Goal: Task Accomplishment & Management: Use online tool/utility

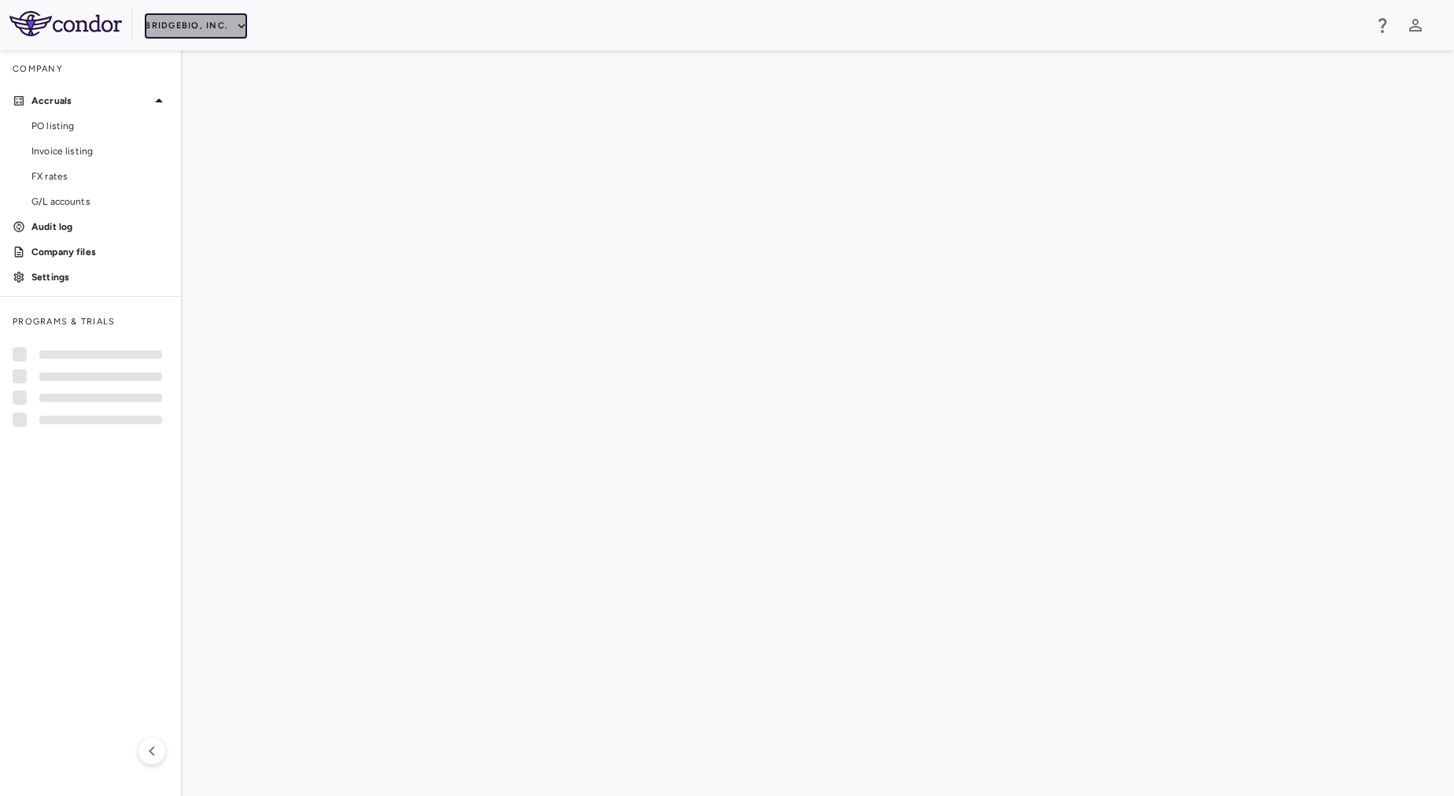
click at [197, 25] on button "BridgeBio, Inc." at bounding box center [196, 25] width 102 height 25
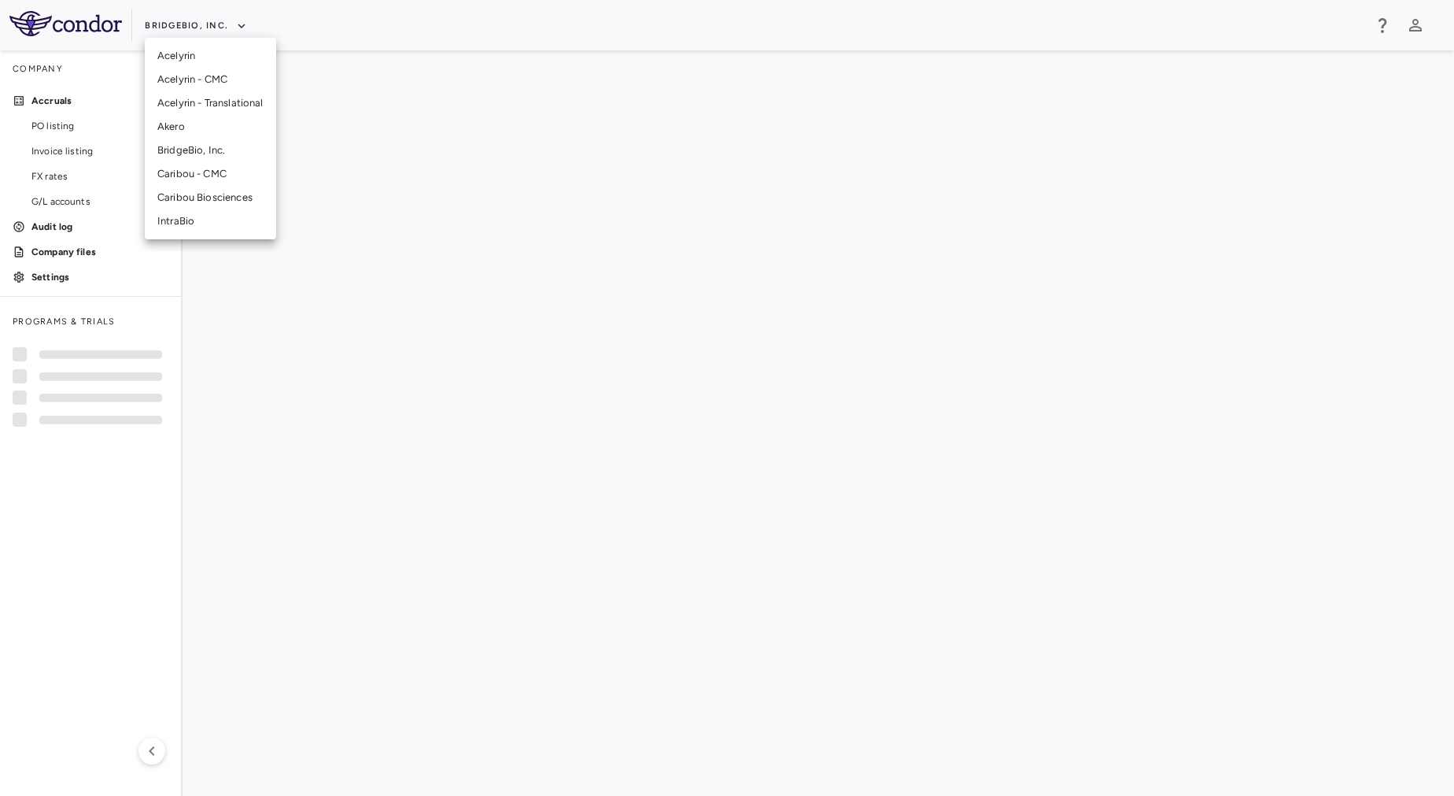
click at [206, 54] on li "Acelyrin" at bounding box center [210, 56] width 131 height 24
click at [201, 24] on button "Acelyrin" at bounding box center [179, 25] width 69 height 25
click at [206, 75] on li "Acelyrin - CMC" at bounding box center [210, 80] width 131 height 24
click at [104, 124] on span "PO listing" at bounding box center [99, 126] width 137 height 14
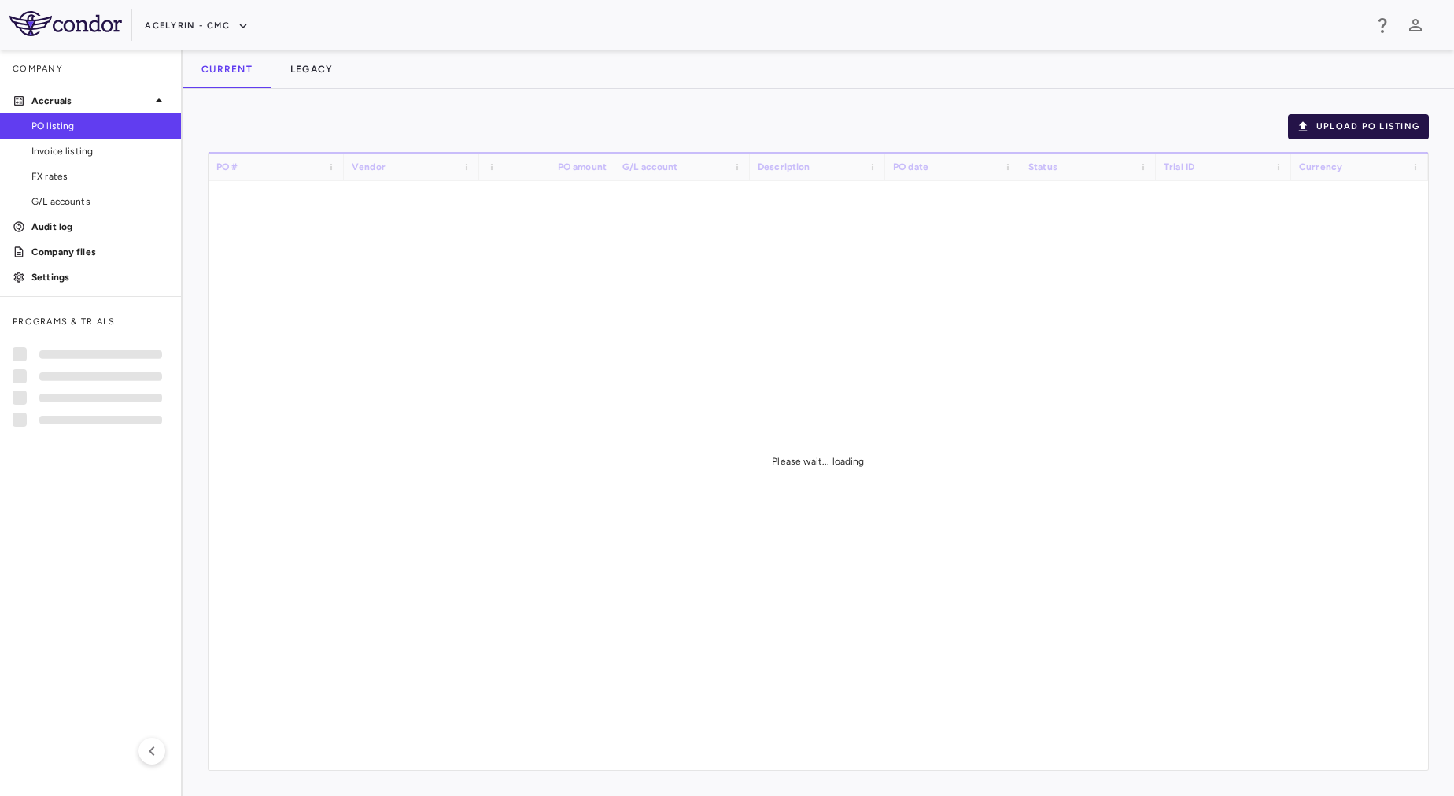
click at [1335, 129] on button "Upload PO Listing" at bounding box center [1358, 126] width 141 height 25
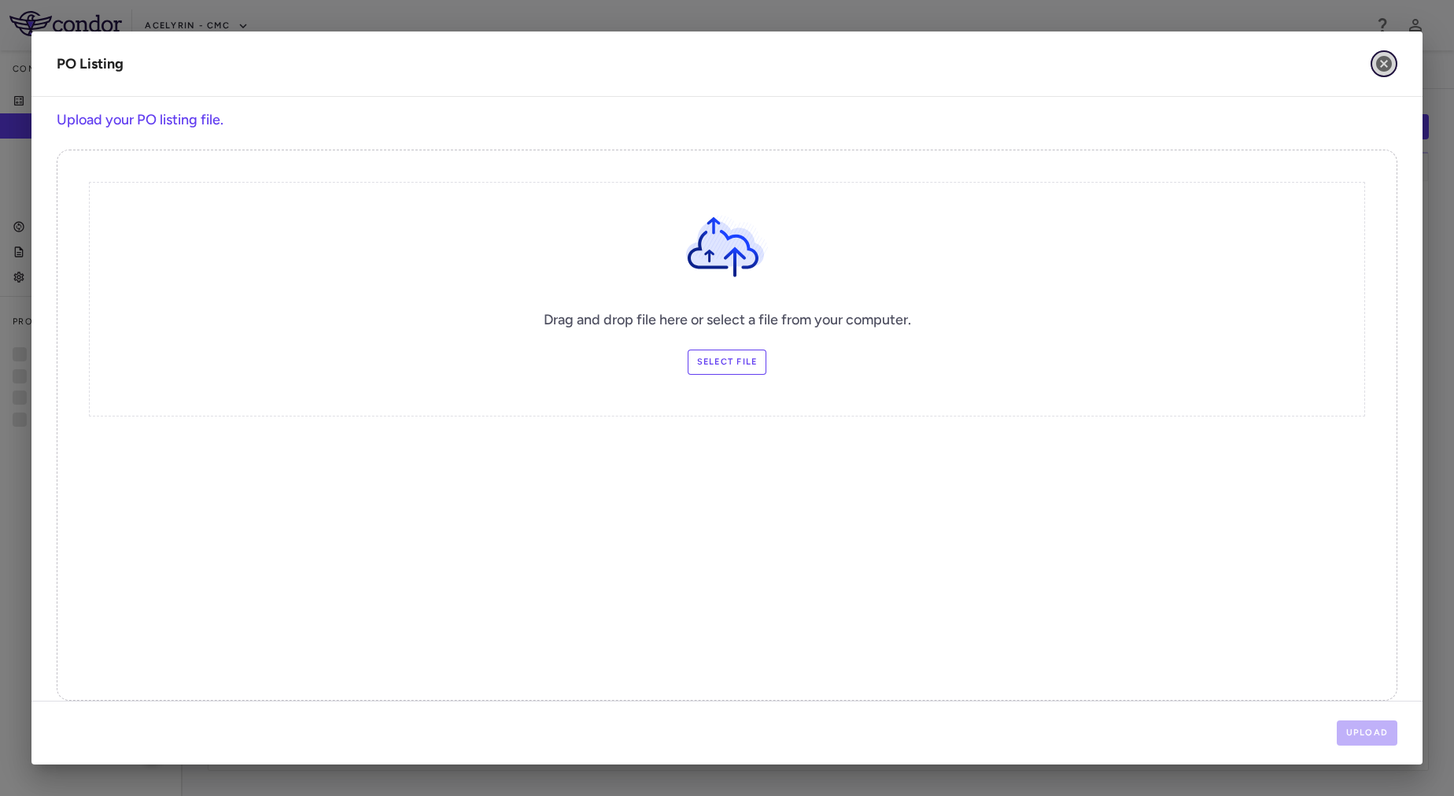
click at [1387, 57] on icon "button" at bounding box center [1385, 64] width 16 height 16
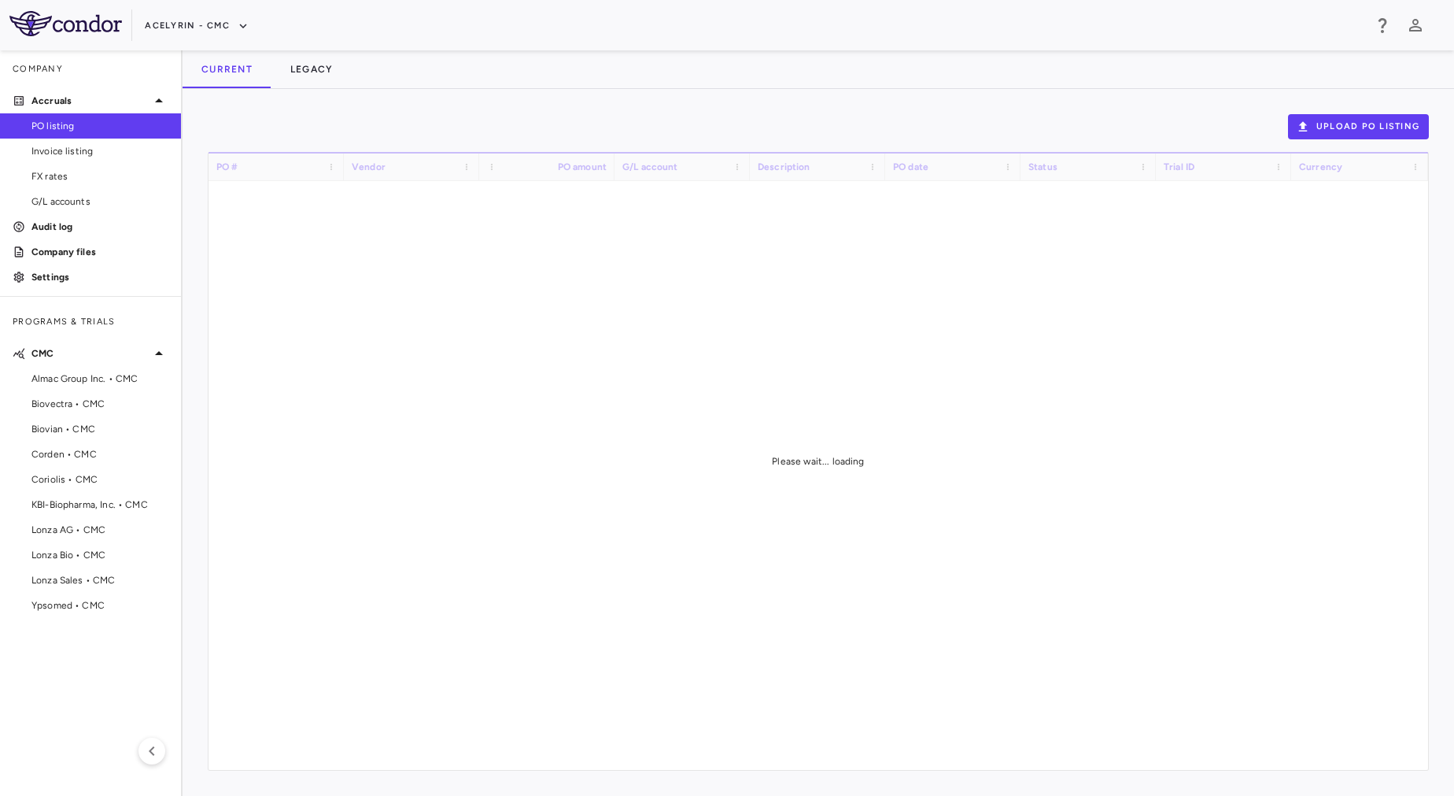
click at [851, 417] on div "Please wait... loading" at bounding box center [819, 461] width 1220 height 618
click at [1358, 127] on button "Upload PO Listing" at bounding box center [1358, 126] width 141 height 25
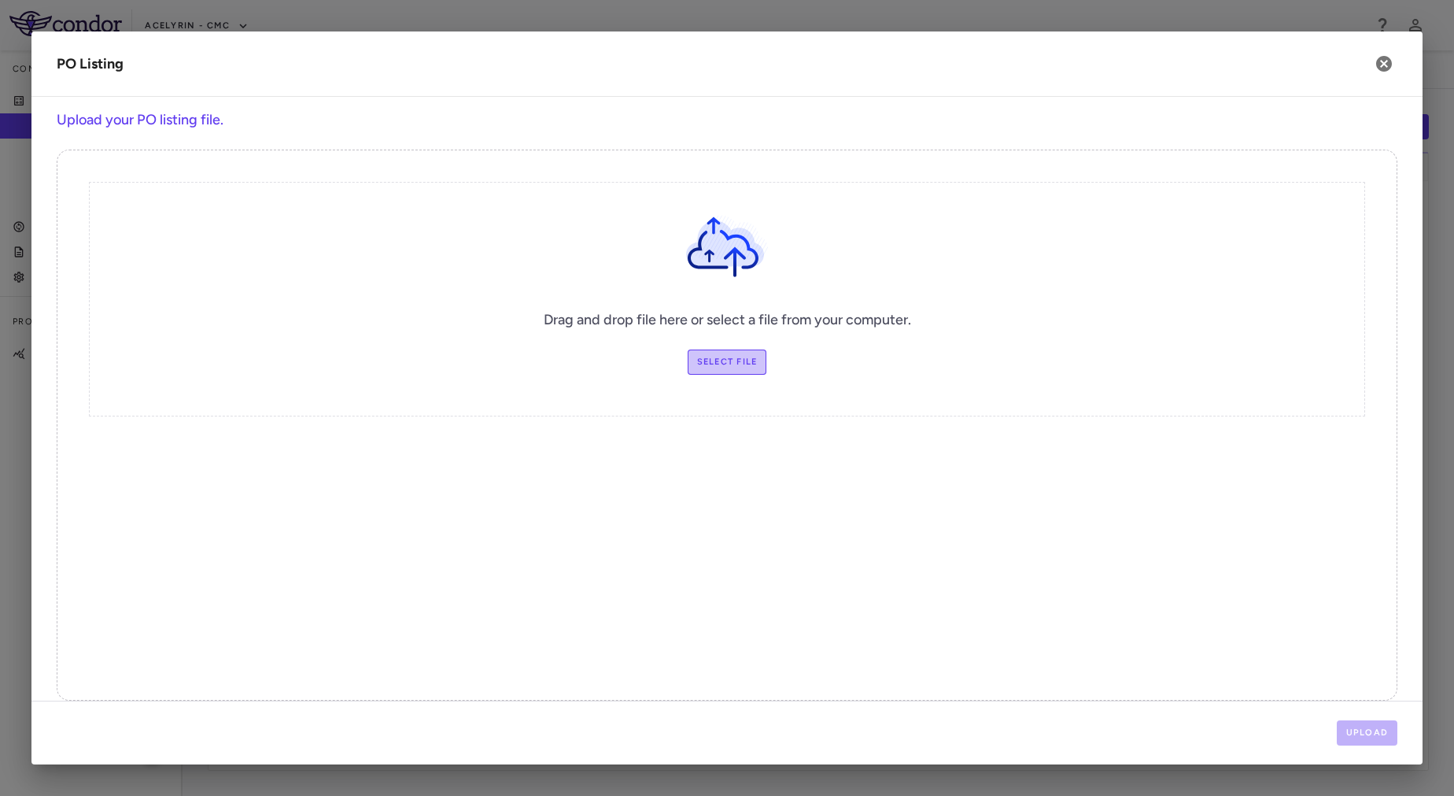
click at [689, 364] on label "Select file" at bounding box center [727, 361] width 79 height 25
click at [0, 0] on input "Select file" at bounding box center [0, 0] width 0 height 0
click at [1360, 727] on button "Upload" at bounding box center [1367, 732] width 61 height 25
click at [1372, 729] on button "Upload" at bounding box center [1367, 732] width 61 height 25
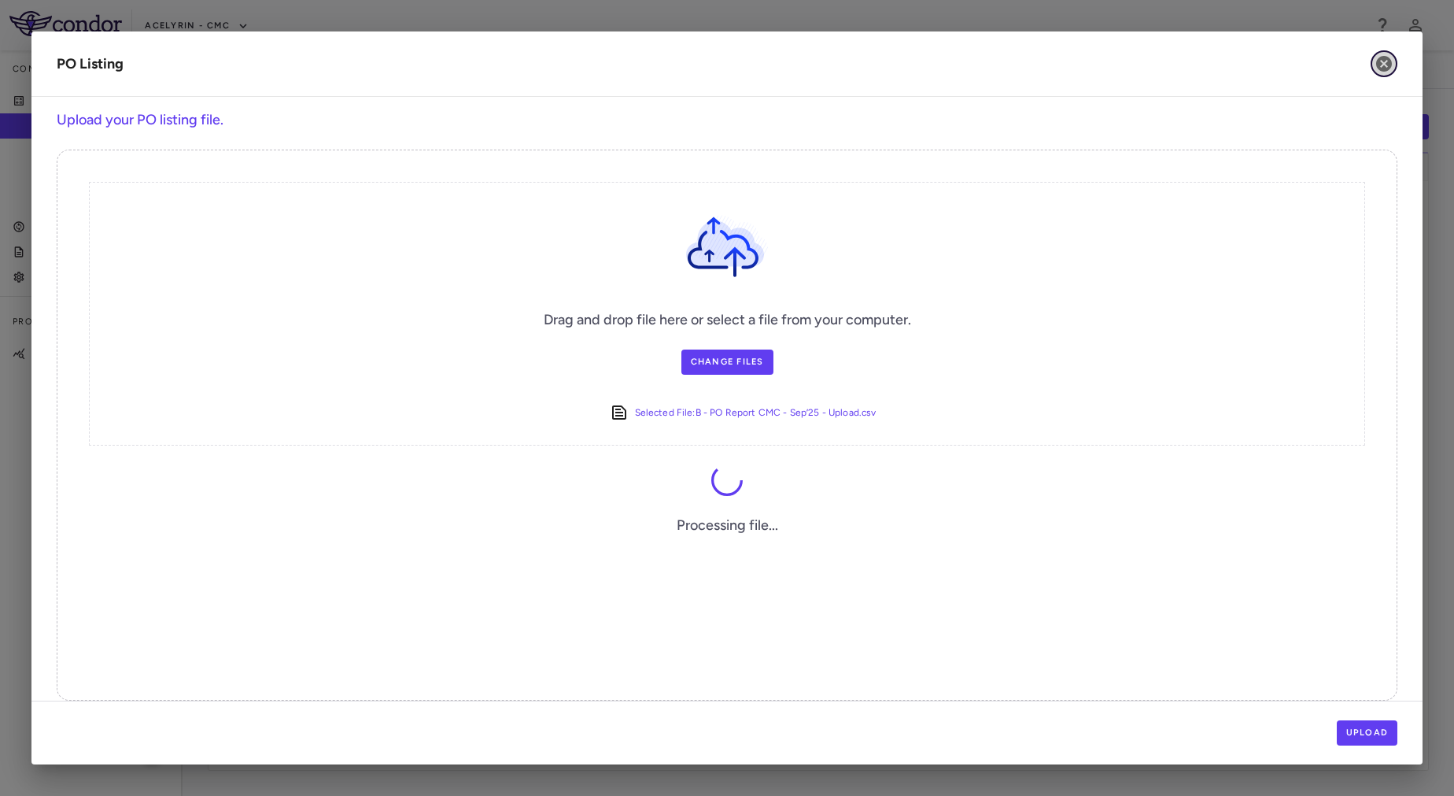
click at [1388, 65] on icon "button" at bounding box center [1385, 64] width 16 height 16
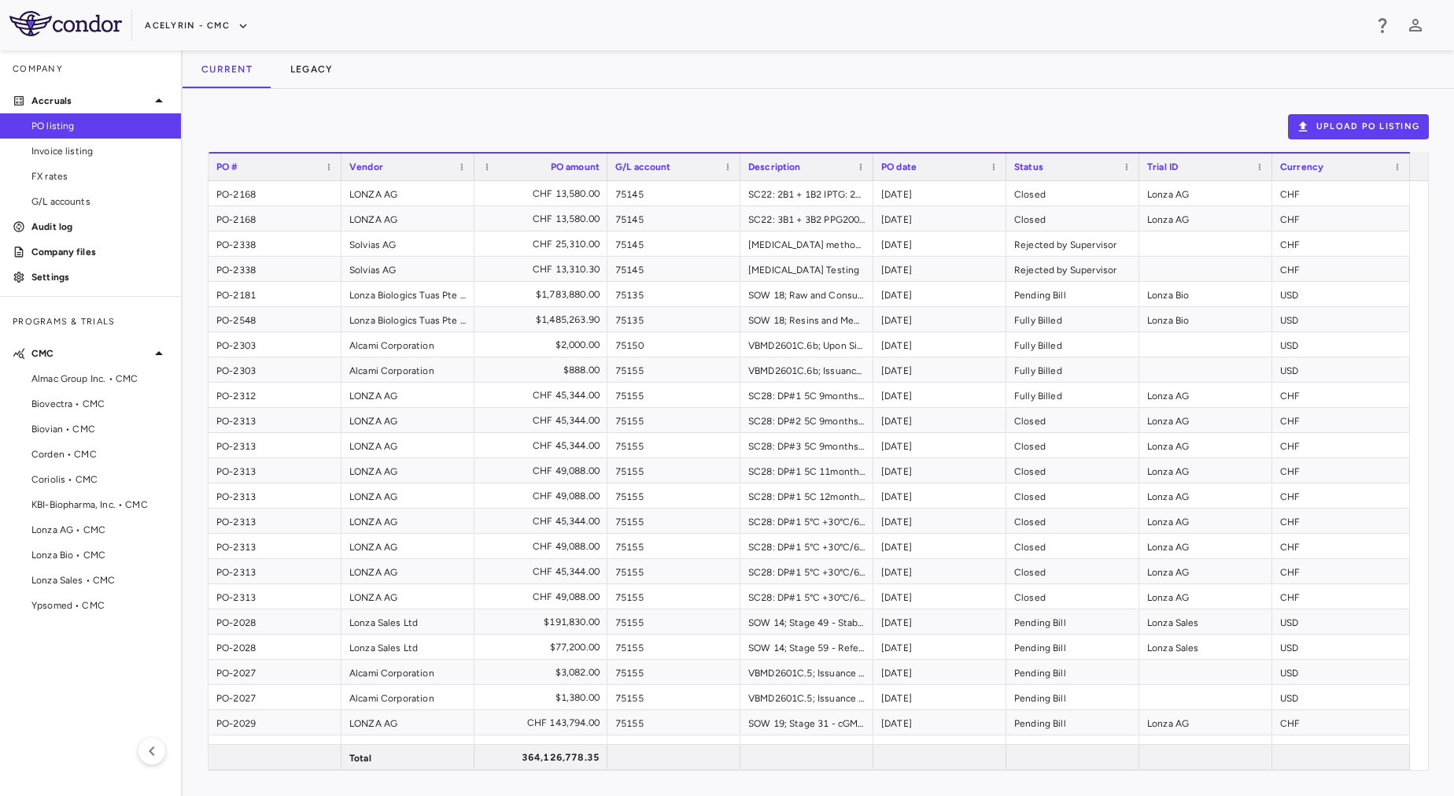
click at [900, 81] on div "Current Legacy" at bounding box center [819, 69] width 1272 height 38
click at [1359, 131] on button "Upload PO Listing" at bounding box center [1358, 126] width 141 height 25
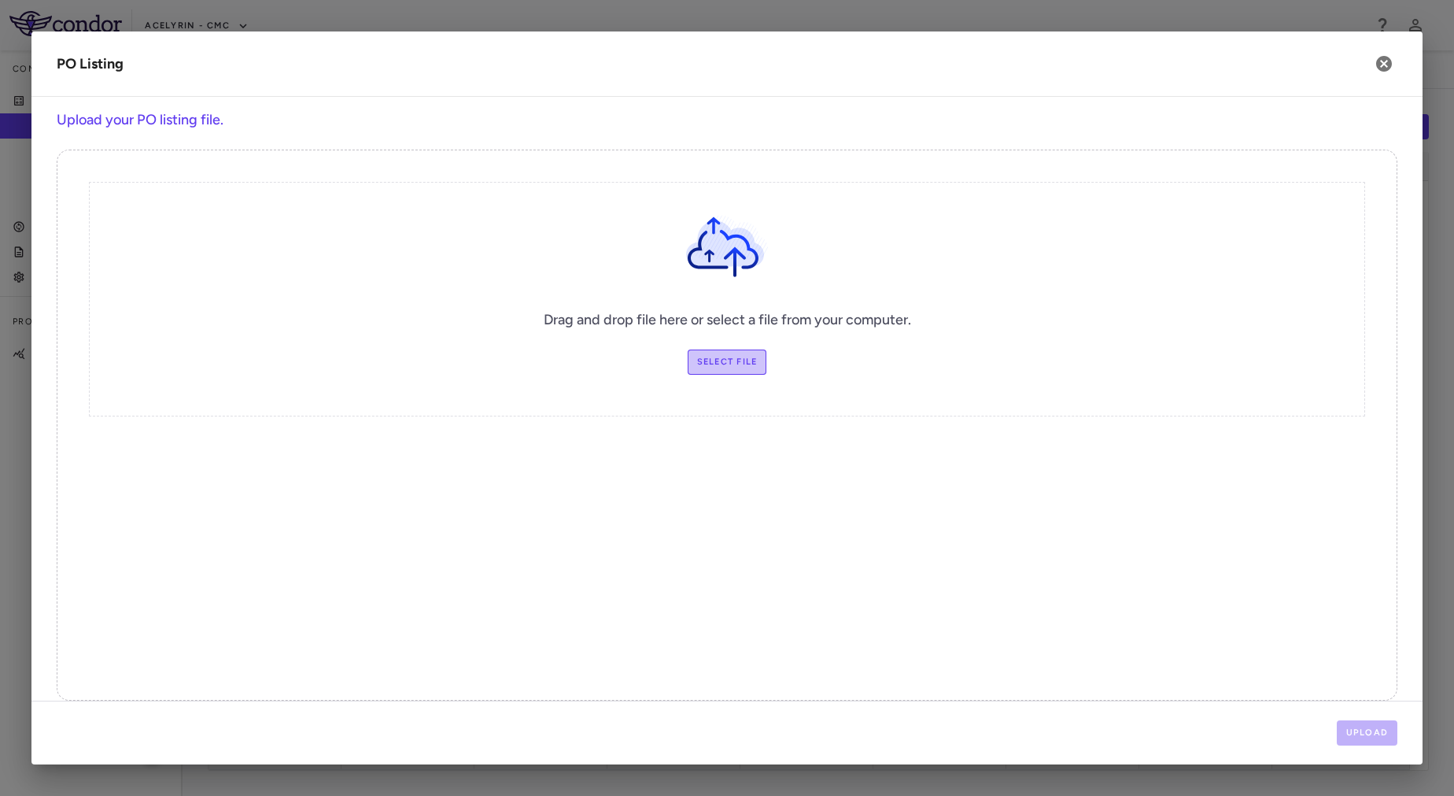
click at [715, 367] on label "Select file" at bounding box center [727, 361] width 79 height 25
click at [0, 0] on input "Select file" at bounding box center [0, 0] width 0 height 0
drag, startPoint x: 1363, startPoint y: 726, endPoint x: 1267, endPoint y: 643, distance: 127.2
click at [1267, 643] on div "PO Listing Upload your PO listing file. Drag and drop file here or select a fil…" at bounding box center [727, 397] width 1392 height 733
click at [1358, 722] on button "Upload" at bounding box center [1367, 732] width 61 height 25
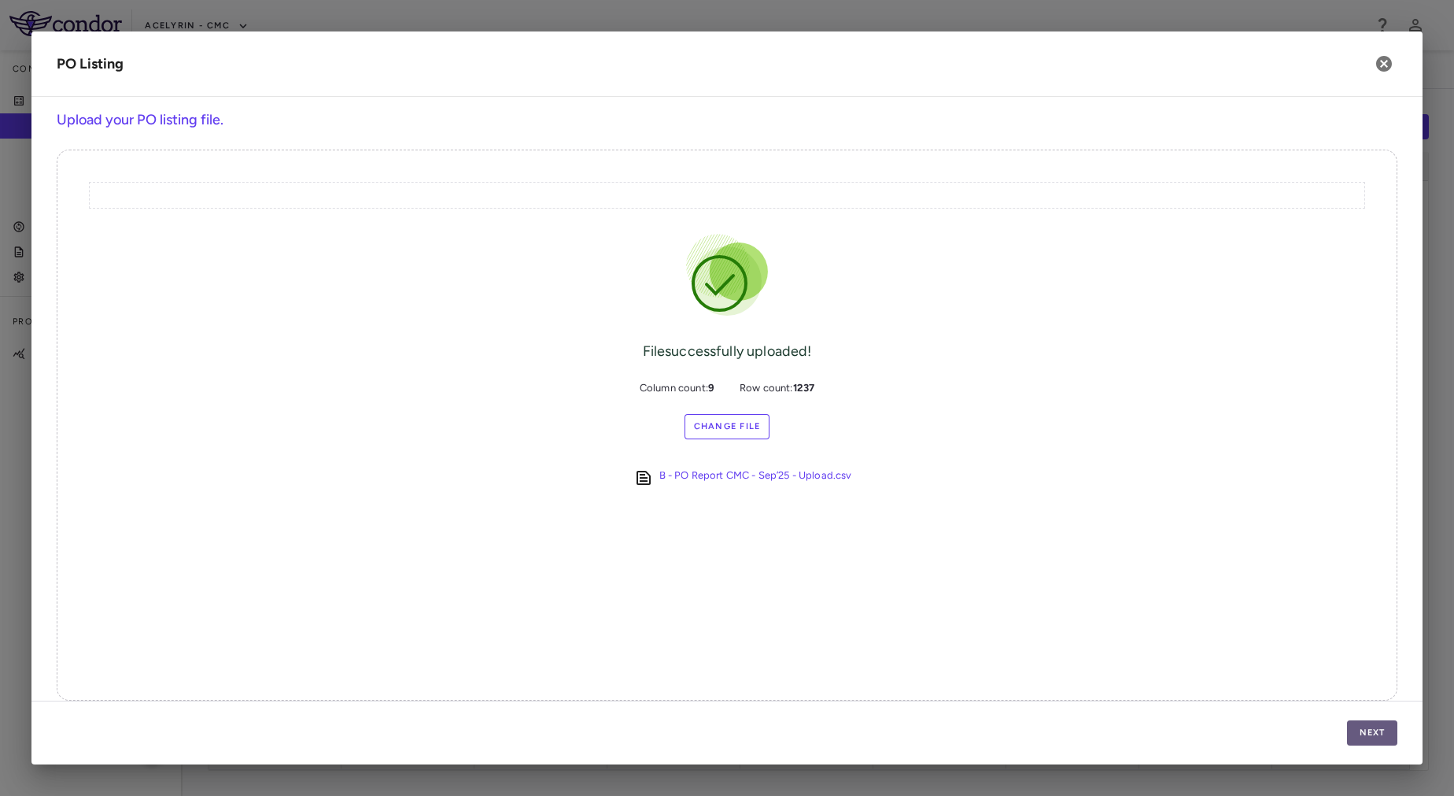
click at [1375, 729] on button "Next" at bounding box center [1372, 732] width 50 height 25
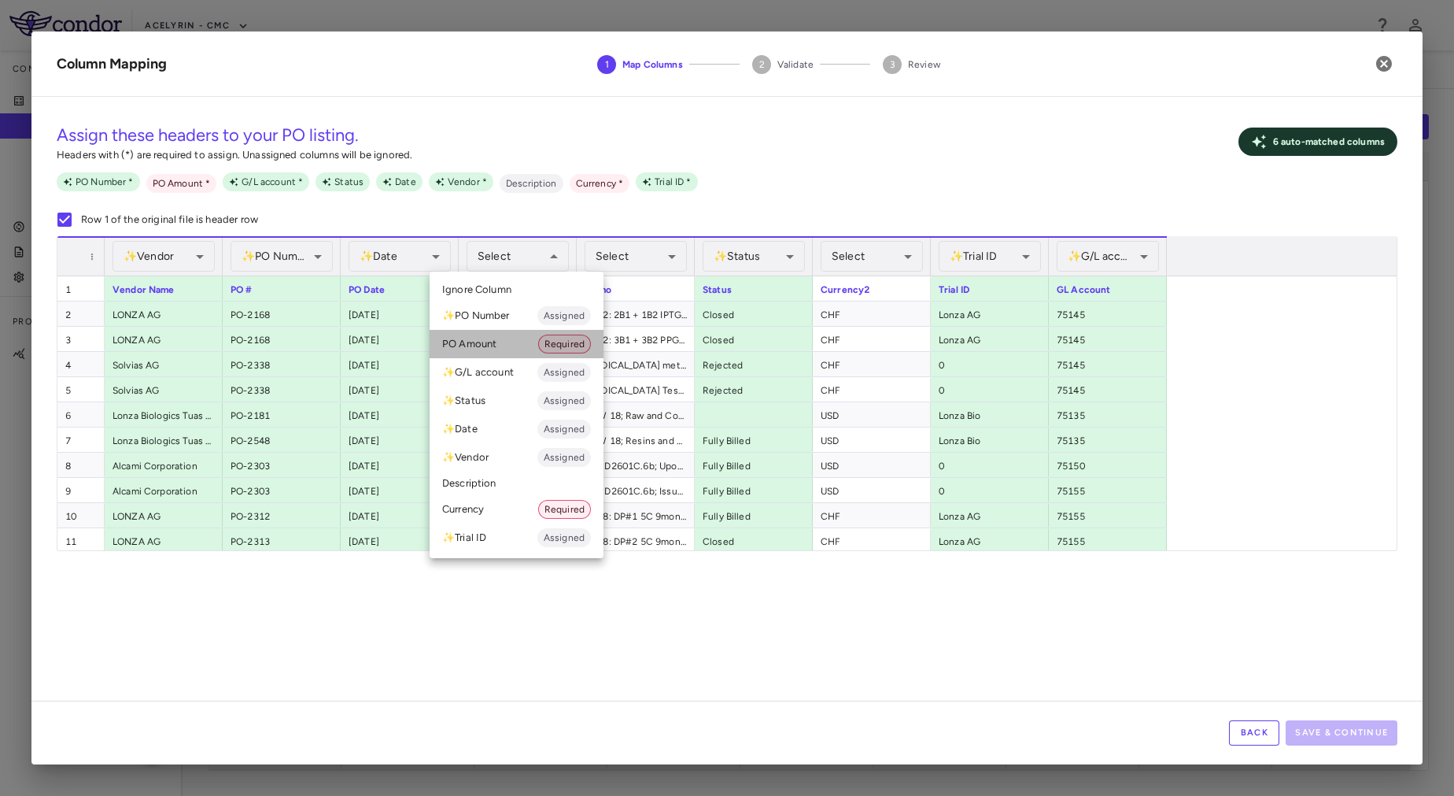
click at [519, 340] on li "PO Amount Required" at bounding box center [517, 344] width 174 height 28
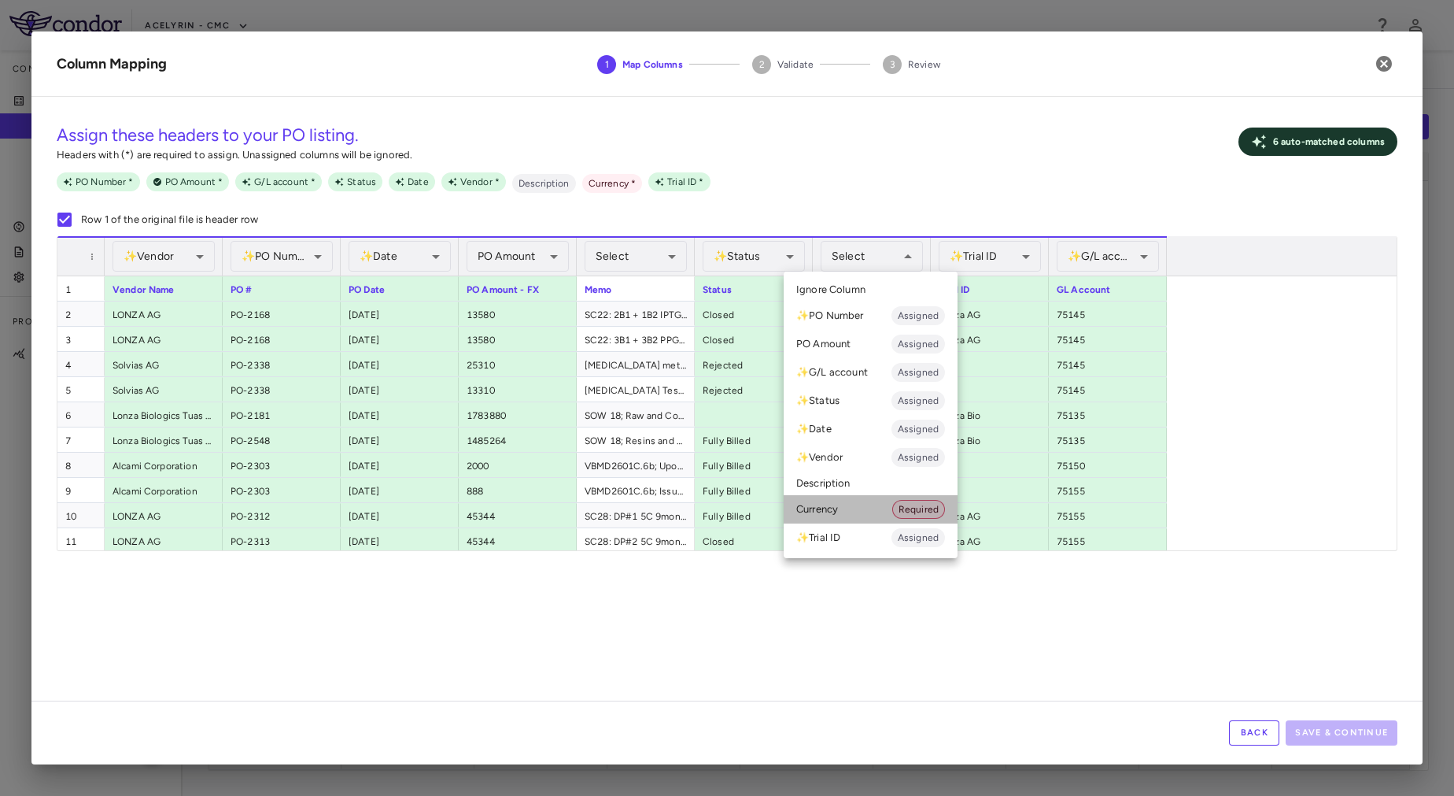
click at [870, 507] on li "Currency Required" at bounding box center [871, 509] width 174 height 28
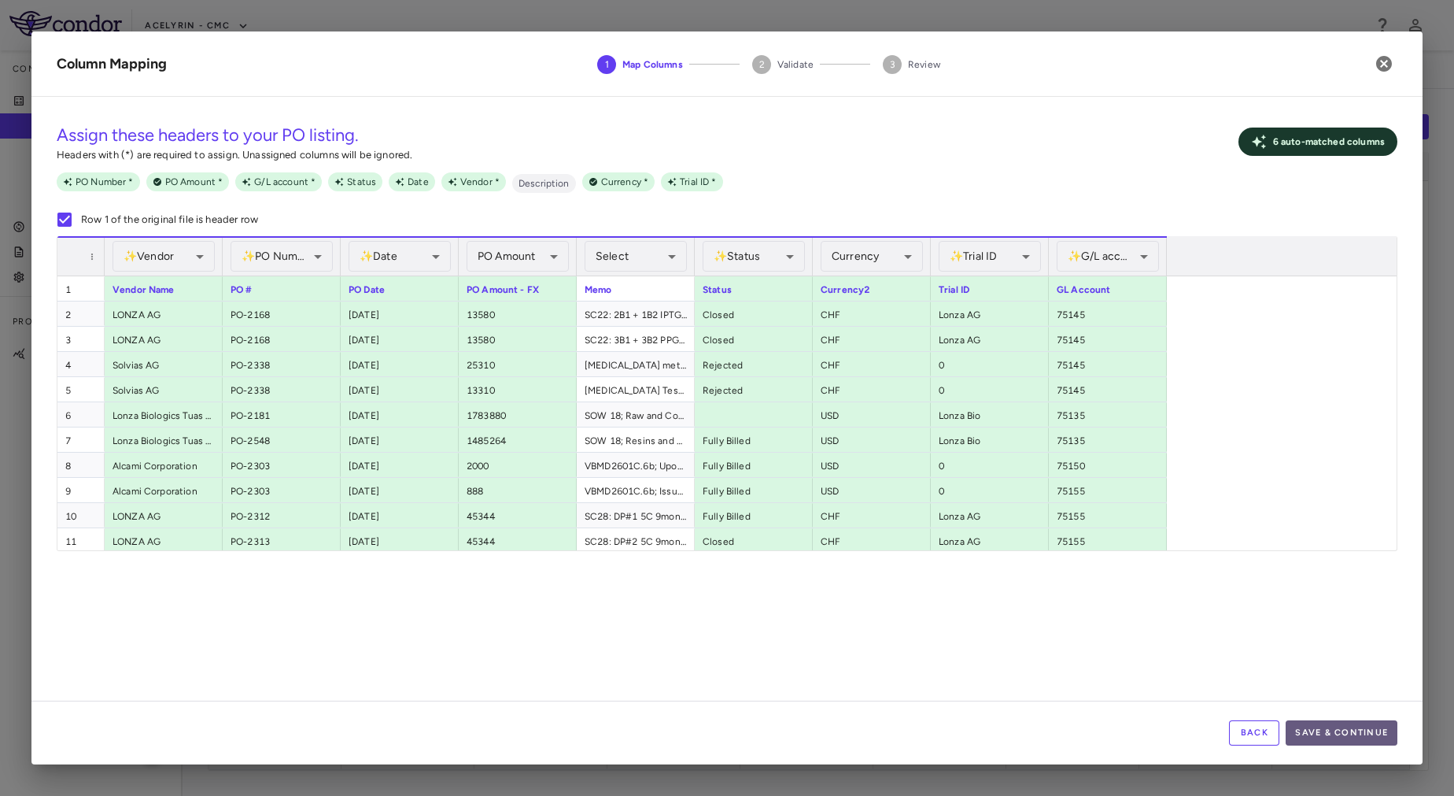
click at [1373, 726] on button "Save & Continue" at bounding box center [1342, 732] width 112 height 25
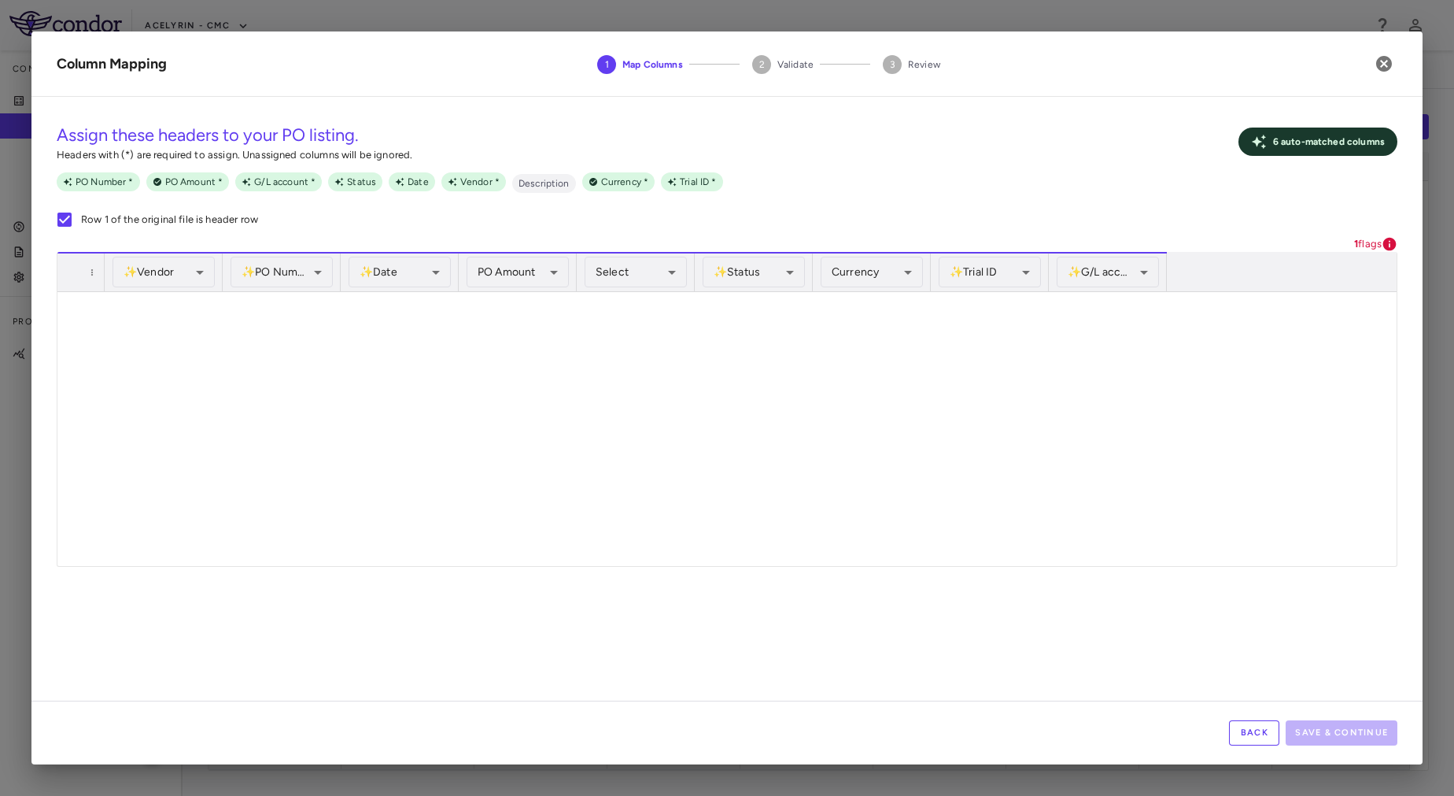
scroll to position [10788, 0]
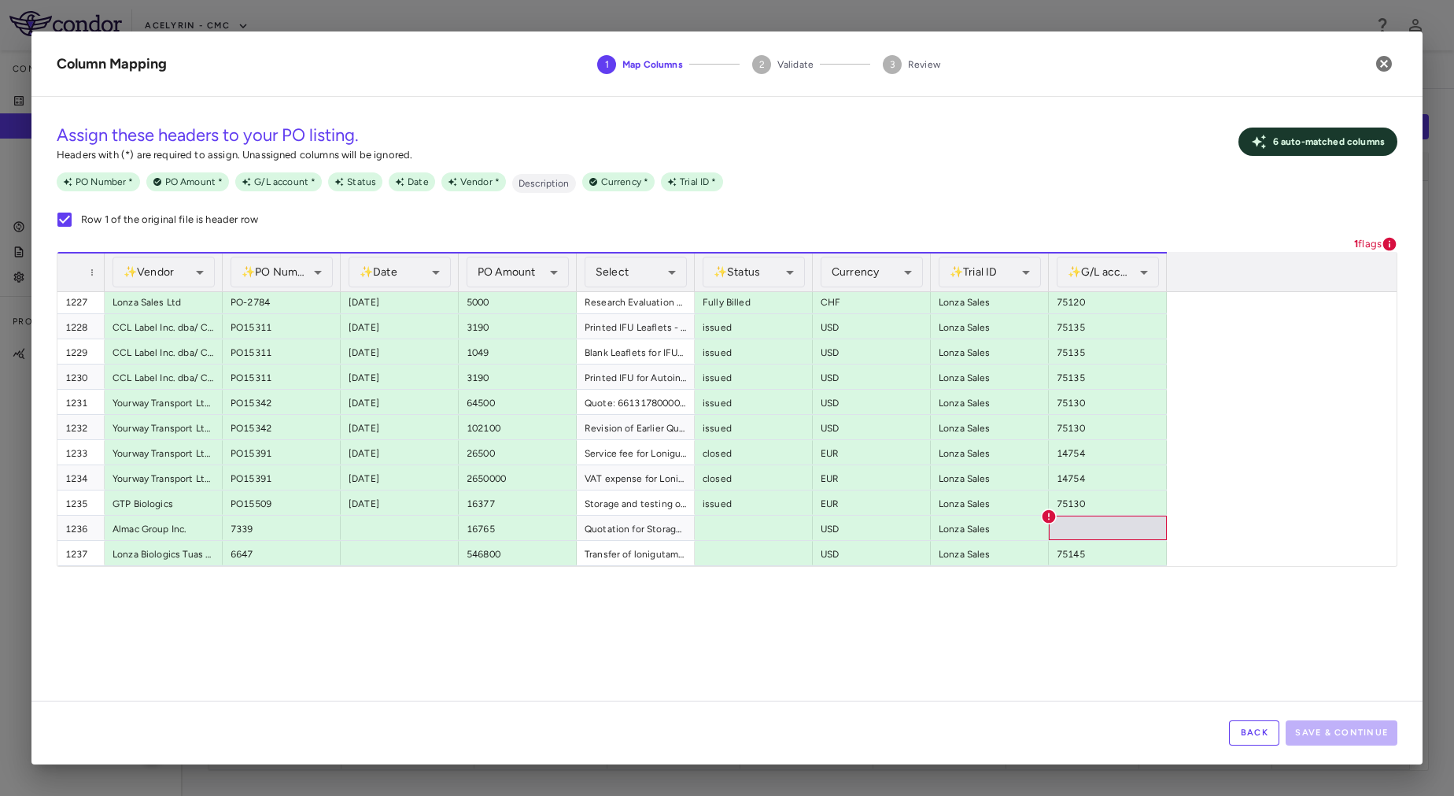
click at [1248, 728] on button "Back" at bounding box center [1254, 732] width 50 height 25
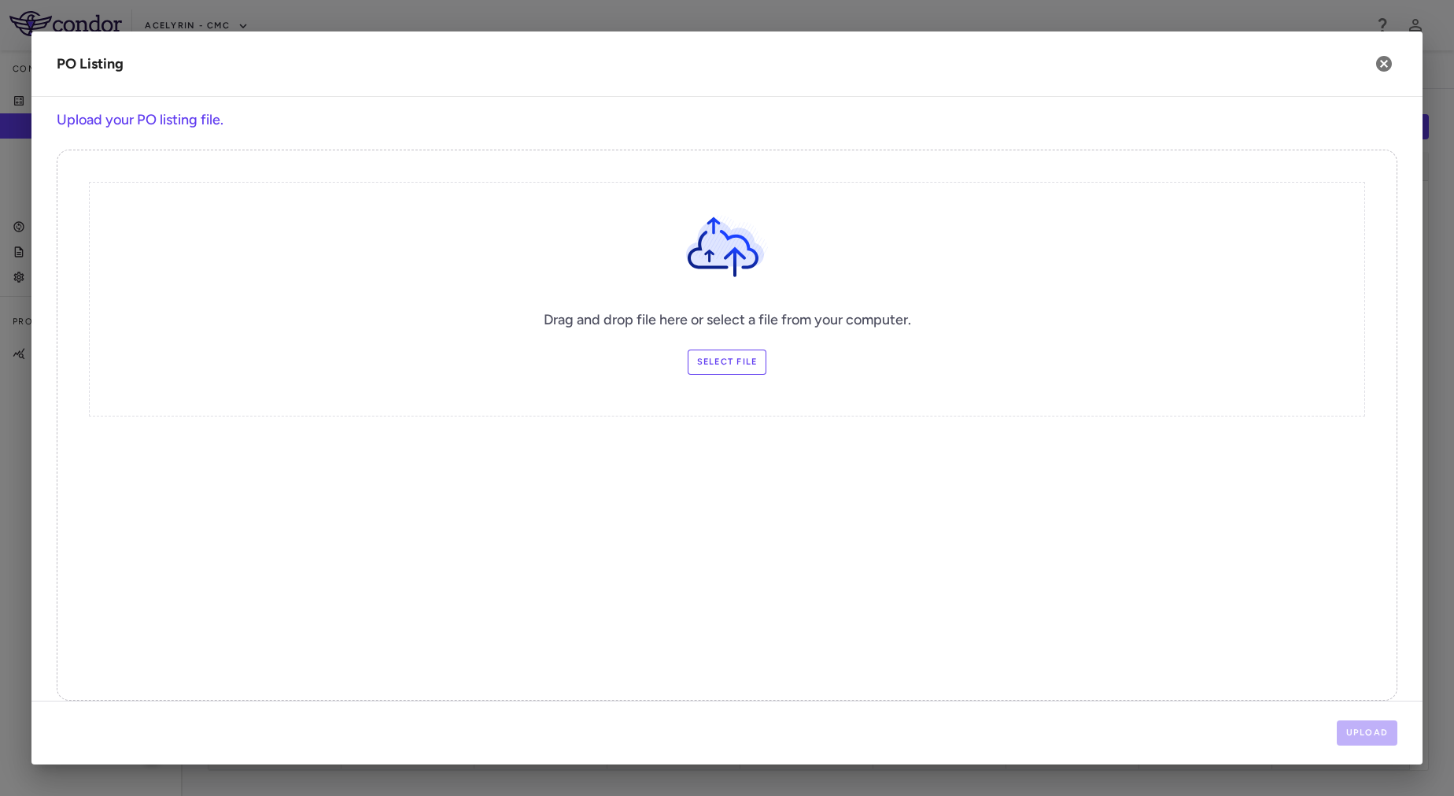
click at [712, 362] on label "Select file" at bounding box center [727, 361] width 79 height 25
click at [0, 0] on input "Select file" at bounding box center [0, 0] width 0 height 0
click at [1369, 734] on button "Upload" at bounding box center [1367, 732] width 61 height 25
click at [813, 558] on div "Drag and drop file here or select a file from your computer. Change Files Selec…" at bounding box center [727, 425] width 1341 height 551
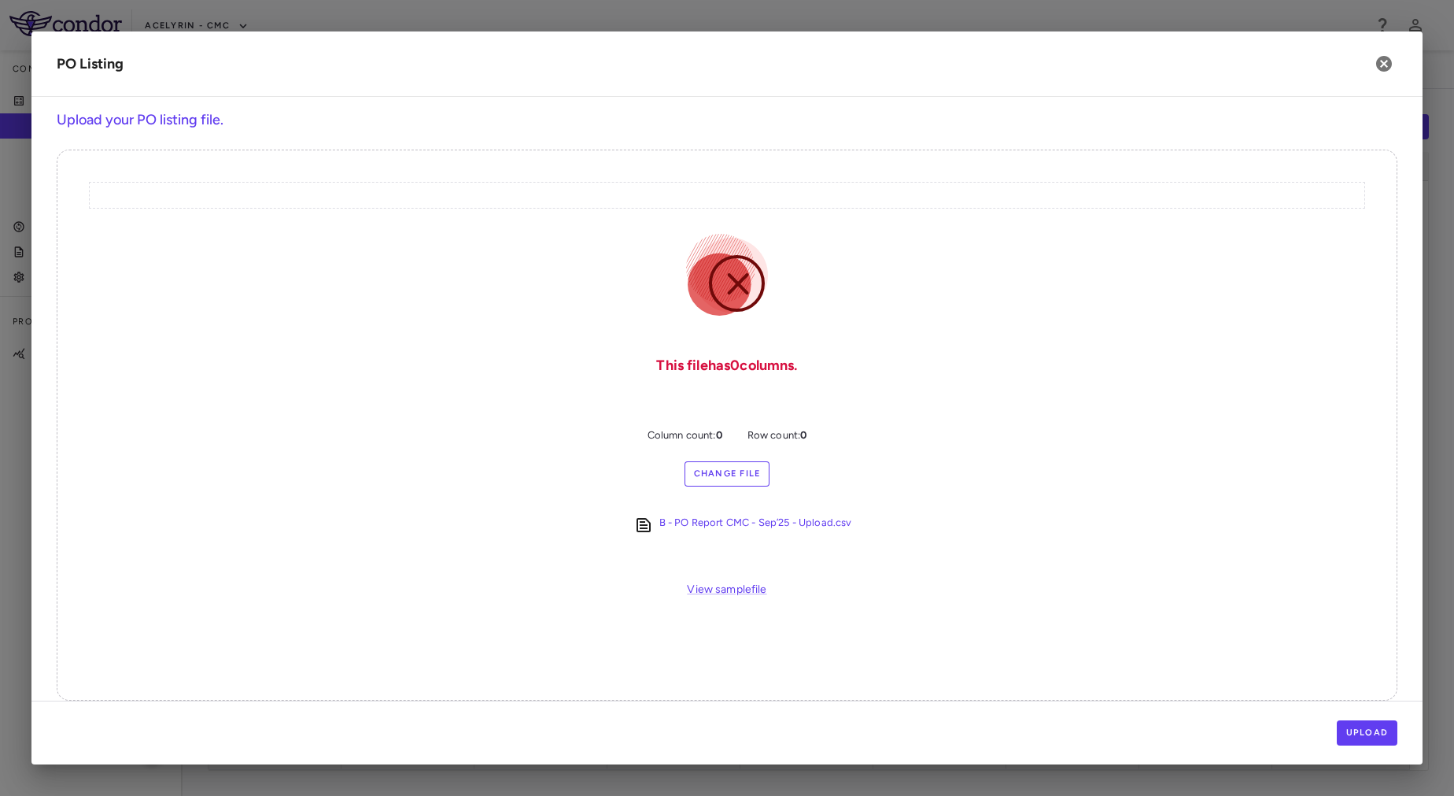
click at [767, 545] on div "This file has 0 column s . Column count: 0 Row count: 0 Change File B - PO Repo…" at bounding box center [727, 425] width 1341 height 551
click at [1387, 63] on icon "button" at bounding box center [1385, 64] width 16 height 16
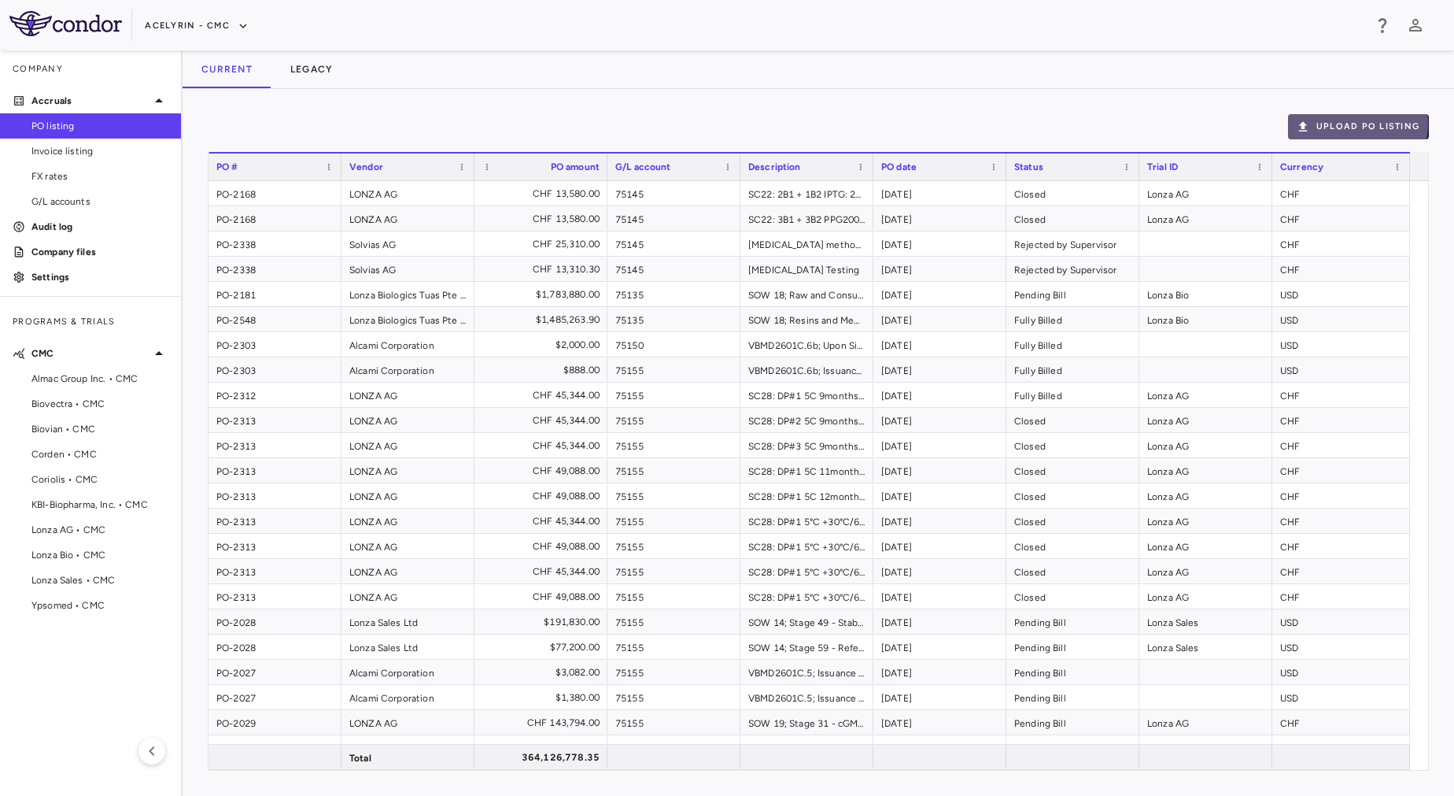
click at [1352, 124] on button "Upload PO Listing" at bounding box center [1358, 126] width 141 height 25
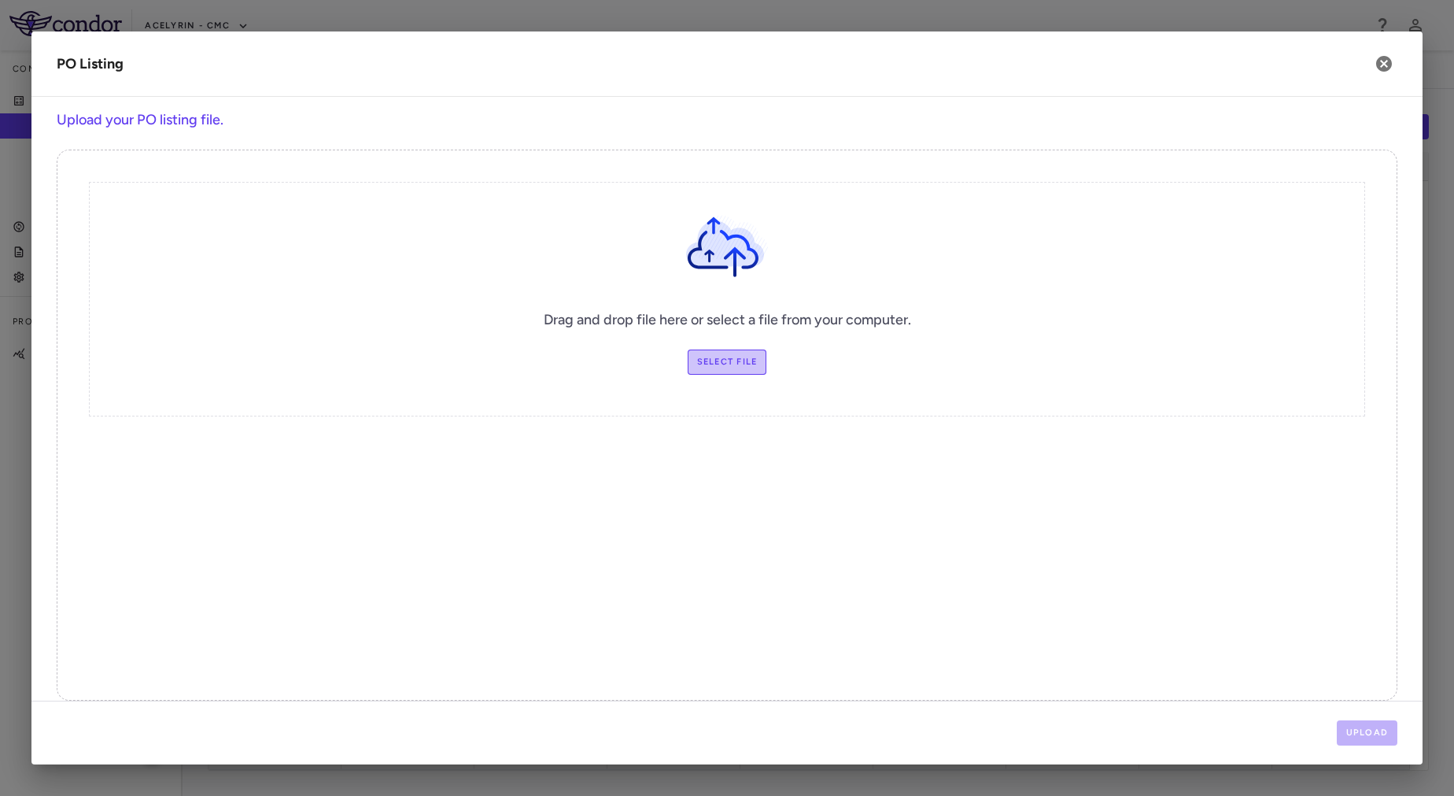
click at [729, 360] on label "Select file" at bounding box center [727, 361] width 79 height 25
click at [0, 0] on input "Select file" at bounding box center [0, 0] width 0 height 0
click at [1362, 723] on button "Upload" at bounding box center [1367, 732] width 61 height 25
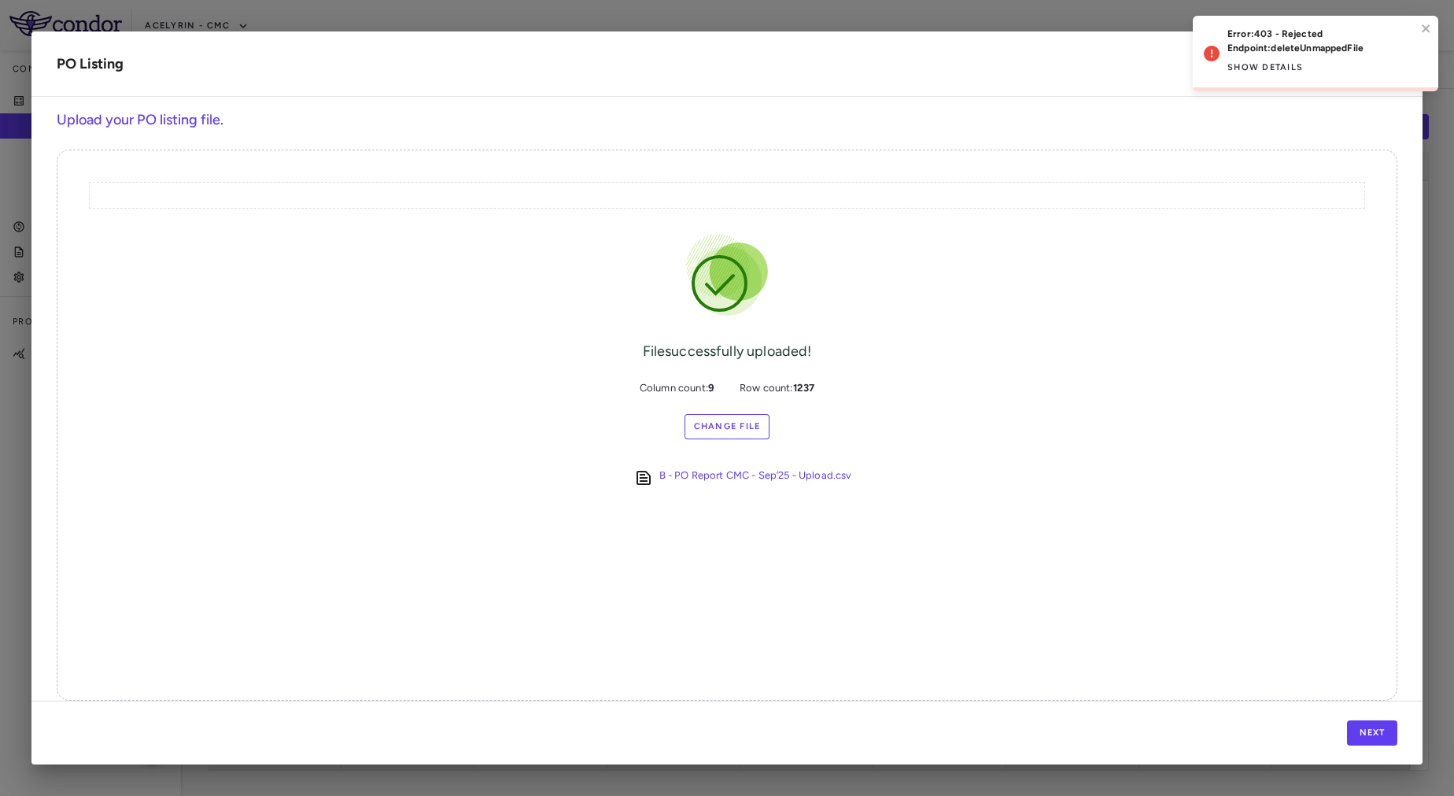
click at [1362, 719] on div "Next" at bounding box center [727, 732] width 1392 height 64
click at [1368, 734] on button "Next" at bounding box center [1372, 732] width 50 height 25
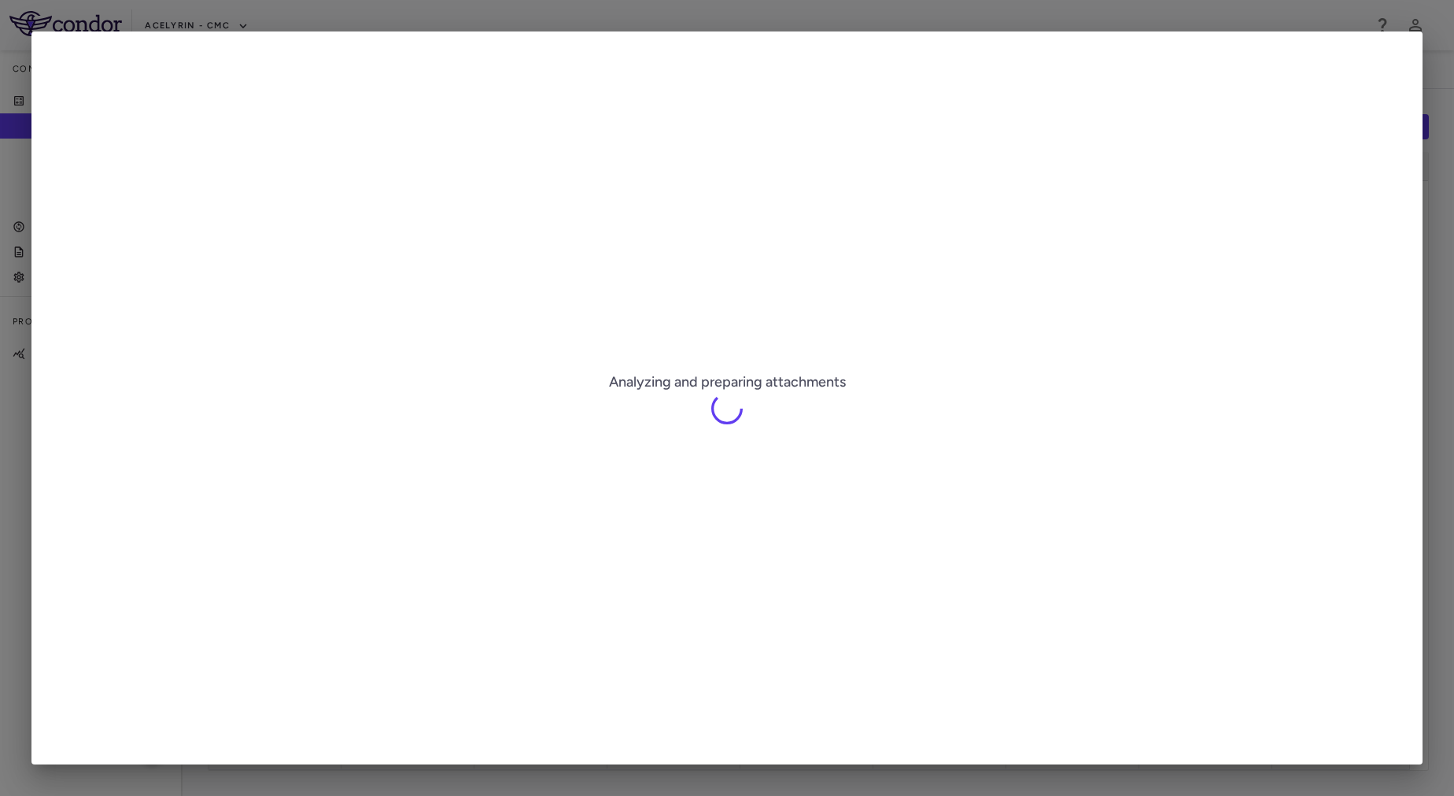
click at [729, 375] on h6 "Analyzing and preparing attachments" at bounding box center [727, 381] width 237 height 21
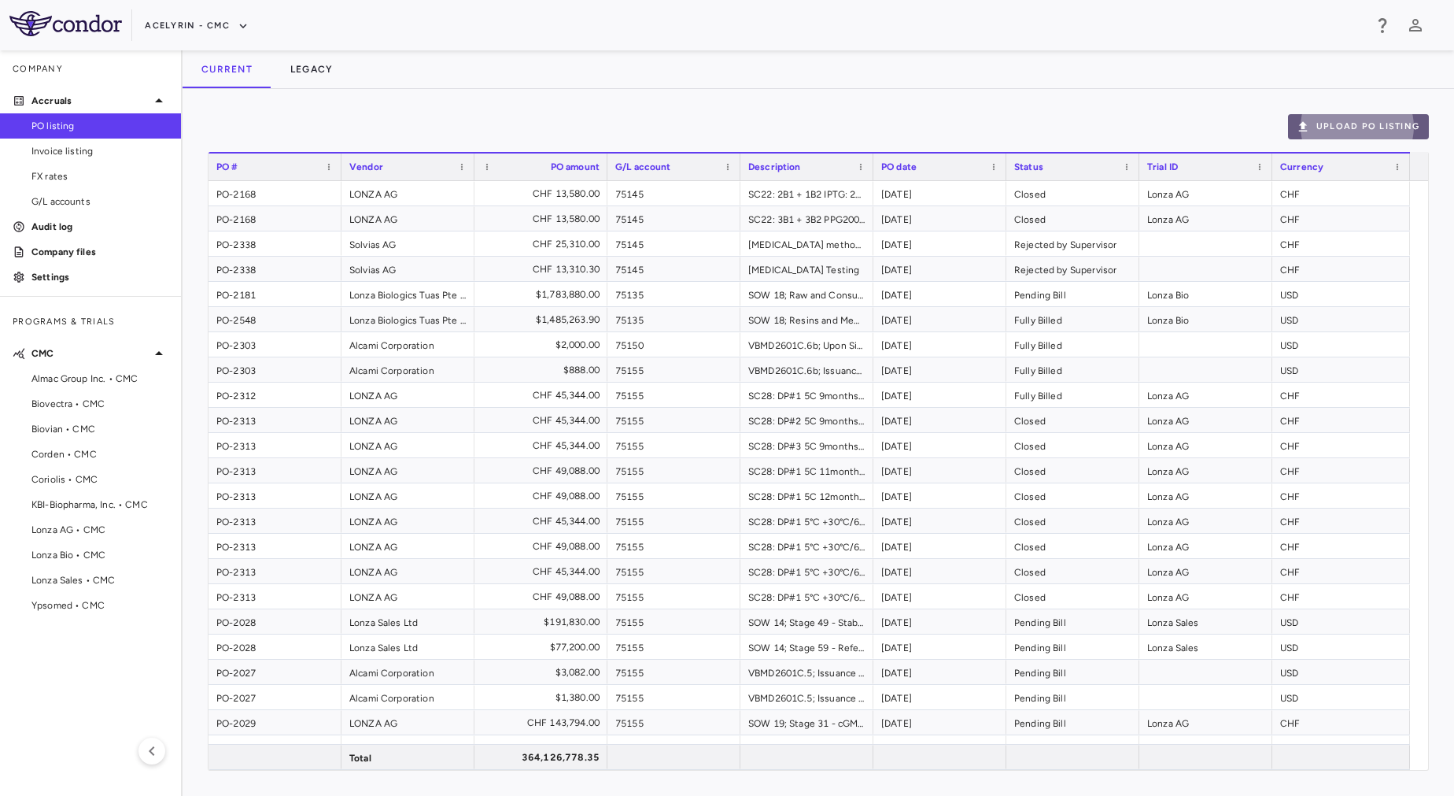
click at [1388, 128] on button "Upload PO Listing" at bounding box center [1358, 126] width 141 height 25
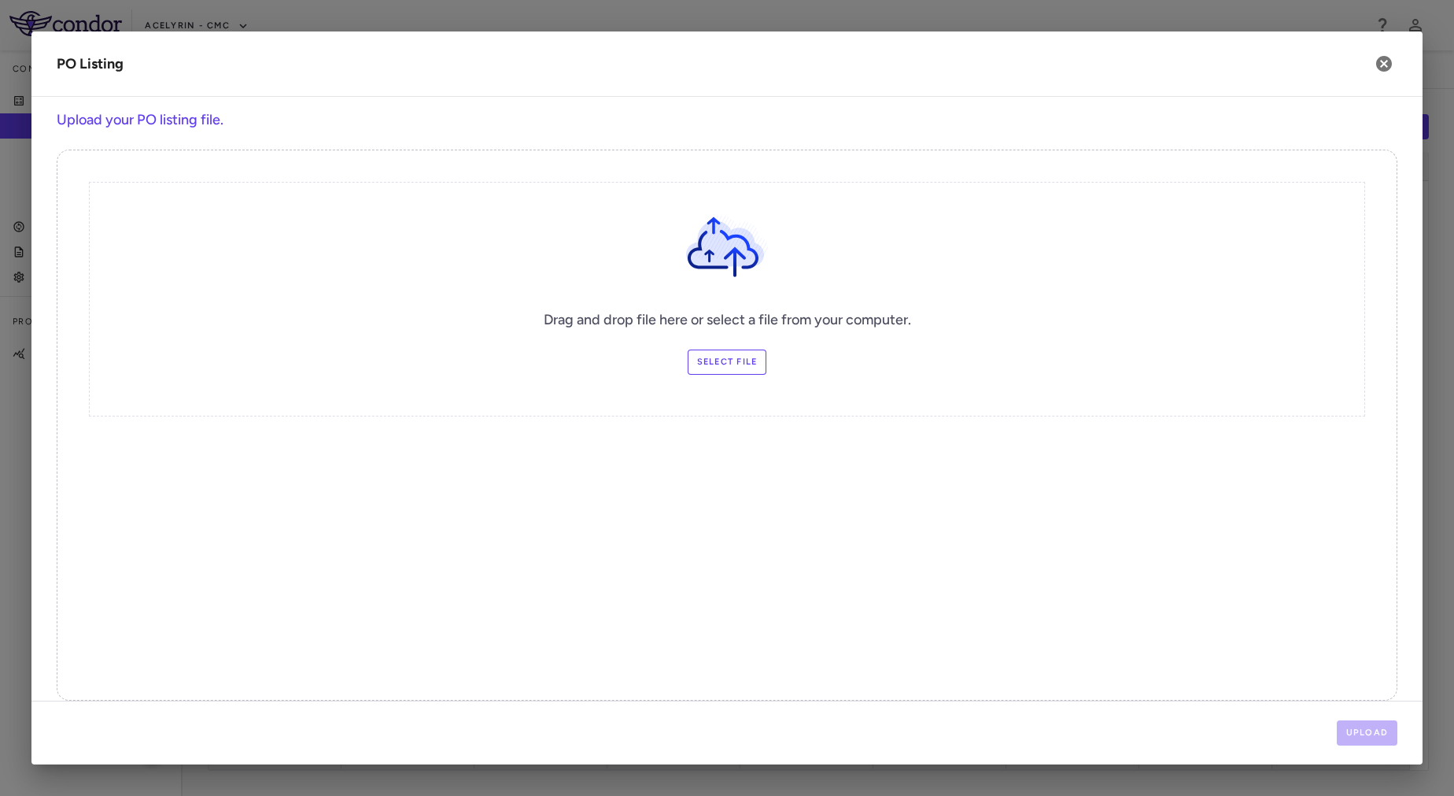
click at [726, 362] on label "Select file" at bounding box center [727, 361] width 79 height 25
click at [0, 0] on input "Select file" at bounding box center [0, 0] width 0 height 0
click at [1358, 734] on button "Upload" at bounding box center [1367, 732] width 61 height 25
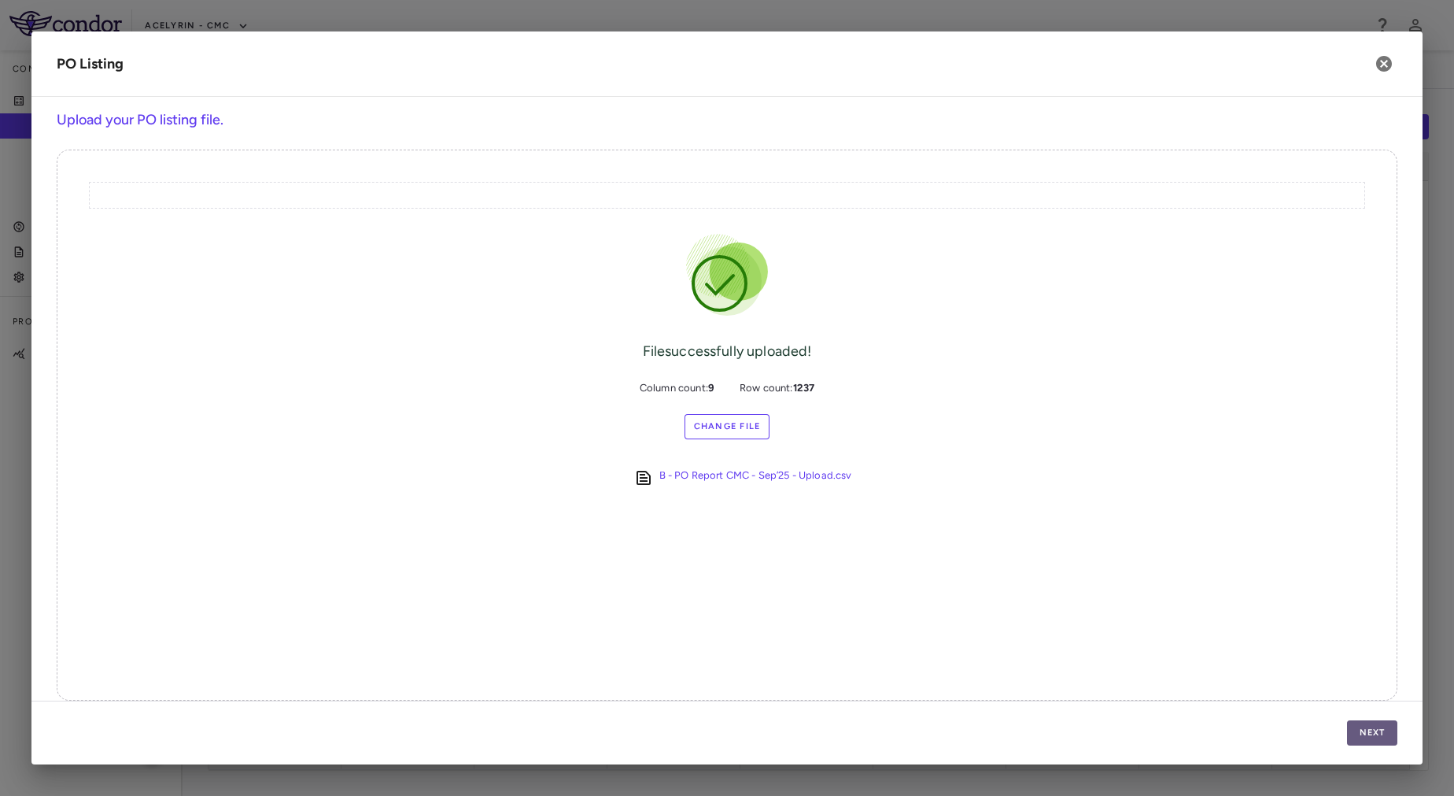
click at [1355, 725] on button "Next" at bounding box center [1372, 732] width 50 height 25
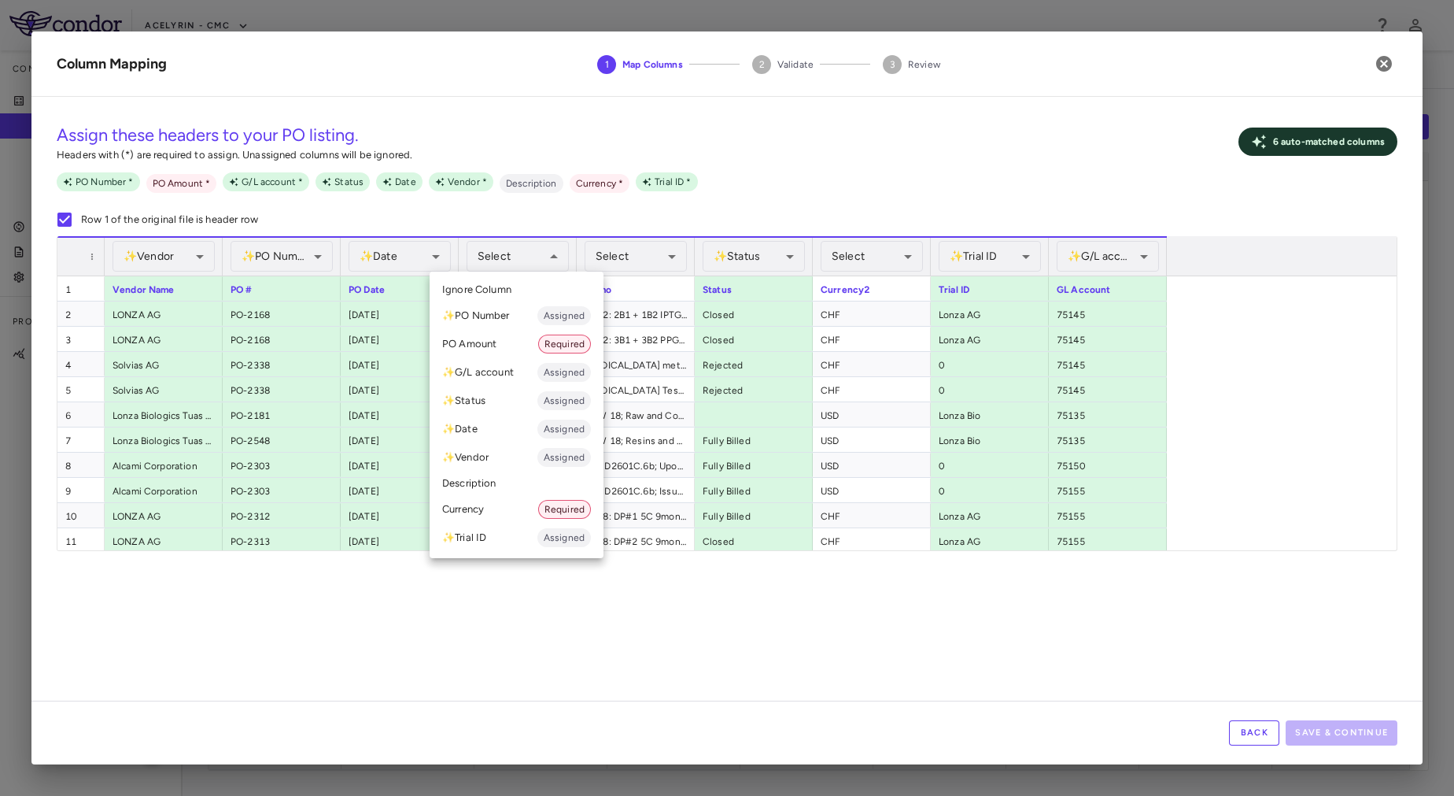
click at [834, 767] on div at bounding box center [727, 398] width 1454 height 796
click at [525, 347] on li "PO Amount Required" at bounding box center [517, 344] width 174 height 28
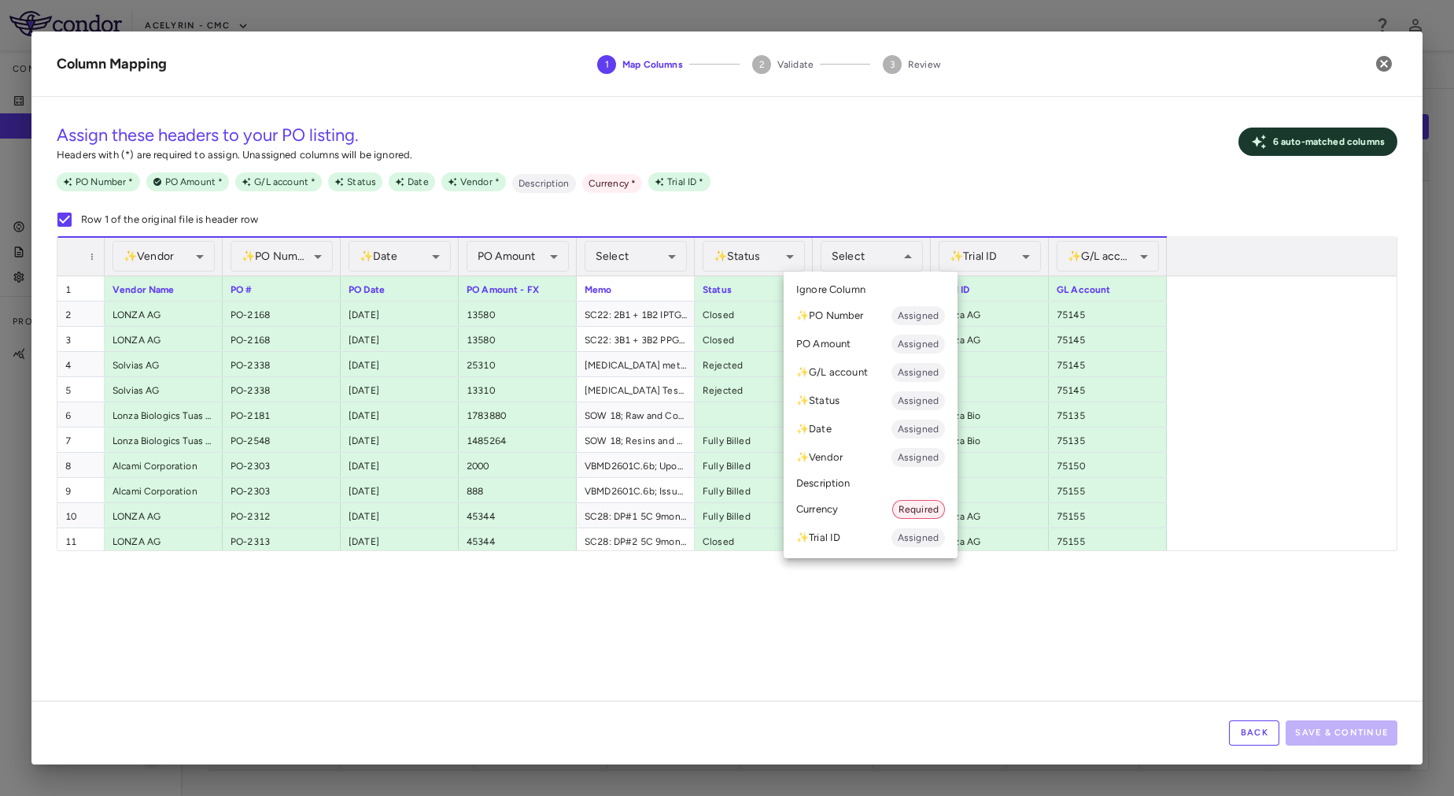
click at [863, 505] on li "Currency Required" at bounding box center [871, 509] width 174 height 28
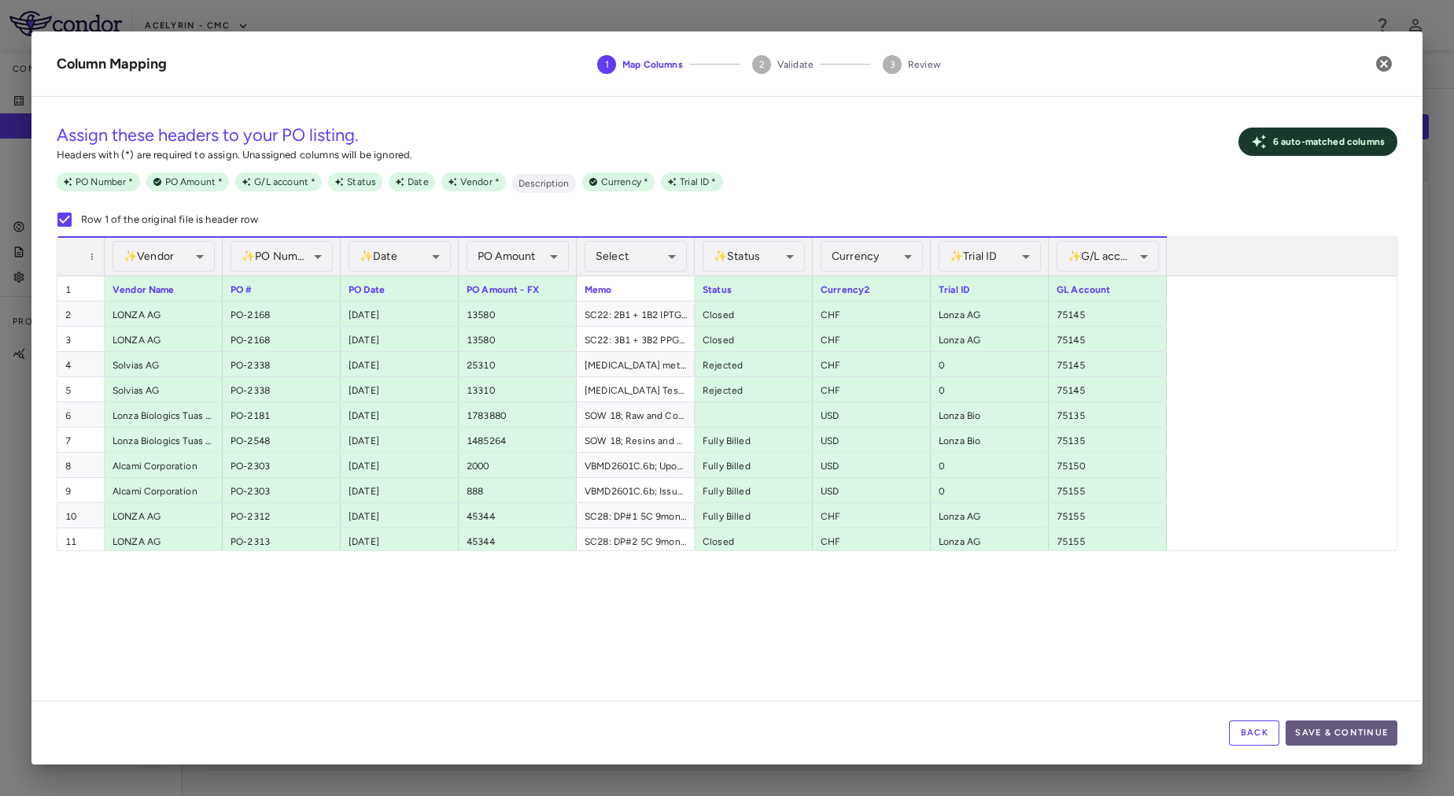
click at [1345, 730] on button "Save & Continue" at bounding box center [1342, 732] width 112 height 25
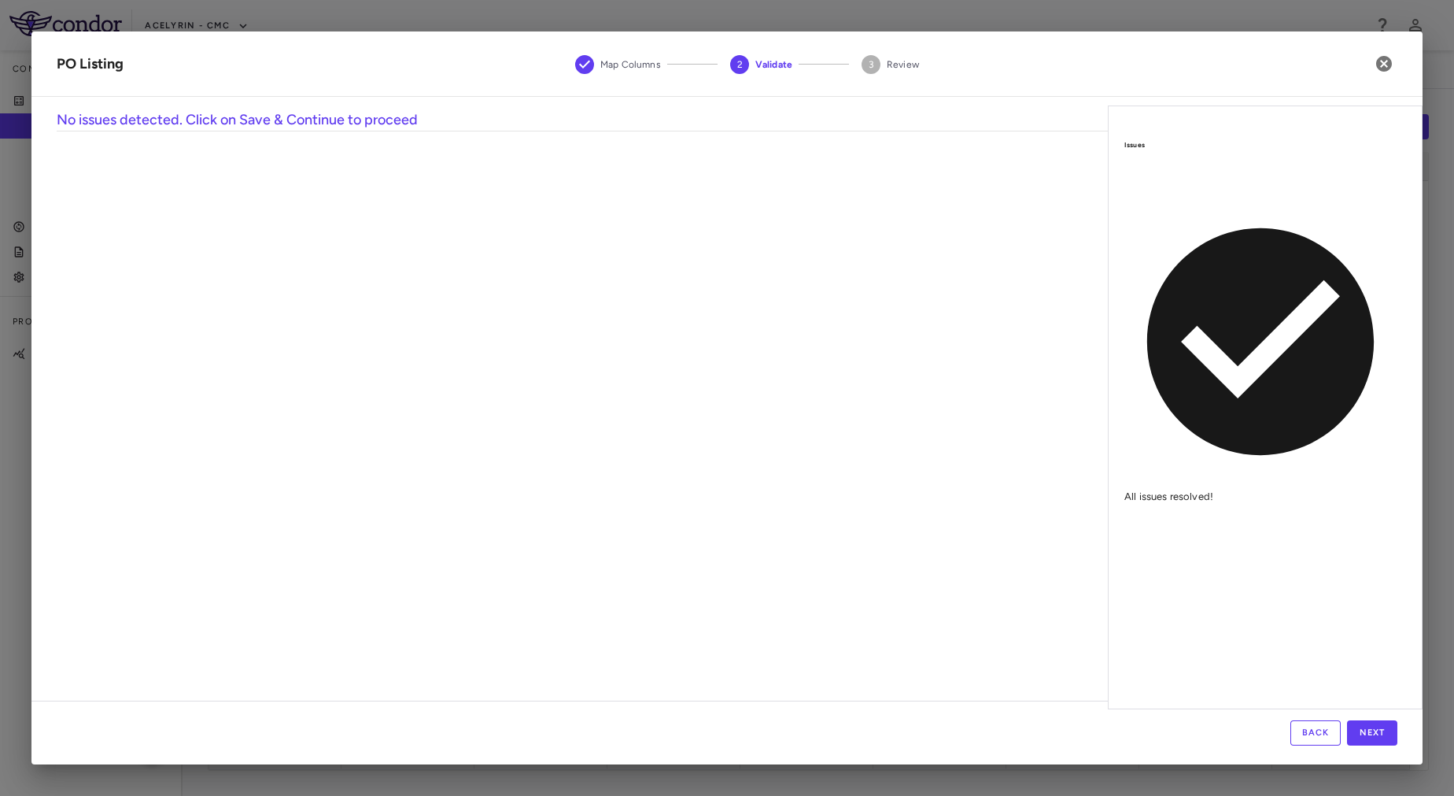
click at [846, 694] on div "No issues detected. Click on Save & Continue to proceed Drag here to set row gr…" at bounding box center [727, 404] width 1392 height 591
click at [1386, 724] on button "Next" at bounding box center [1372, 732] width 50 height 25
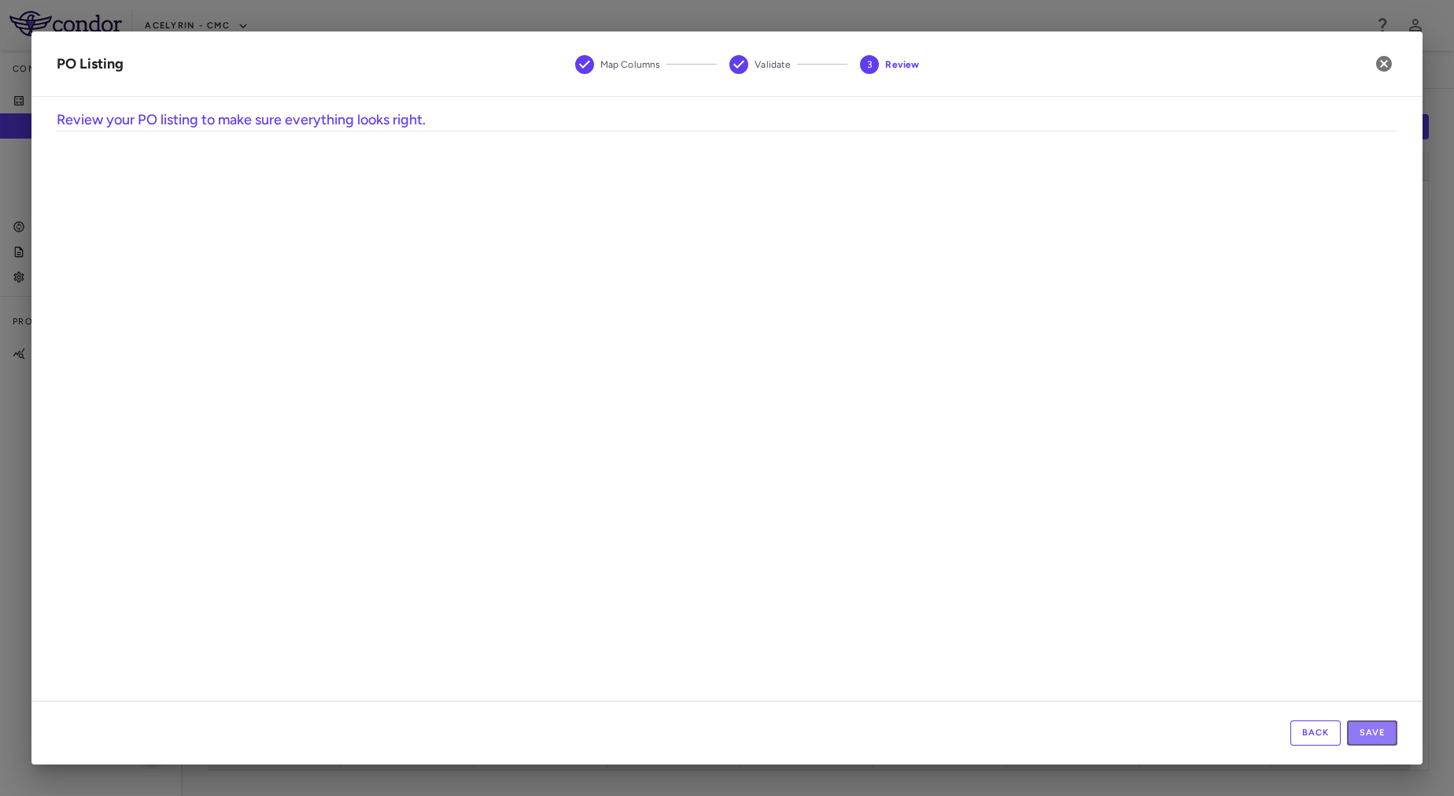
click at [1386, 724] on button "Save" at bounding box center [1372, 732] width 50 height 25
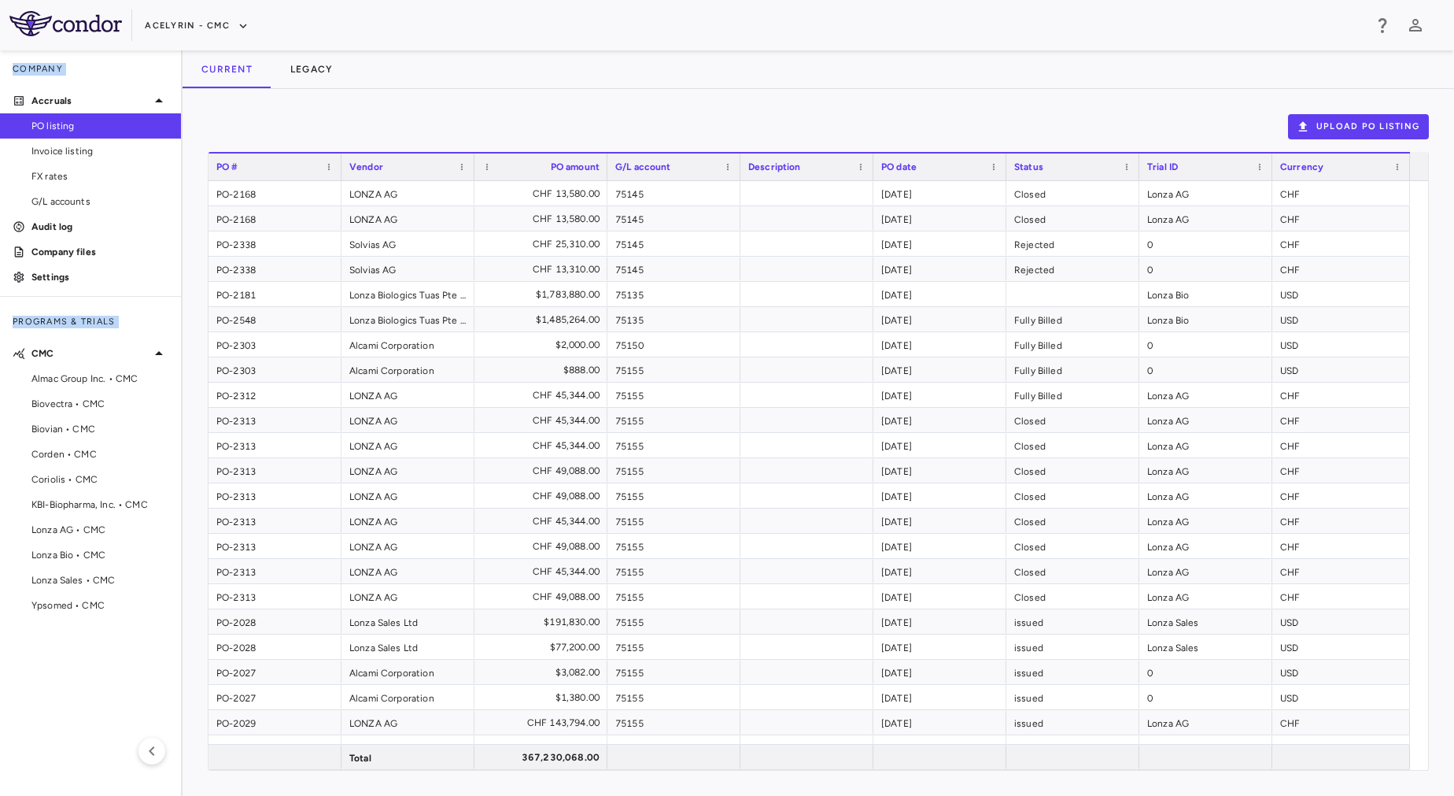
drag, startPoint x: 676, startPoint y: 47, endPoint x: 671, endPoint y: 64, distance: 17.4
click at [671, 64] on div "Skip to sidebar Skip to main content Acelyrin - CMC Company Accruals PO listing…" at bounding box center [727, 398] width 1454 height 796
click at [163, 15] on button "Acelyrin - CMC" at bounding box center [197, 25] width 104 height 25
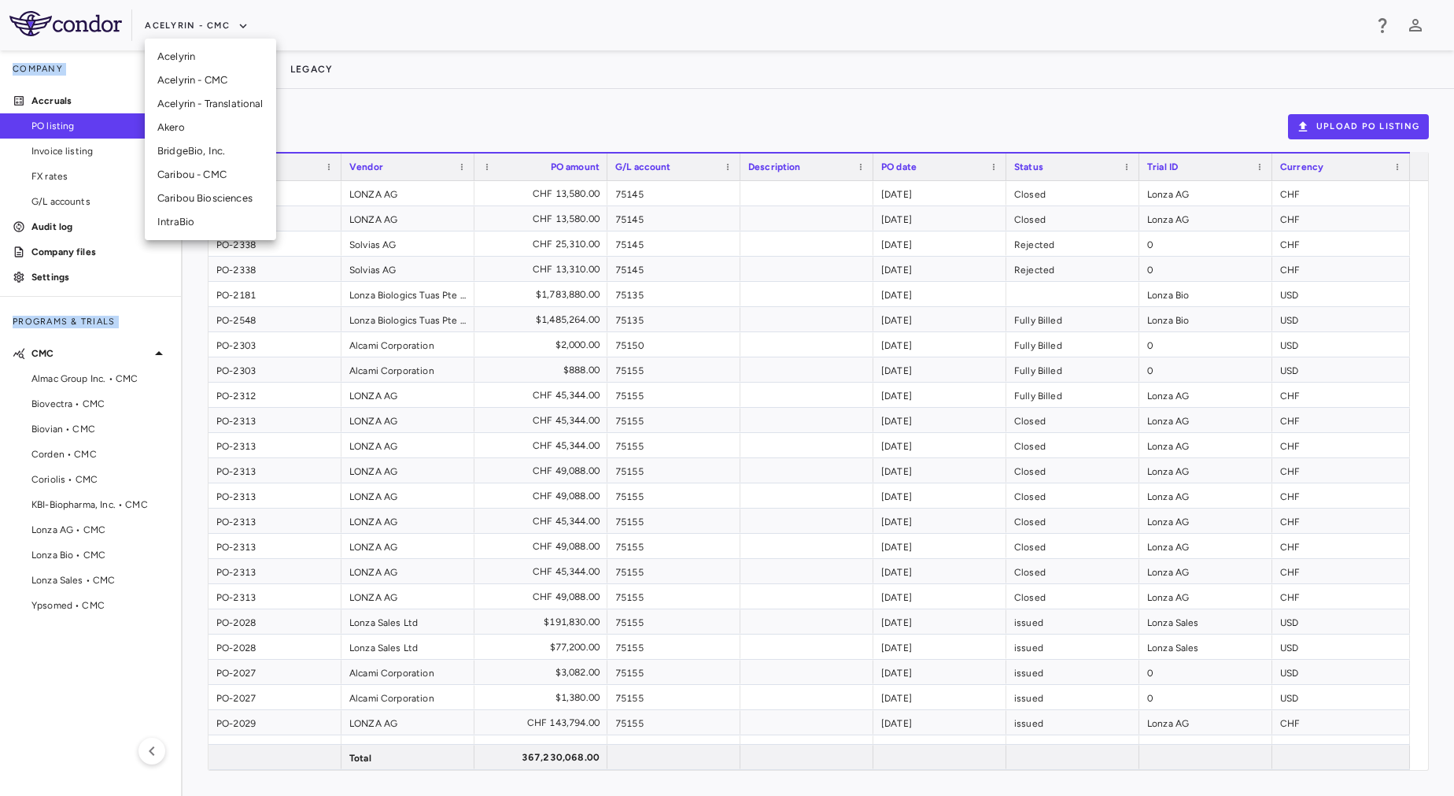
click at [199, 104] on li "Acelyrin - Translational" at bounding box center [210, 104] width 131 height 24
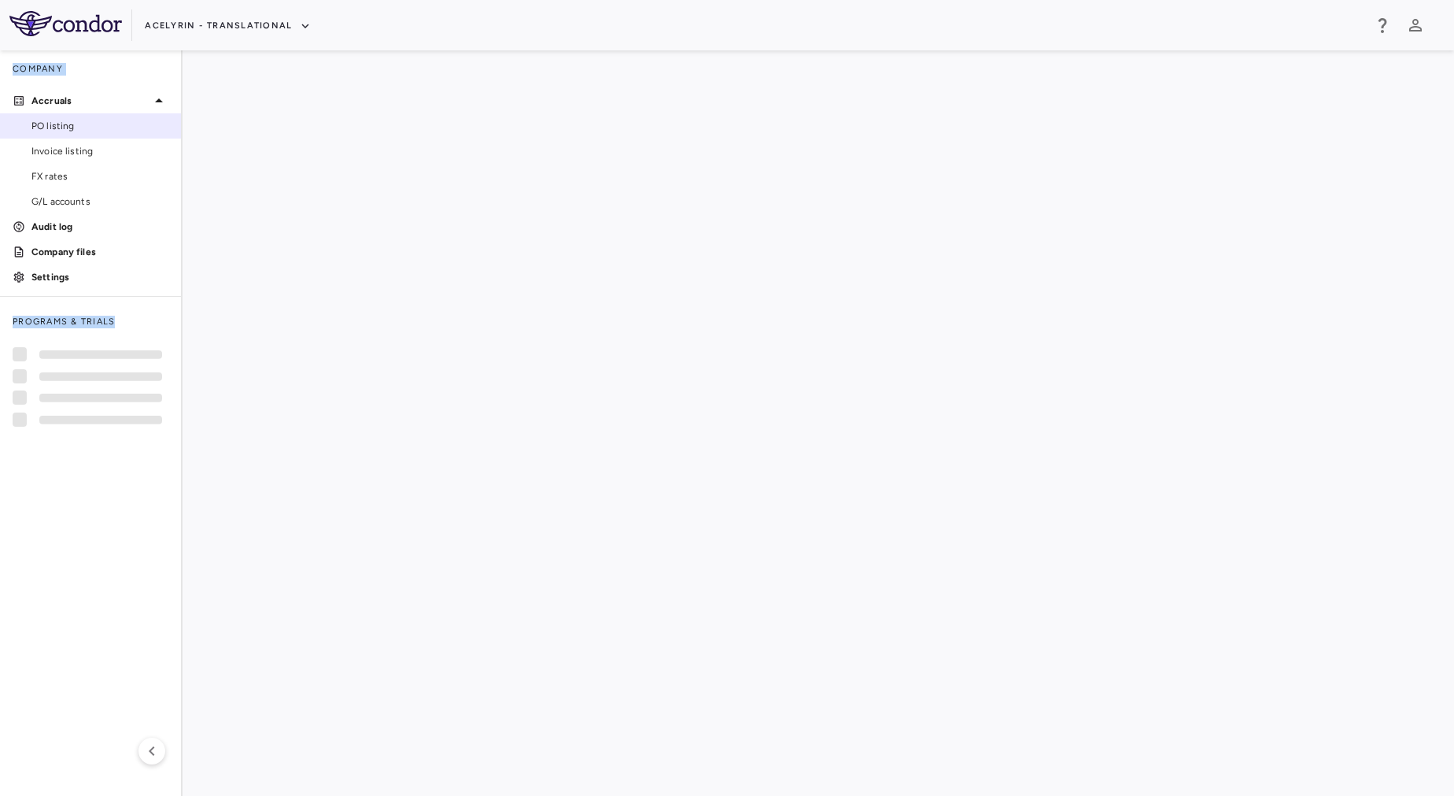
click at [87, 126] on span "PO listing" at bounding box center [99, 126] width 137 height 14
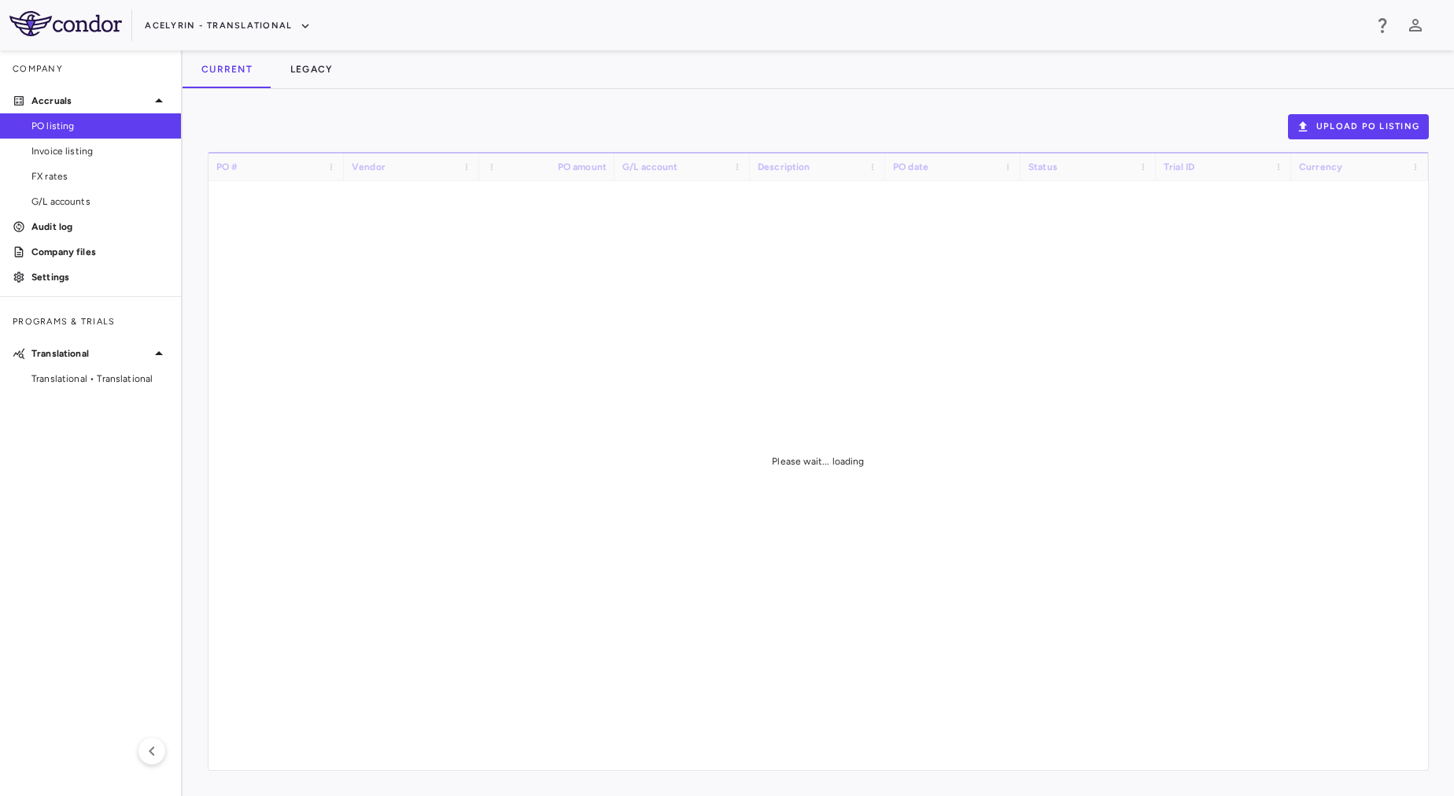
click at [575, 111] on div "Upload PO Listing Drag here to set row groups Drag here to set column labels PO…" at bounding box center [819, 442] width 1272 height 707
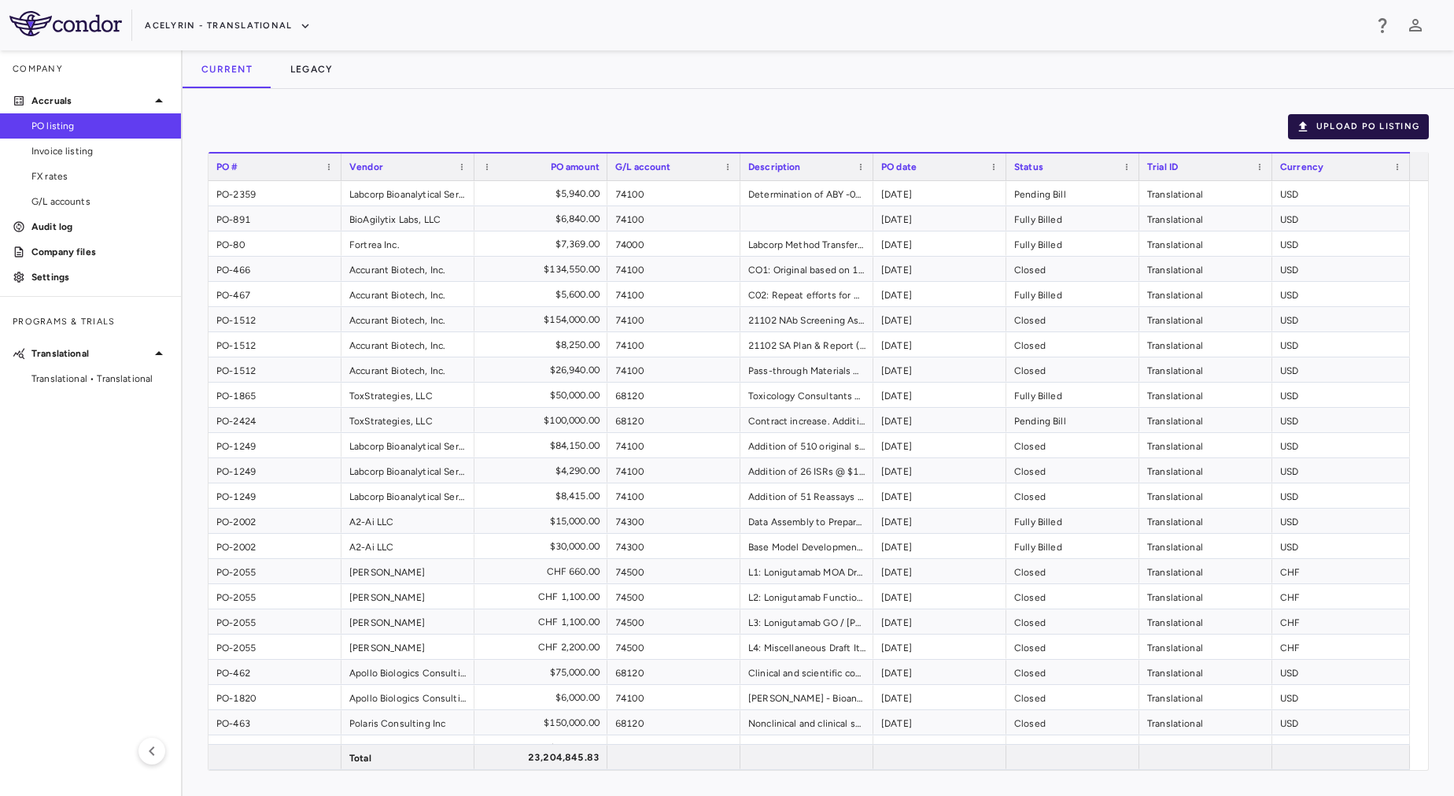
click at [1381, 127] on button "Upload PO Listing" at bounding box center [1358, 126] width 141 height 25
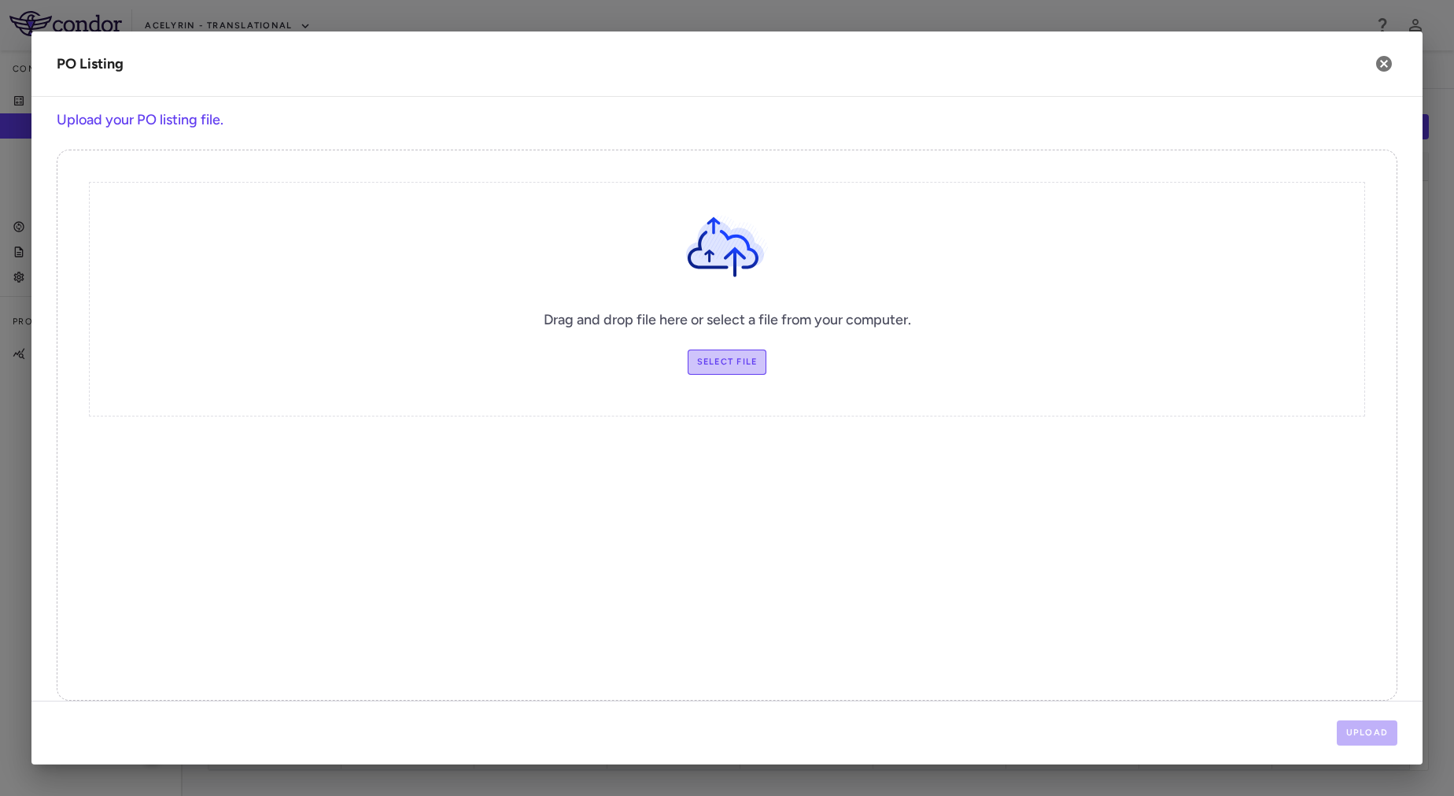
click at [710, 360] on label "Select file" at bounding box center [727, 361] width 79 height 25
click at [0, 0] on input "Select file" at bounding box center [0, 0] width 0 height 0
click at [1366, 726] on button "Upload" at bounding box center [1367, 732] width 61 height 25
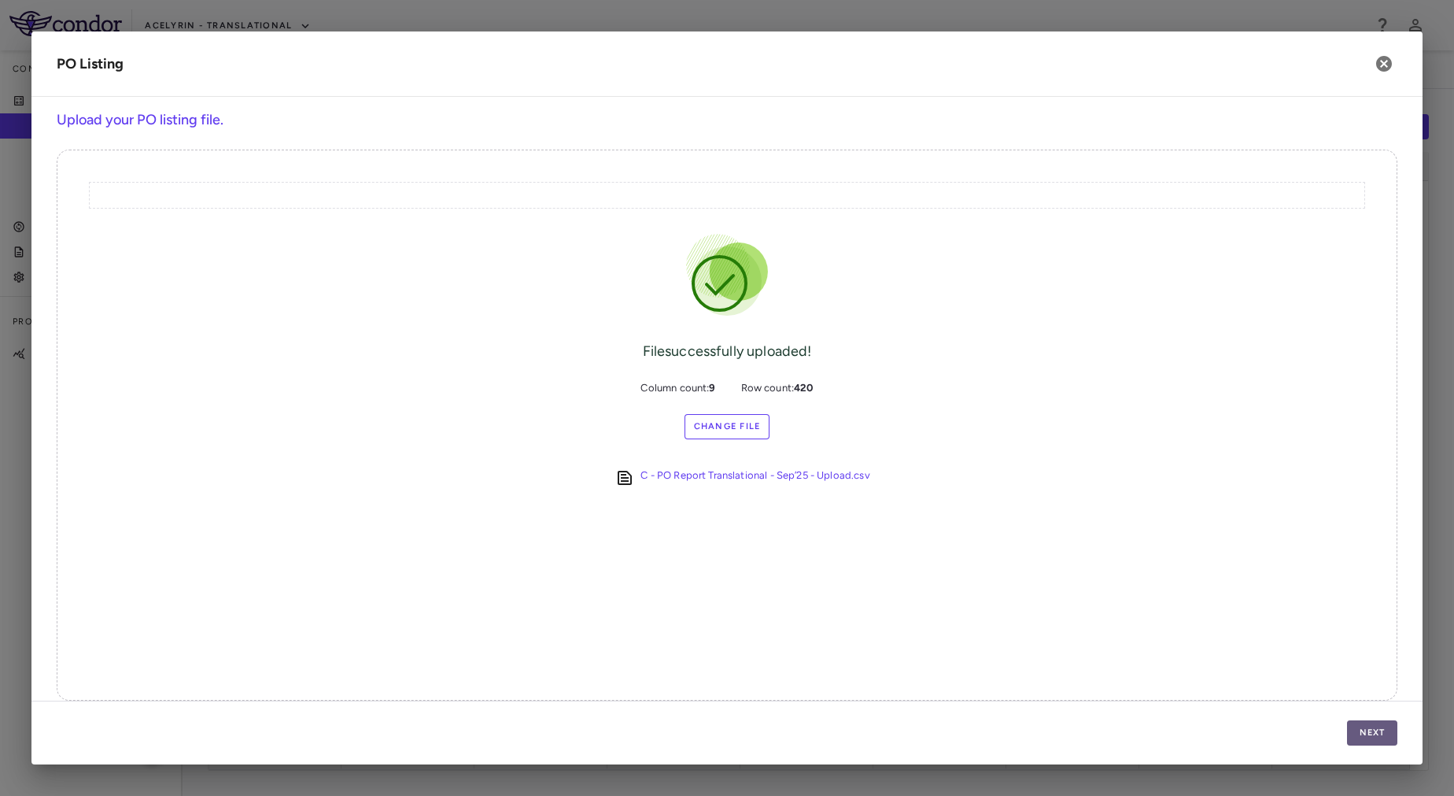
click at [1384, 726] on button "Next" at bounding box center [1372, 732] width 50 height 25
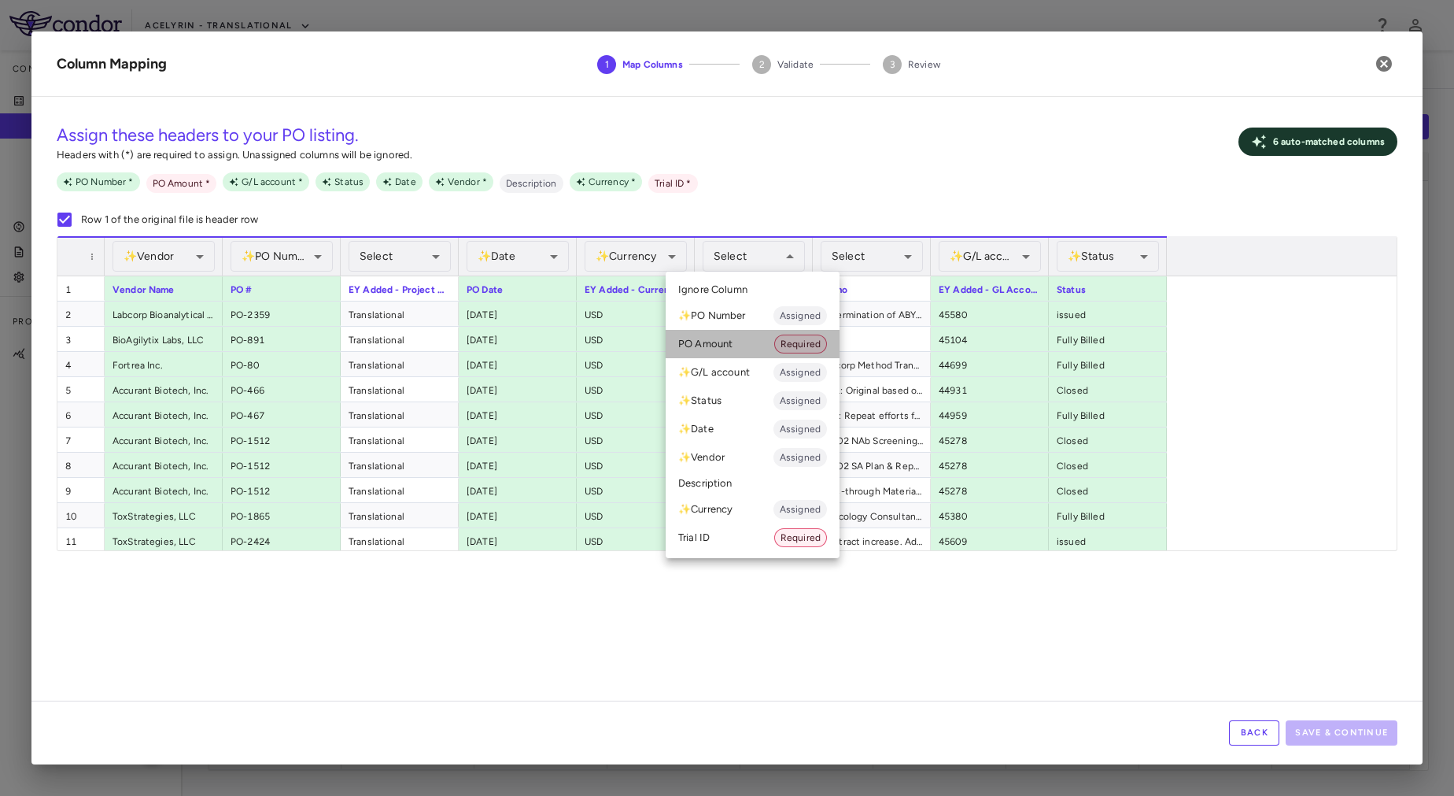
click at [756, 338] on li "PO Amount Required" at bounding box center [753, 344] width 174 height 28
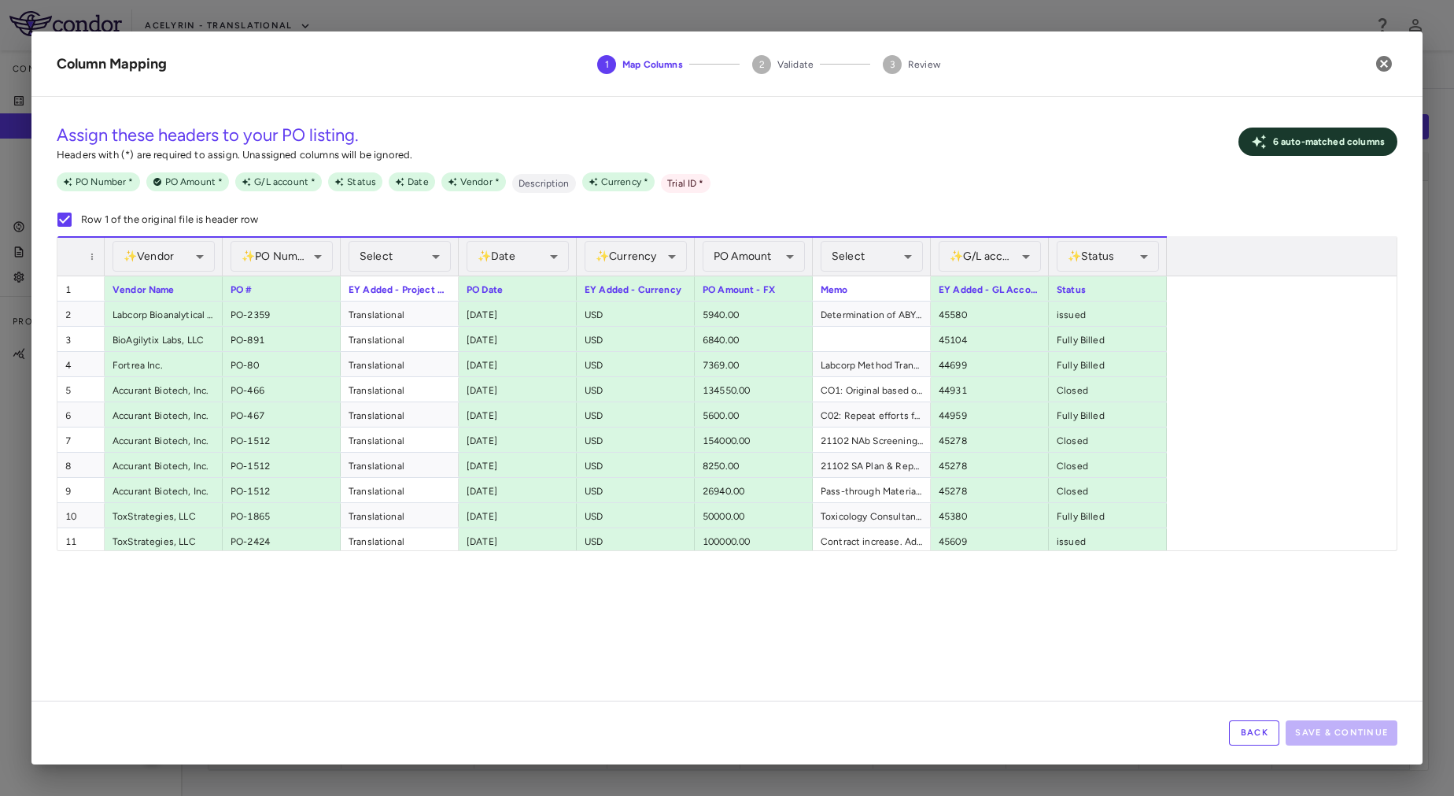
click at [859, 165] on div "Assign these headers to your PO listing. Headers with (*) are required to assig…" at bounding box center [727, 172] width 1341 height 127
click at [313, 652] on div "Assign these headers to your PO listing. Headers with (*) are required to assig…" at bounding box center [727, 404] width 1392 height 591
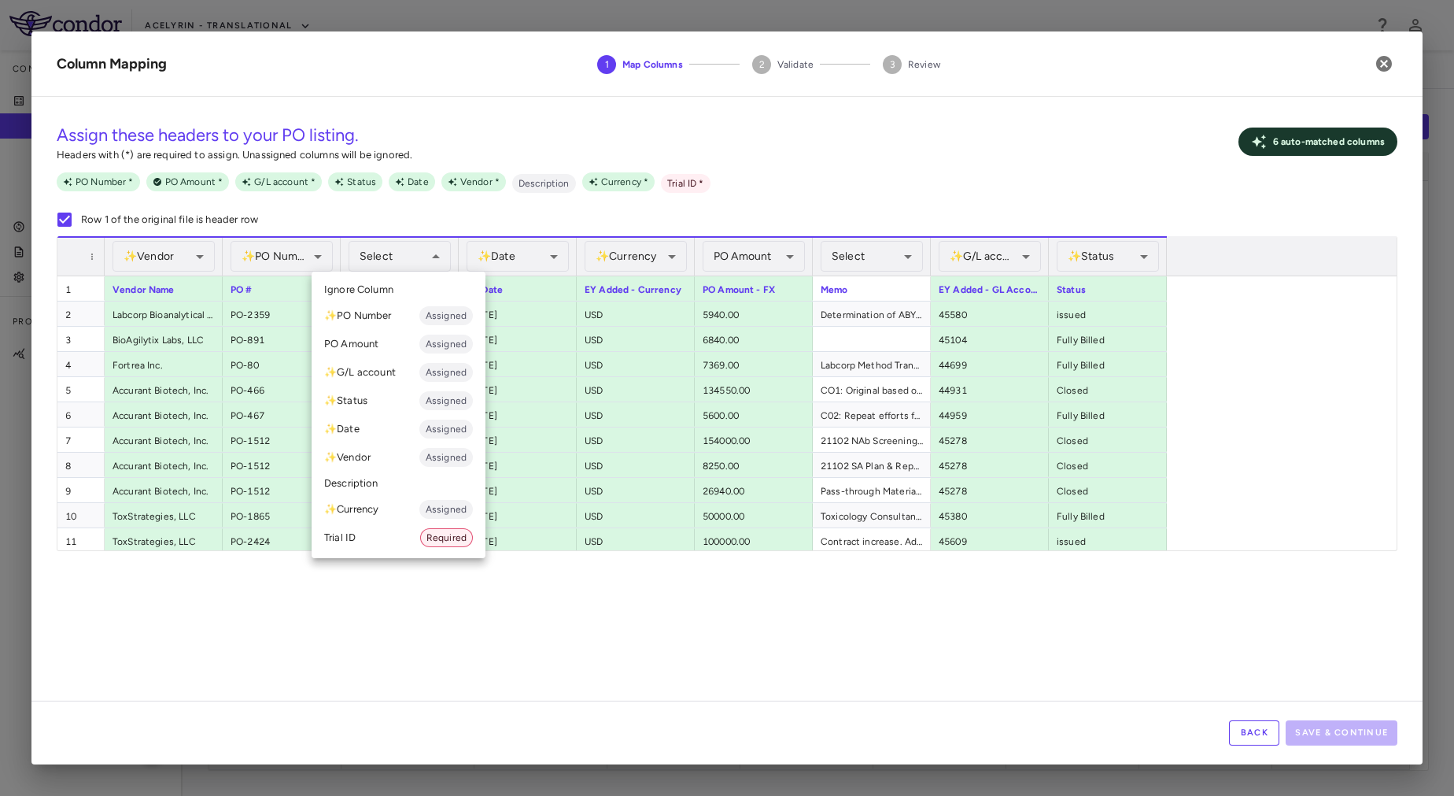
click at [386, 540] on li "Trial ID Required" at bounding box center [399, 537] width 174 height 28
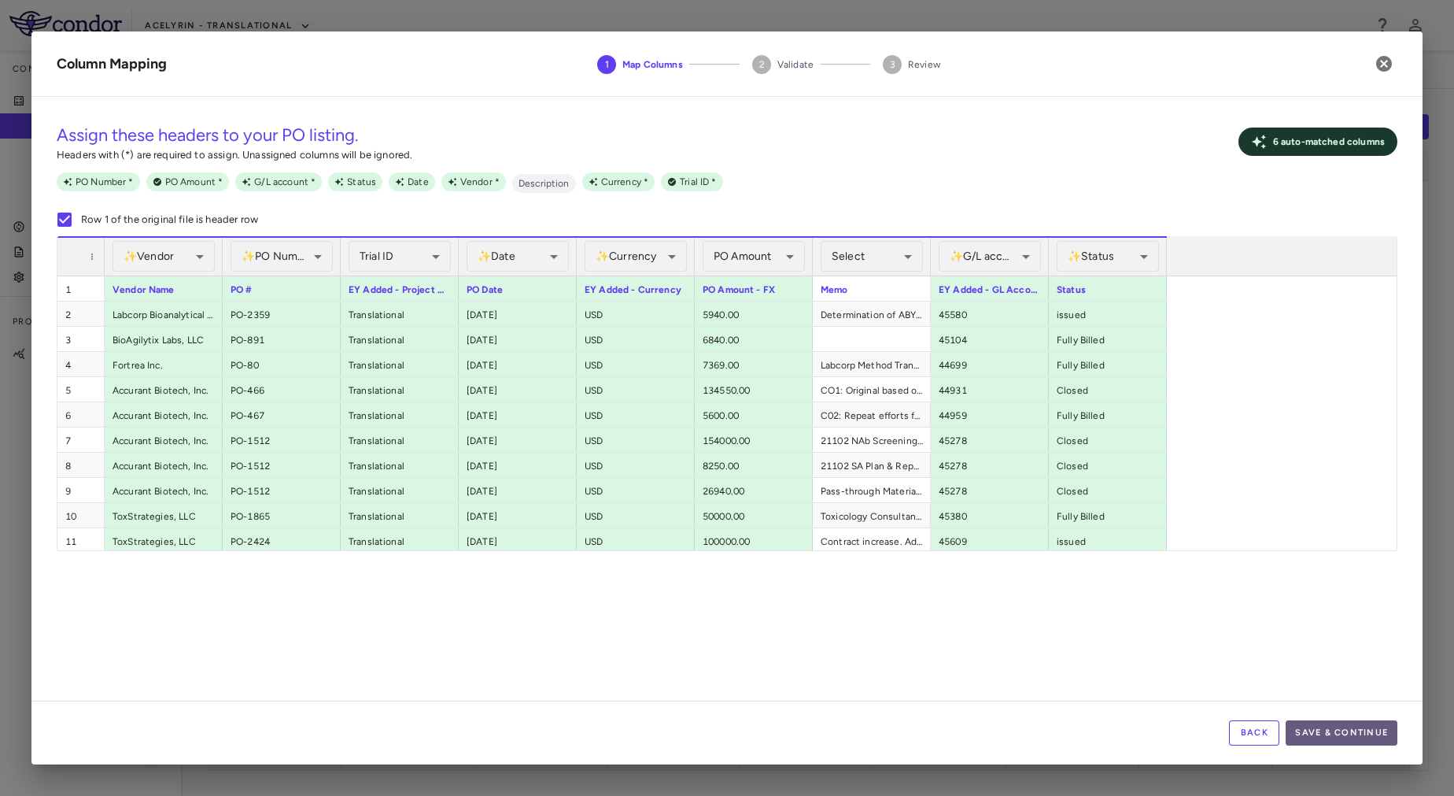
click at [1368, 726] on button "Save & Continue" at bounding box center [1342, 732] width 112 height 25
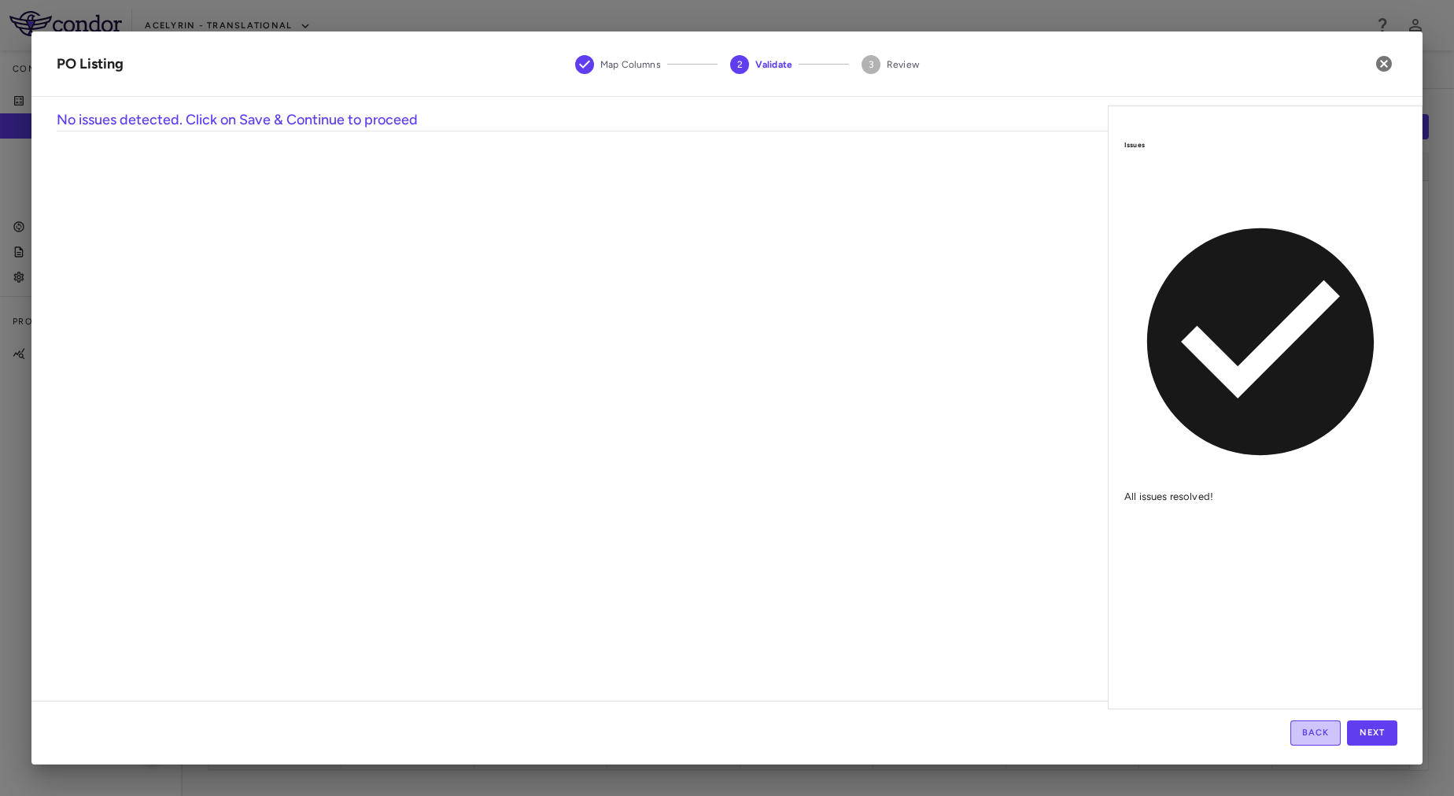
click at [1310, 731] on button "Back" at bounding box center [1316, 732] width 50 height 25
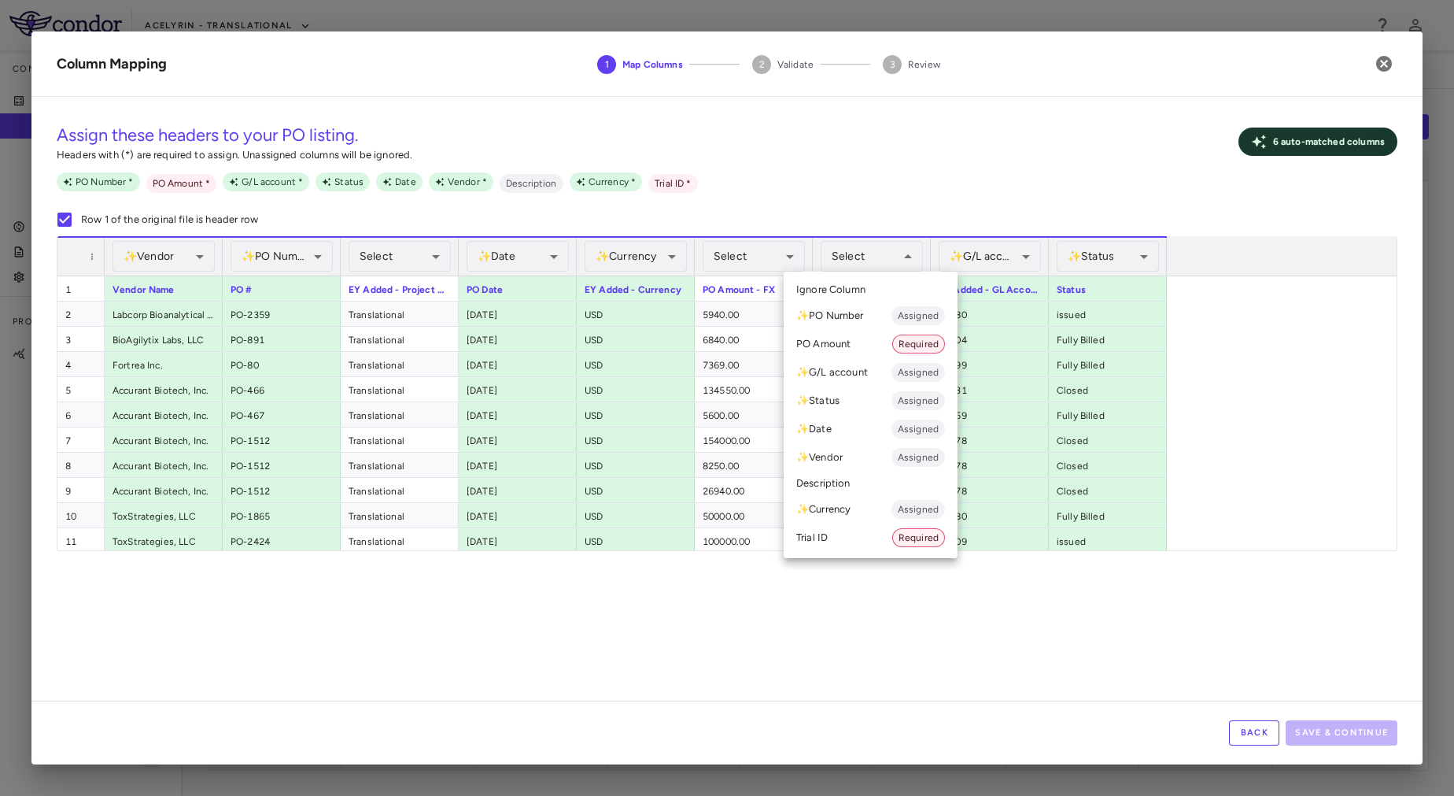
click at [841, 492] on li "Description" at bounding box center [871, 483] width 174 height 24
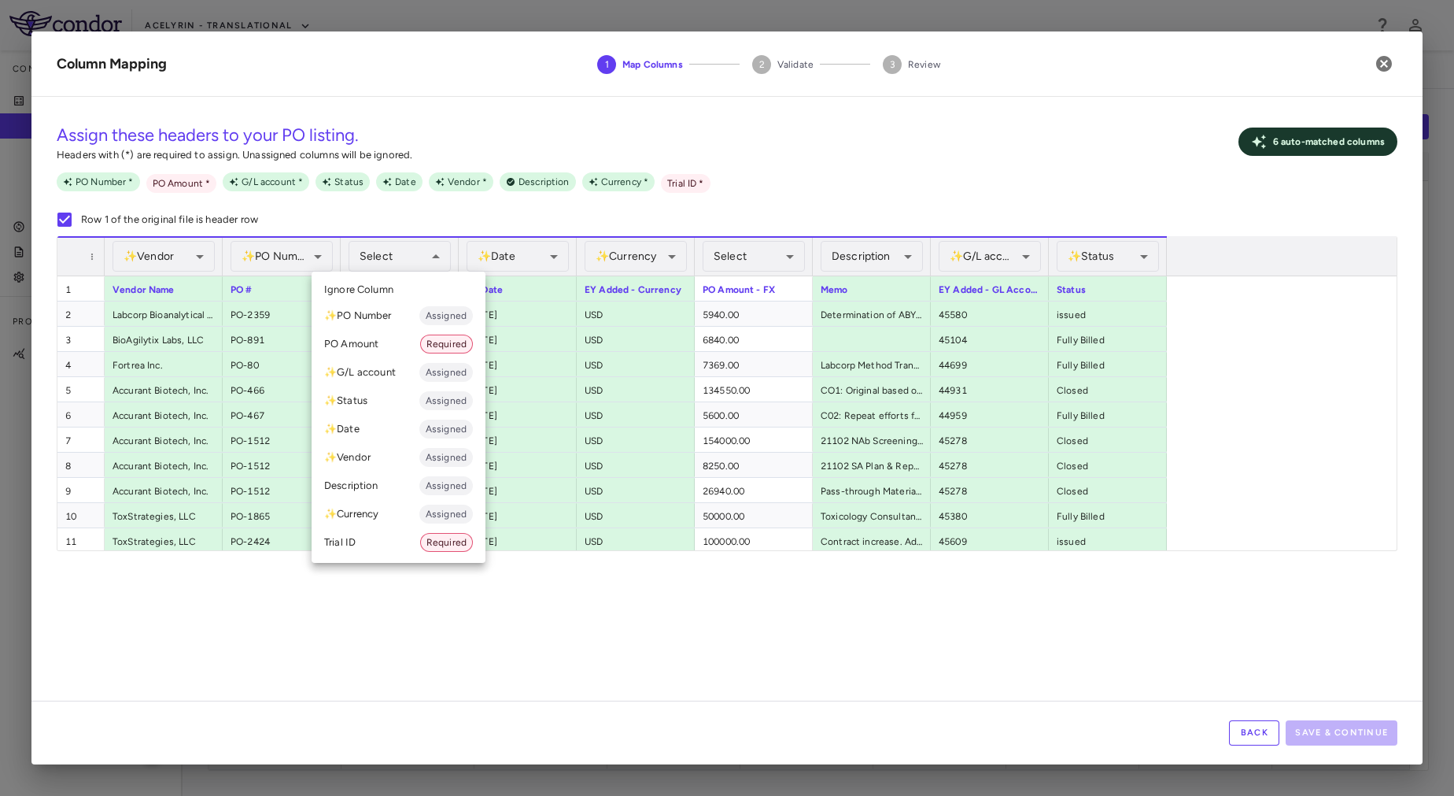
click at [390, 541] on li "Trial ID Required" at bounding box center [399, 542] width 174 height 28
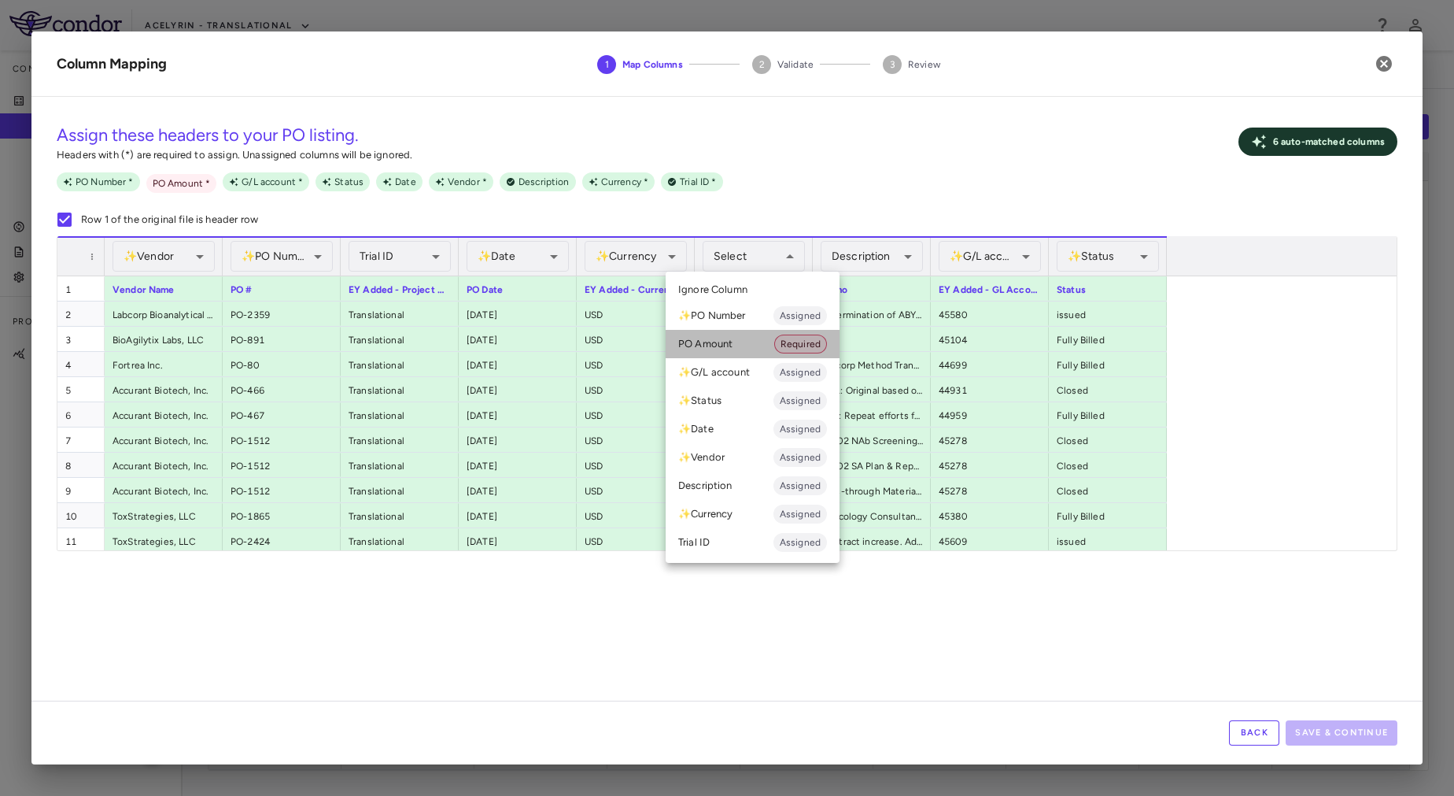
click at [749, 350] on li "PO Amount Required" at bounding box center [753, 344] width 174 height 28
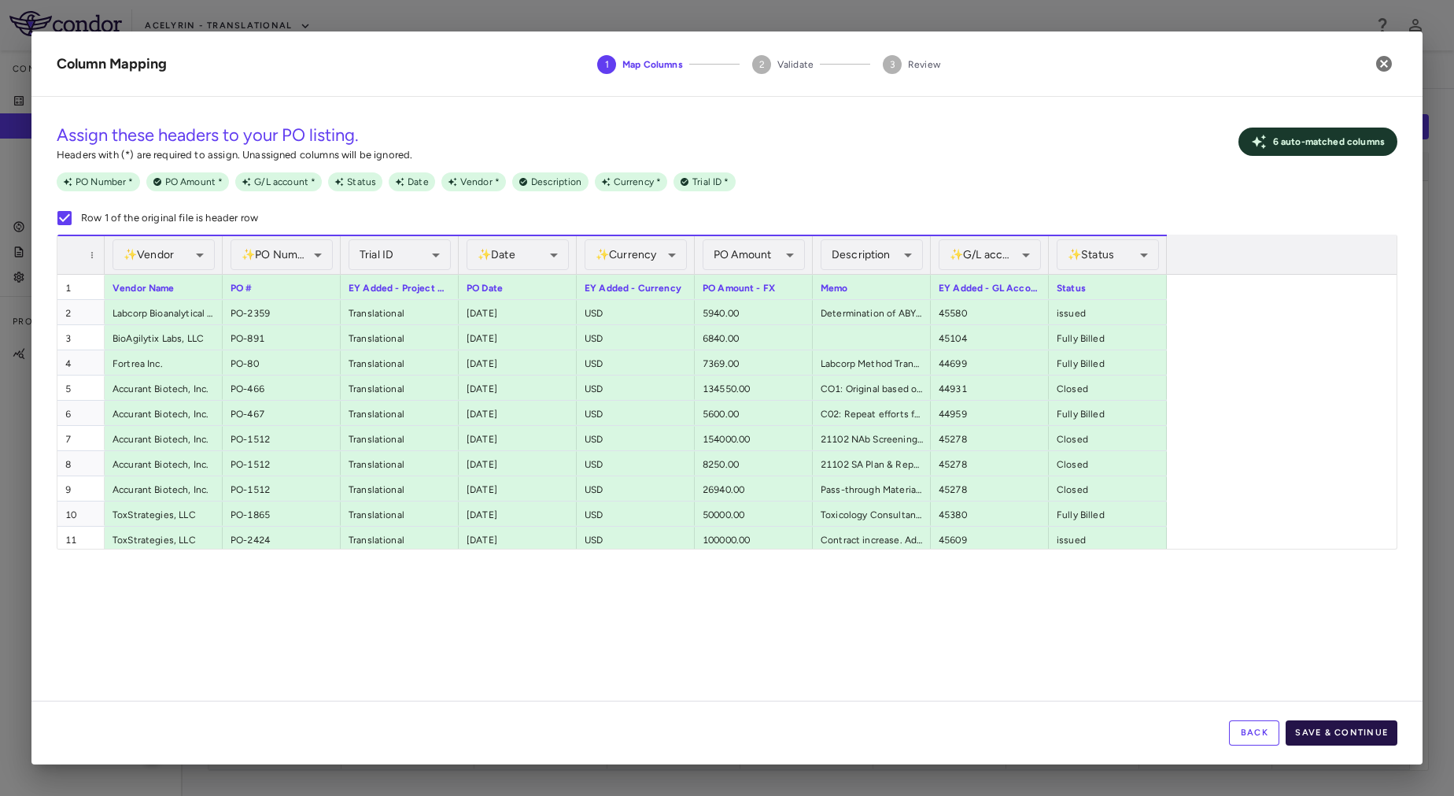
click at [1330, 737] on button "Save & Continue" at bounding box center [1342, 732] width 112 height 25
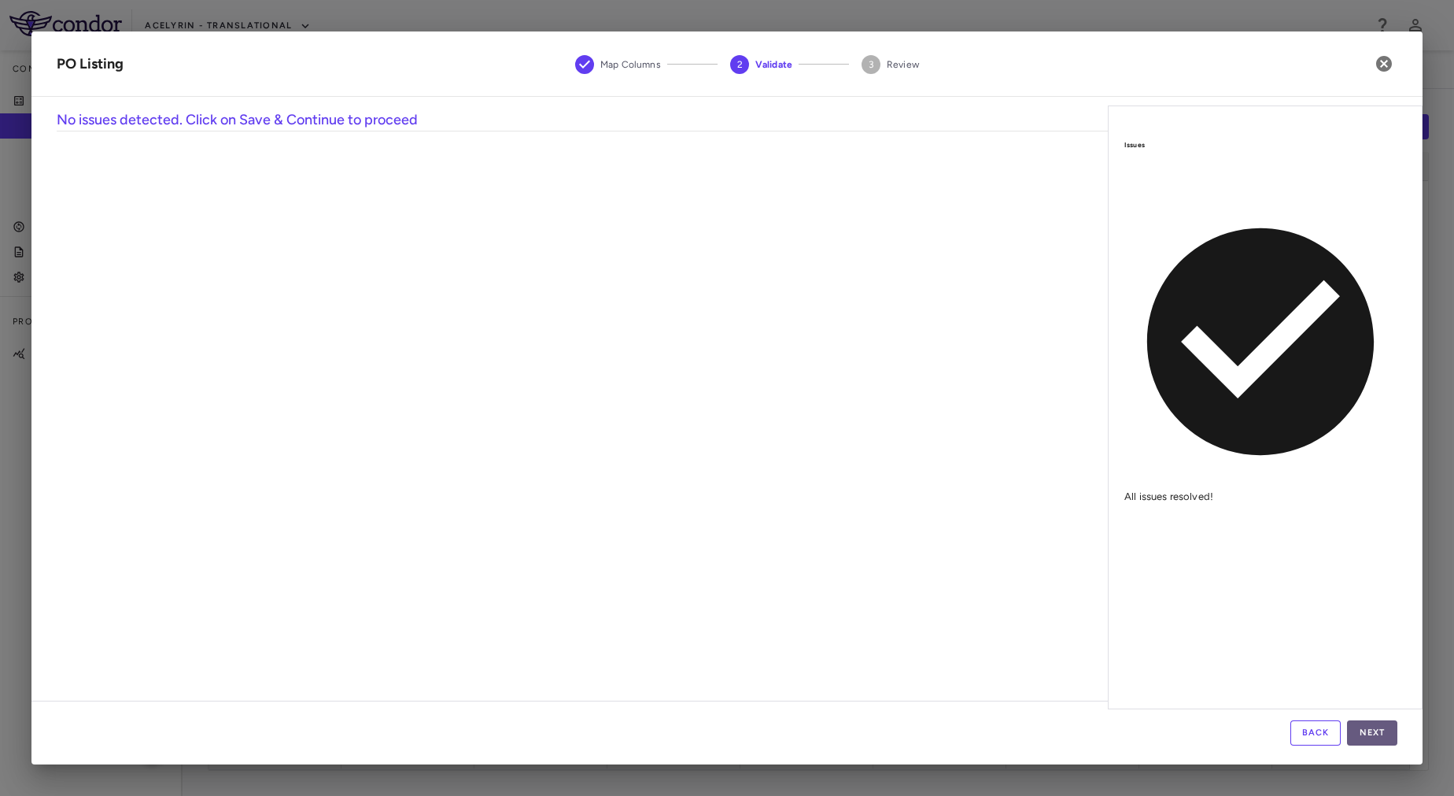
click at [1367, 729] on button "Next" at bounding box center [1372, 732] width 50 height 25
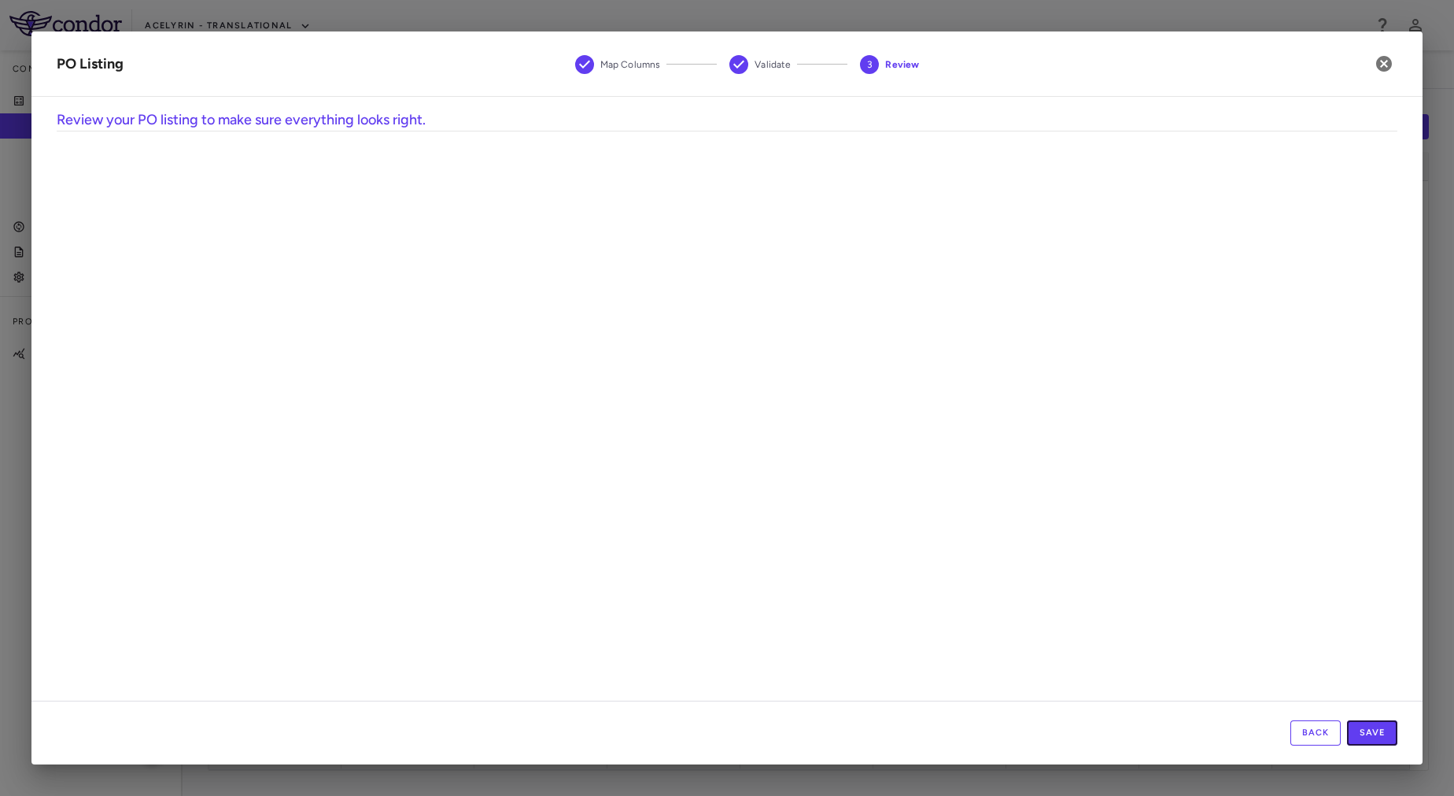
click at [1367, 729] on button "Save" at bounding box center [1372, 732] width 50 height 25
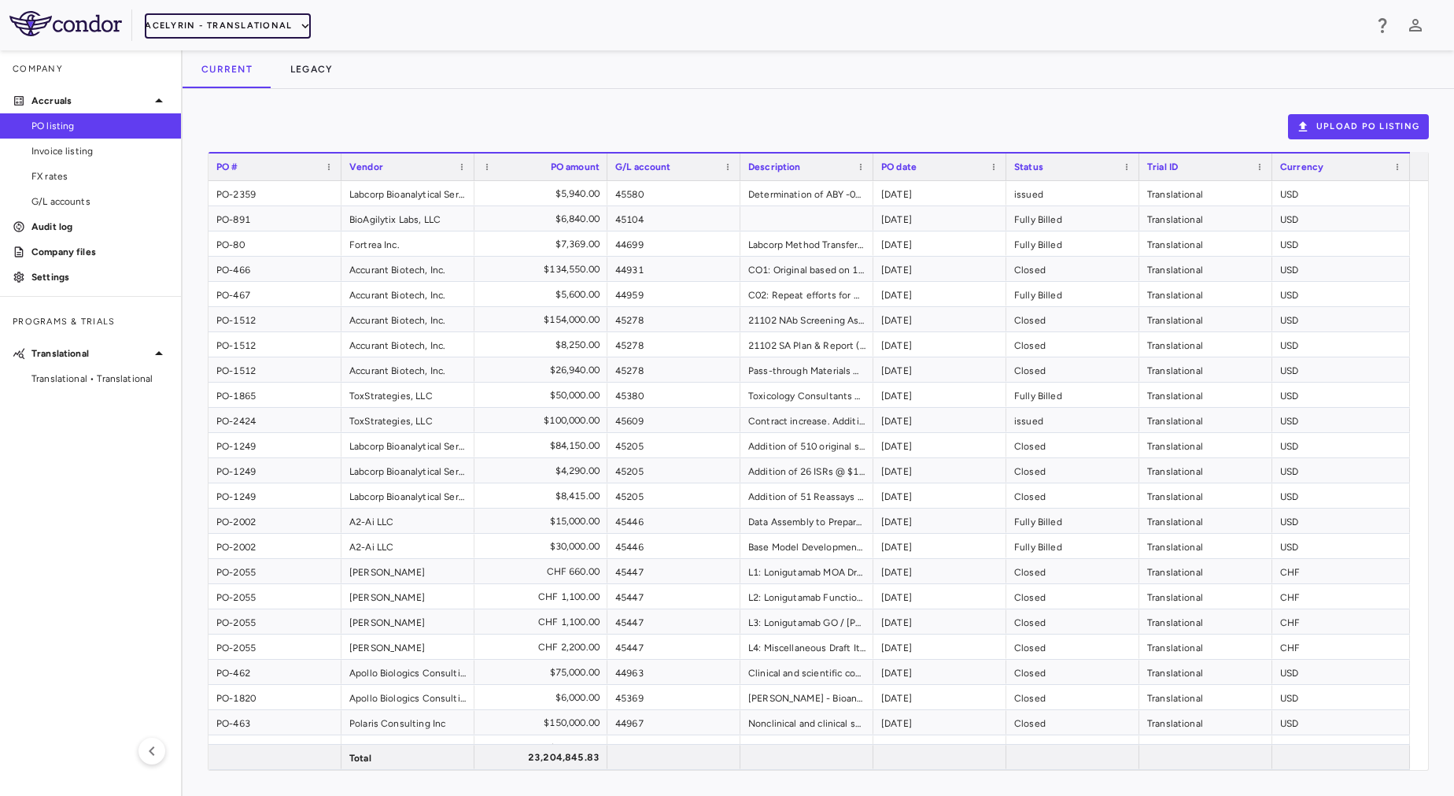
click at [170, 24] on button "Acelyrin - Translational" at bounding box center [228, 25] width 166 height 25
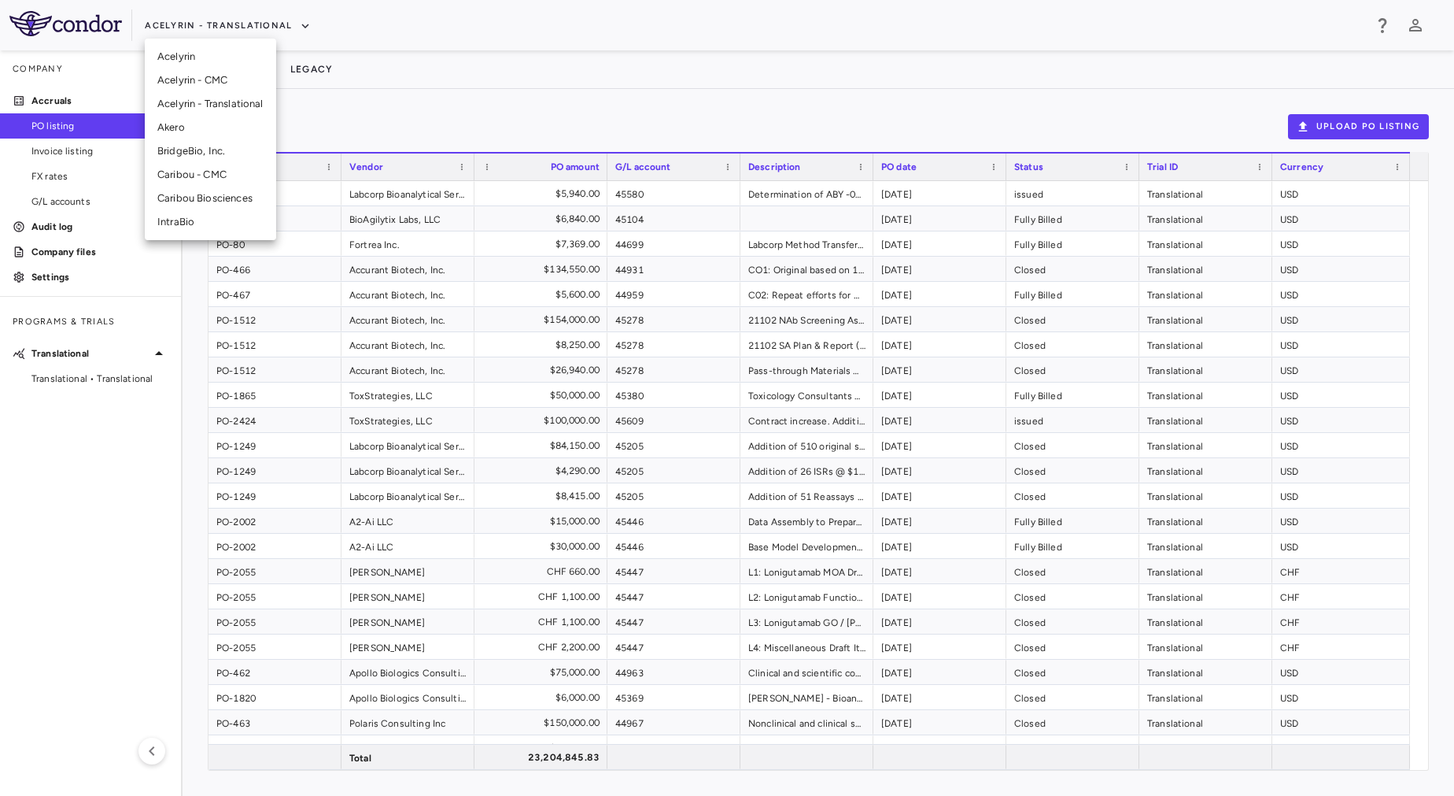
click at [211, 49] on li "Acelyrin" at bounding box center [210, 57] width 131 height 24
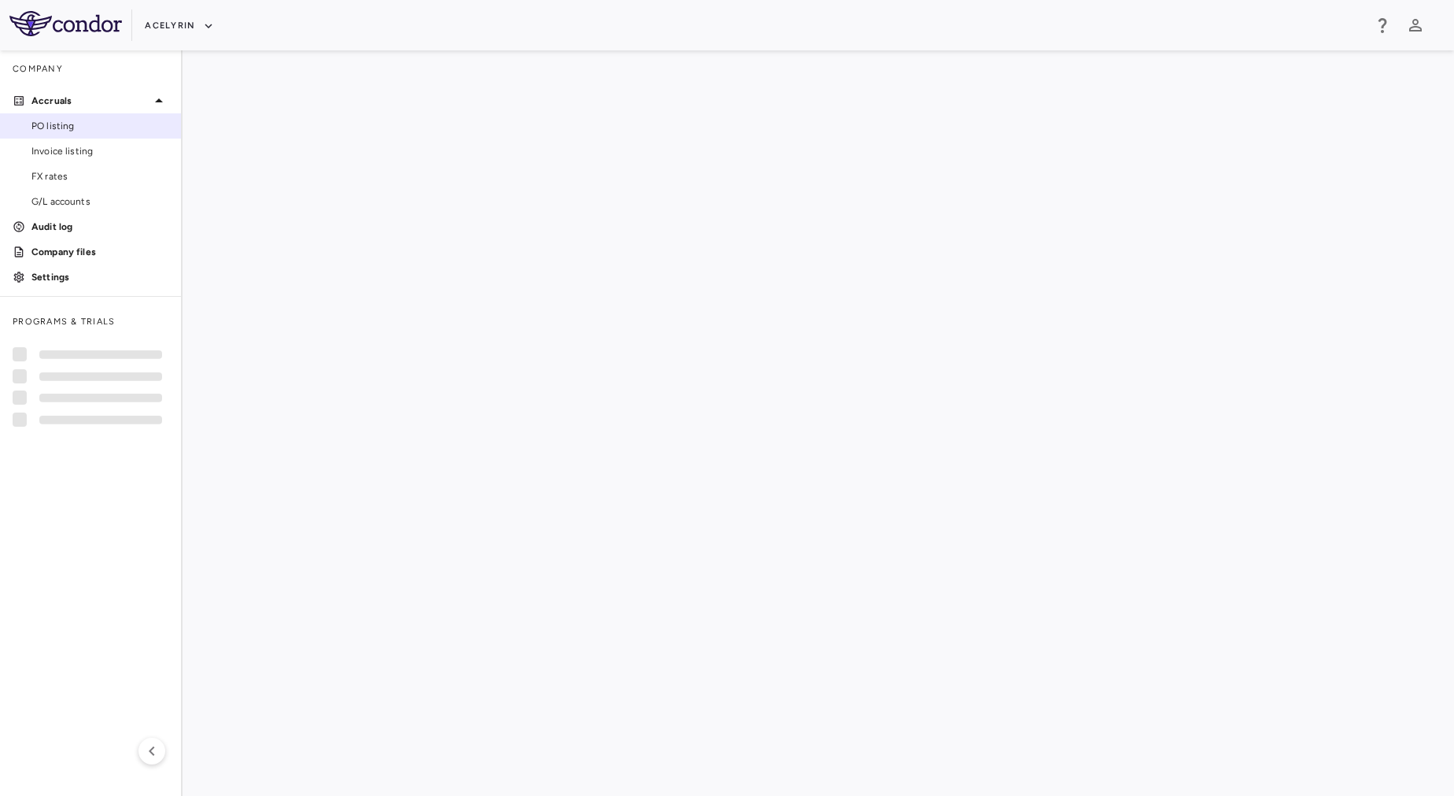
click at [85, 127] on span "PO listing" at bounding box center [99, 126] width 137 height 14
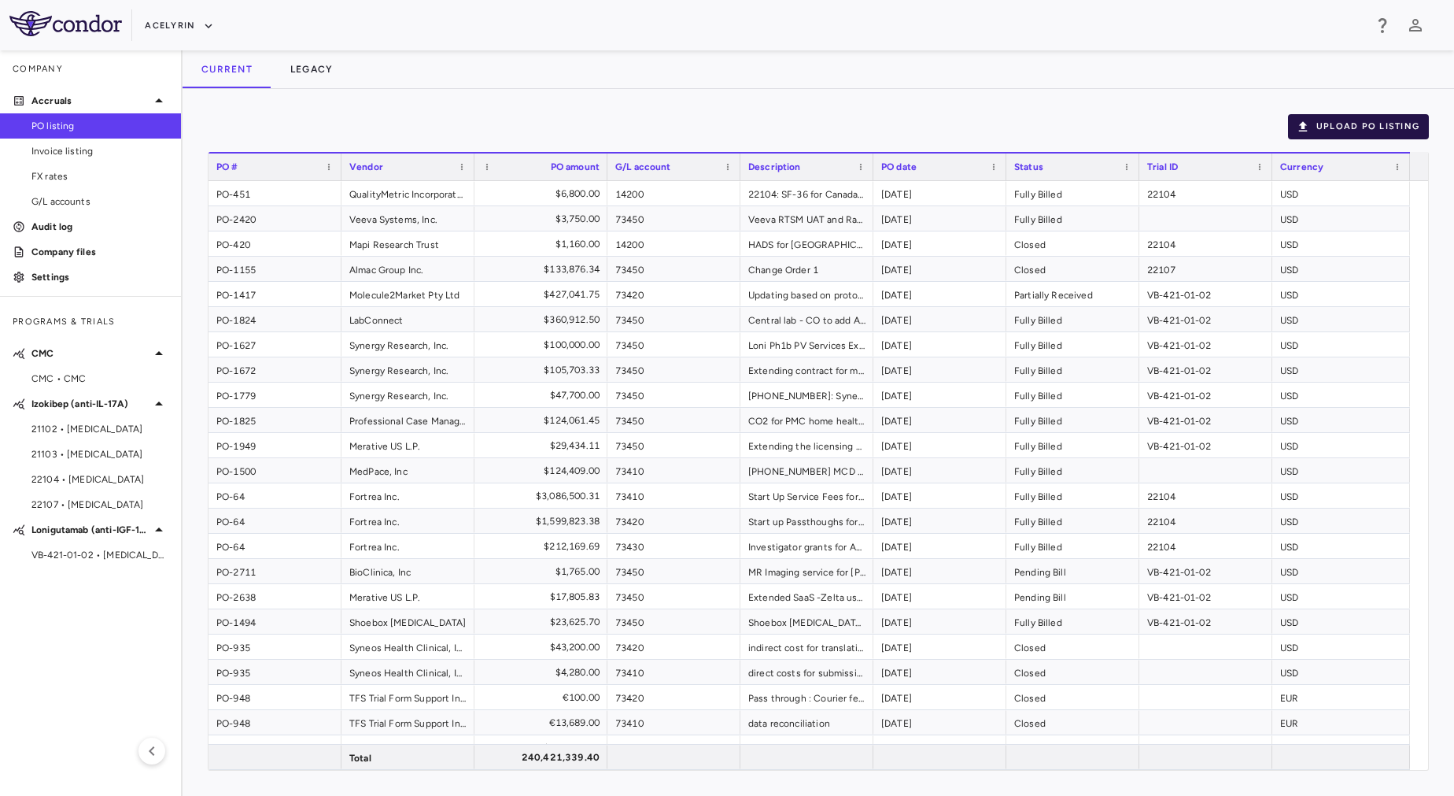
click at [1345, 126] on button "Upload PO Listing" at bounding box center [1358, 126] width 141 height 25
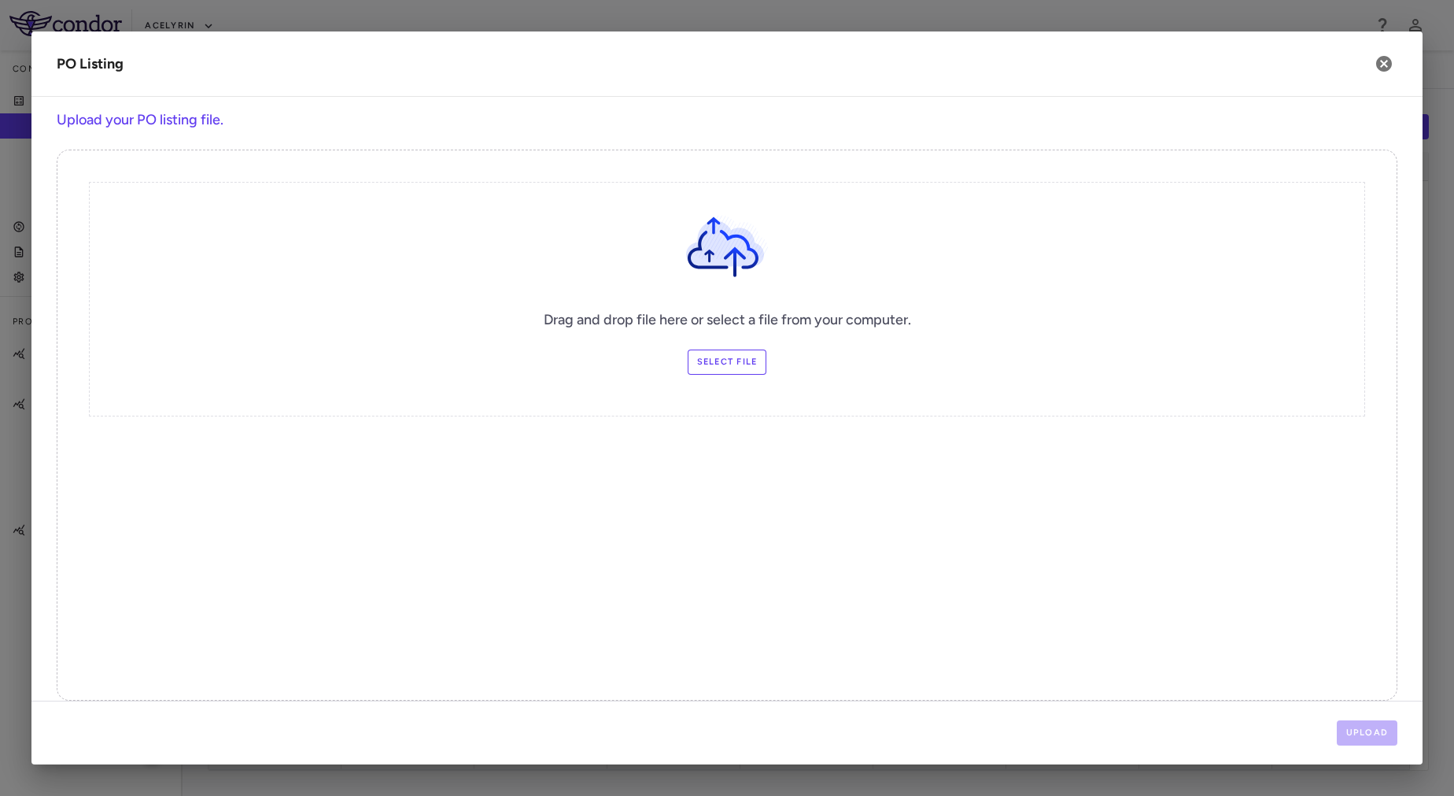
click at [737, 369] on label "Select file" at bounding box center [727, 361] width 79 height 25
click at [0, 0] on input "Select file" at bounding box center [0, 0] width 0 height 0
click at [1384, 68] on icon "button" at bounding box center [1385, 64] width 16 height 16
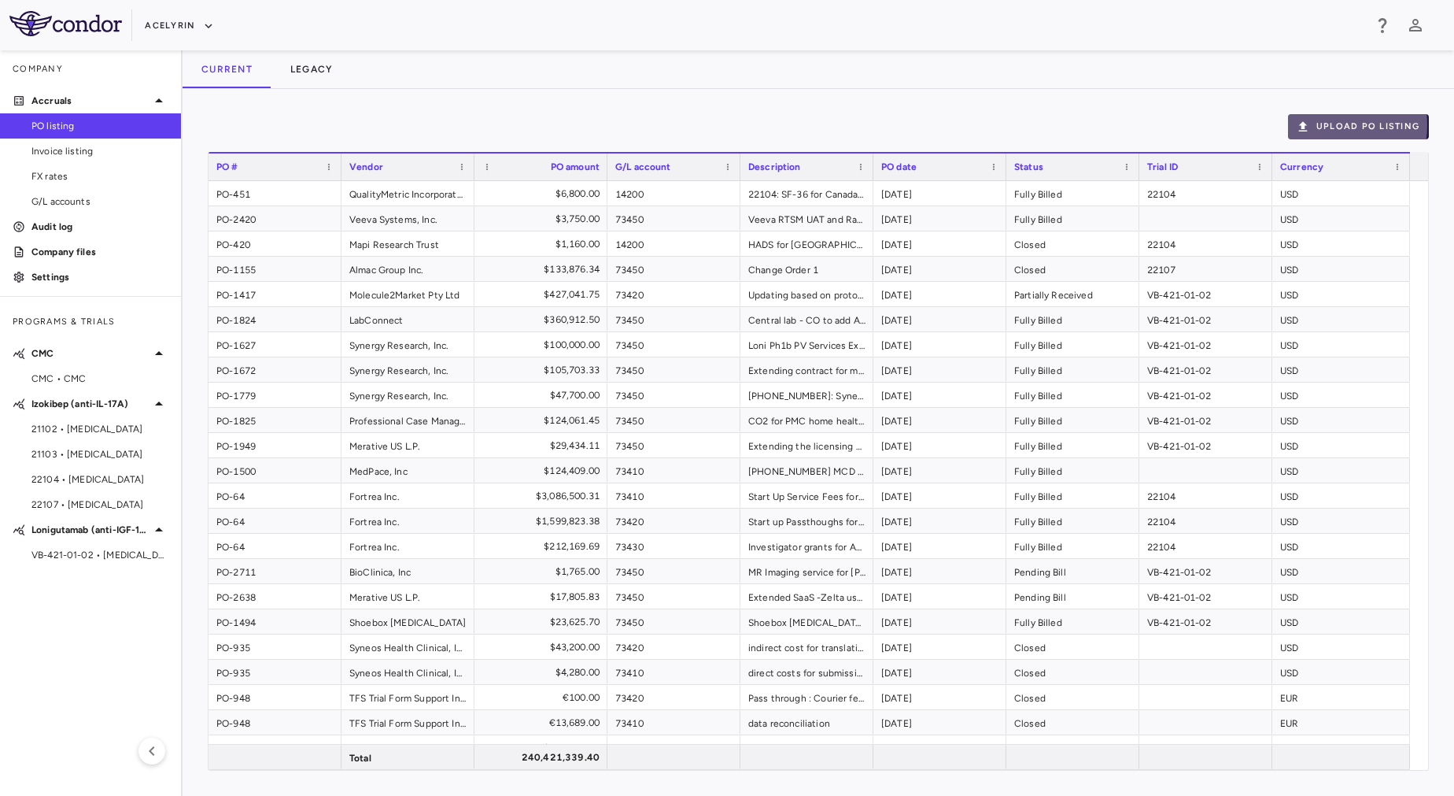
click at [1323, 125] on button "Upload PO Listing" at bounding box center [1358, 126] width 141 height 25
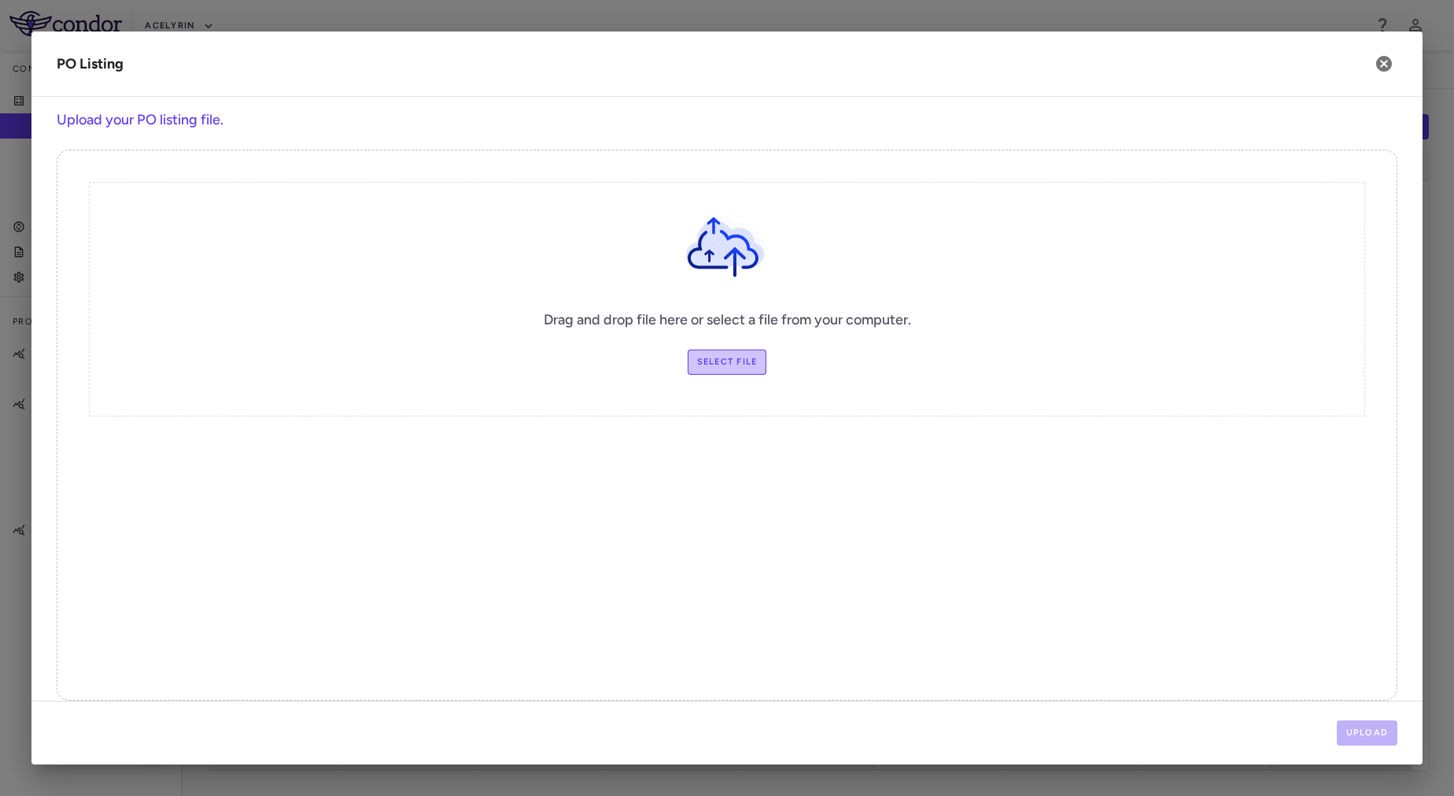
click at [710, 363] on label "Select file" at bounding box center [727, 361] width 79 height 25
click at [0, 0] on input "Select file" at bounding box center [0, 0] width 0 height 0
click at [1370, 730] on button "Upload" at bounding box center [1367, 732] width 61 height 25
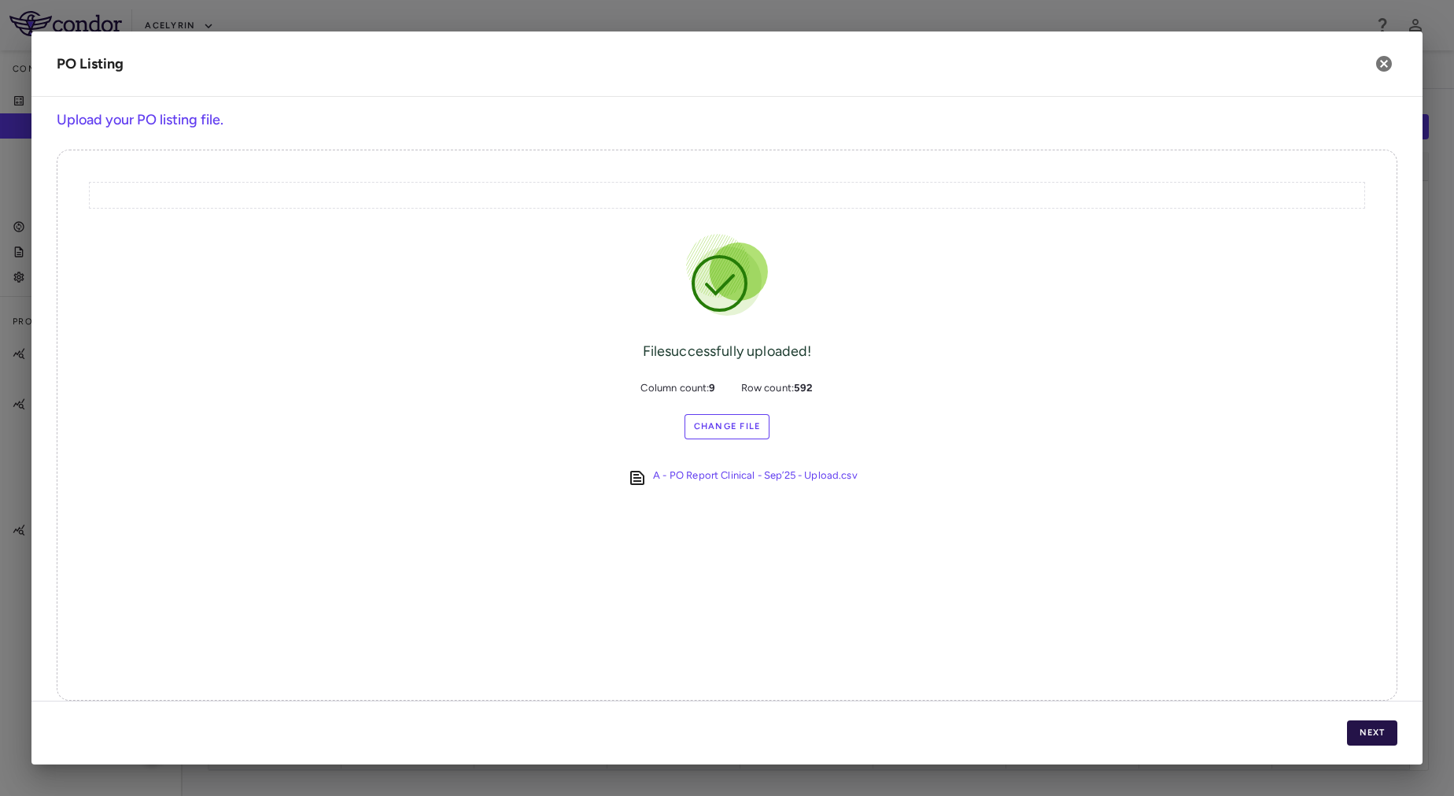
click at [1370, 730] on button "Next" at bounding box center [1372, 732] width 50 height 25
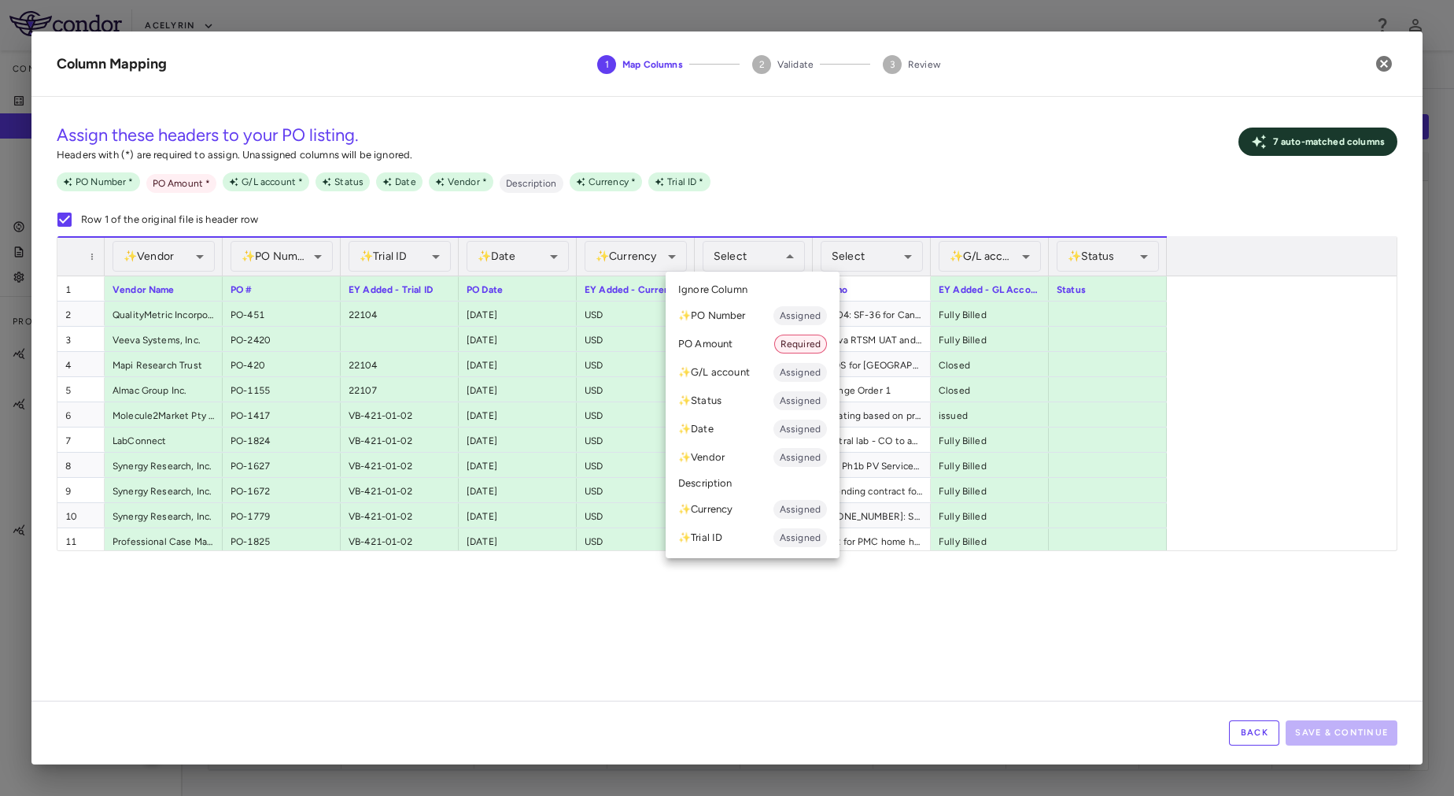
click at [741, 338] on li "PO Amount Required" at bounding box center [753, 344] width 174 height 28
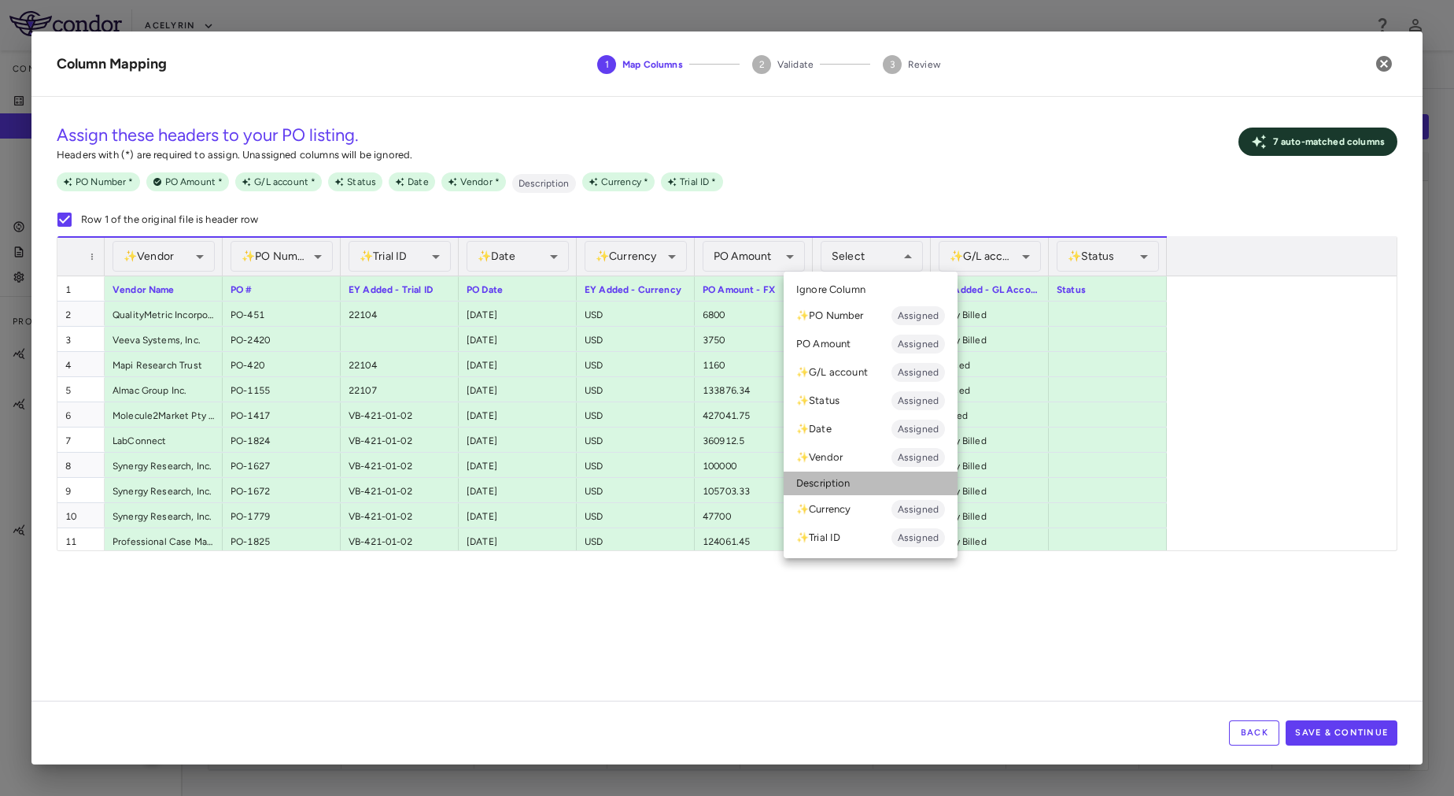
click at [849, 479] on li "Description" at bounding box center [871, 483] width 174 height 24
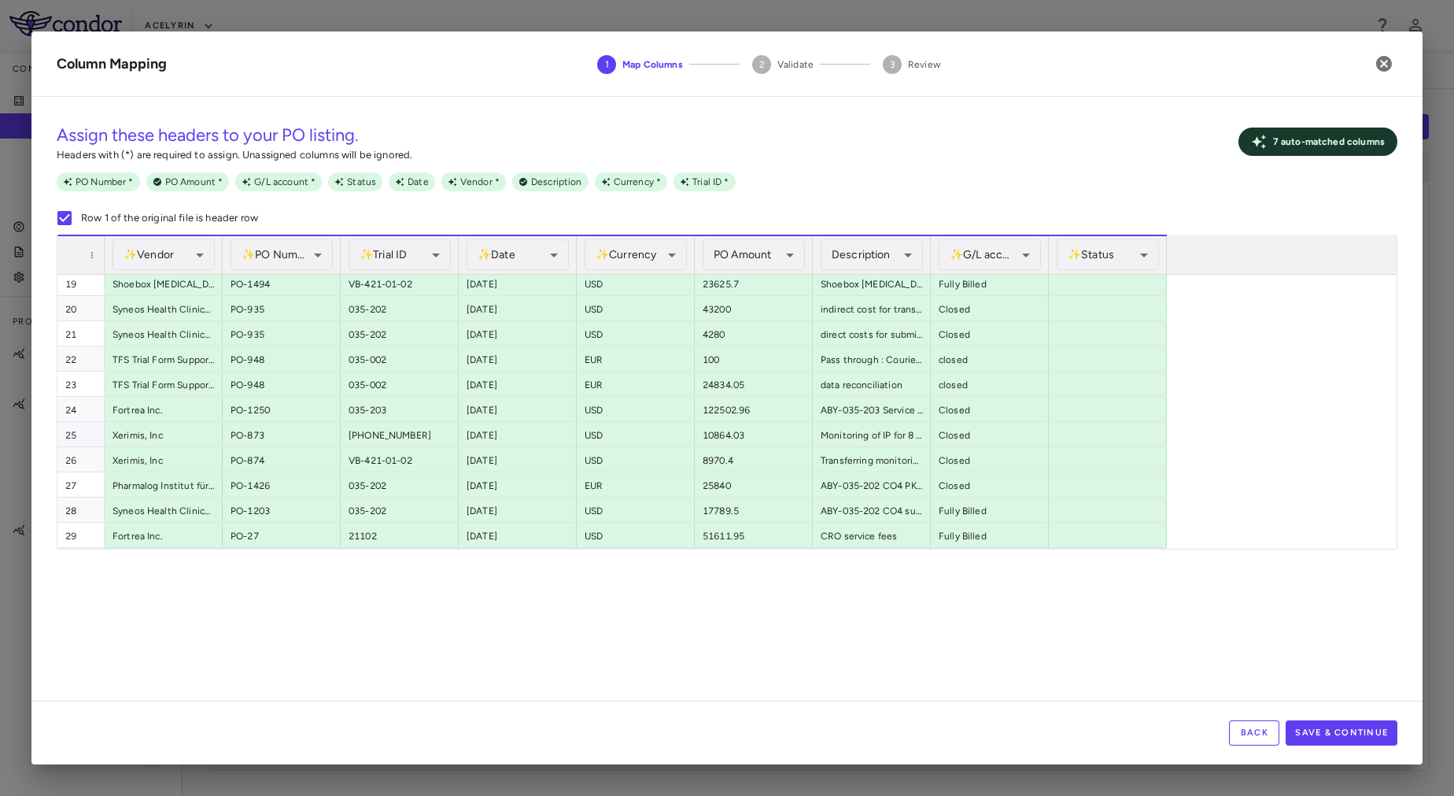
scroll to position [1470, 0]
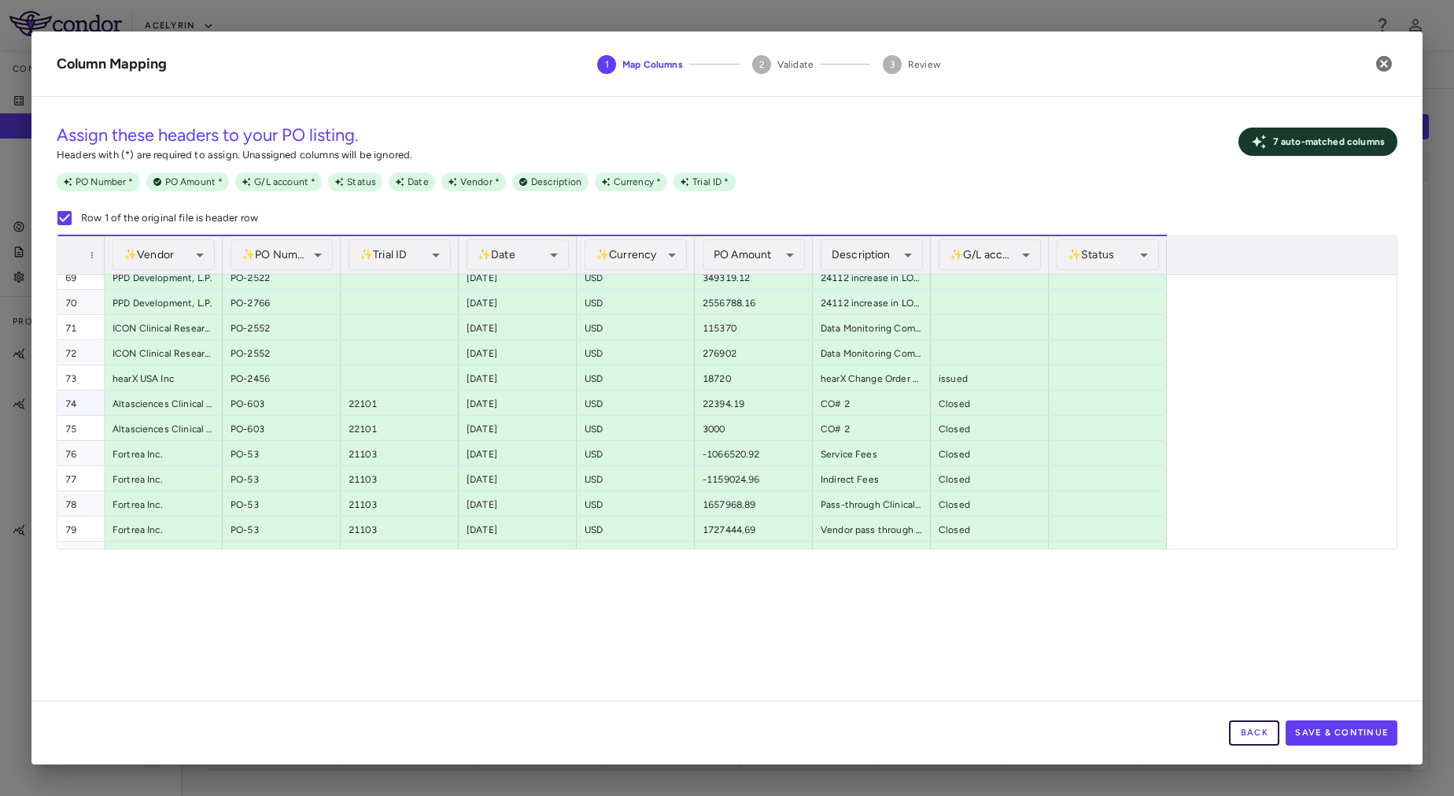
drag, startPoint x: 1245, startPoint y: 735, endPoint x: 981, endPoint y: 357, distance: 460.7
click at [981, 357] on div "Column Mapping 1 Map Columns 2 Validate 3 Review Assign these headers to your P…" at bounding box center [727, 397] width 1392 height 733
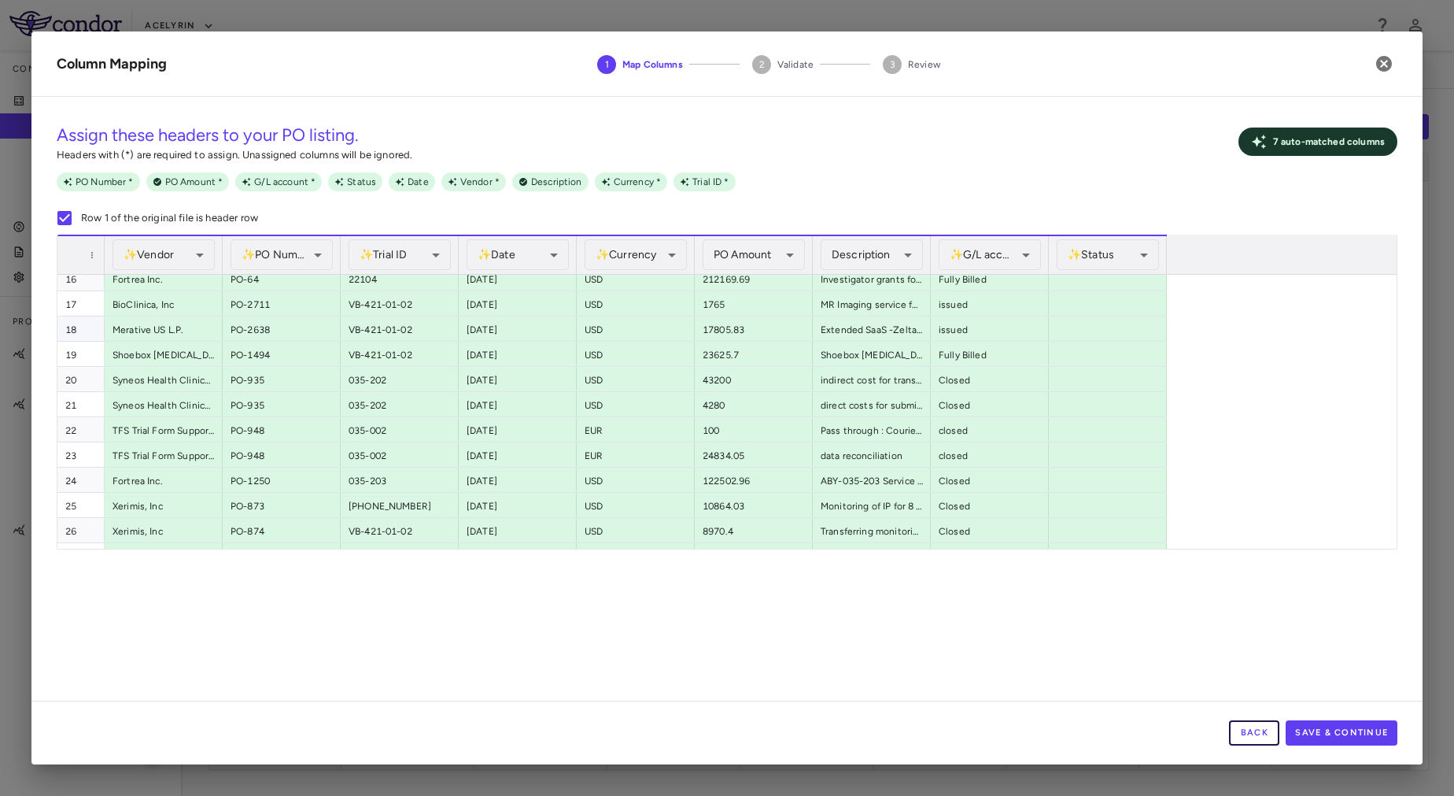
scroll to position [0, 0]
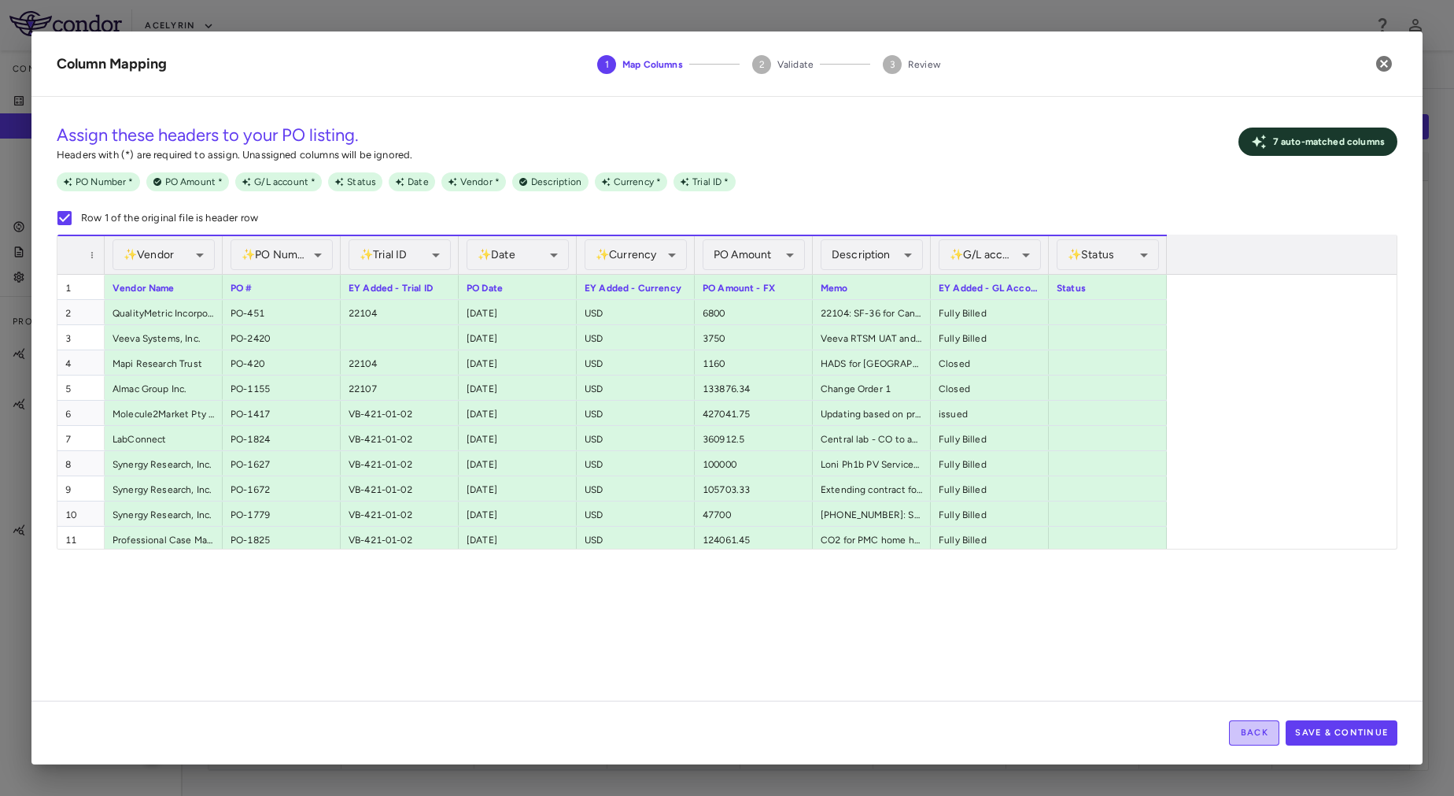
click at [1251, 723] on button "Back" at bounding box center [1254, 732] width 50 height 25
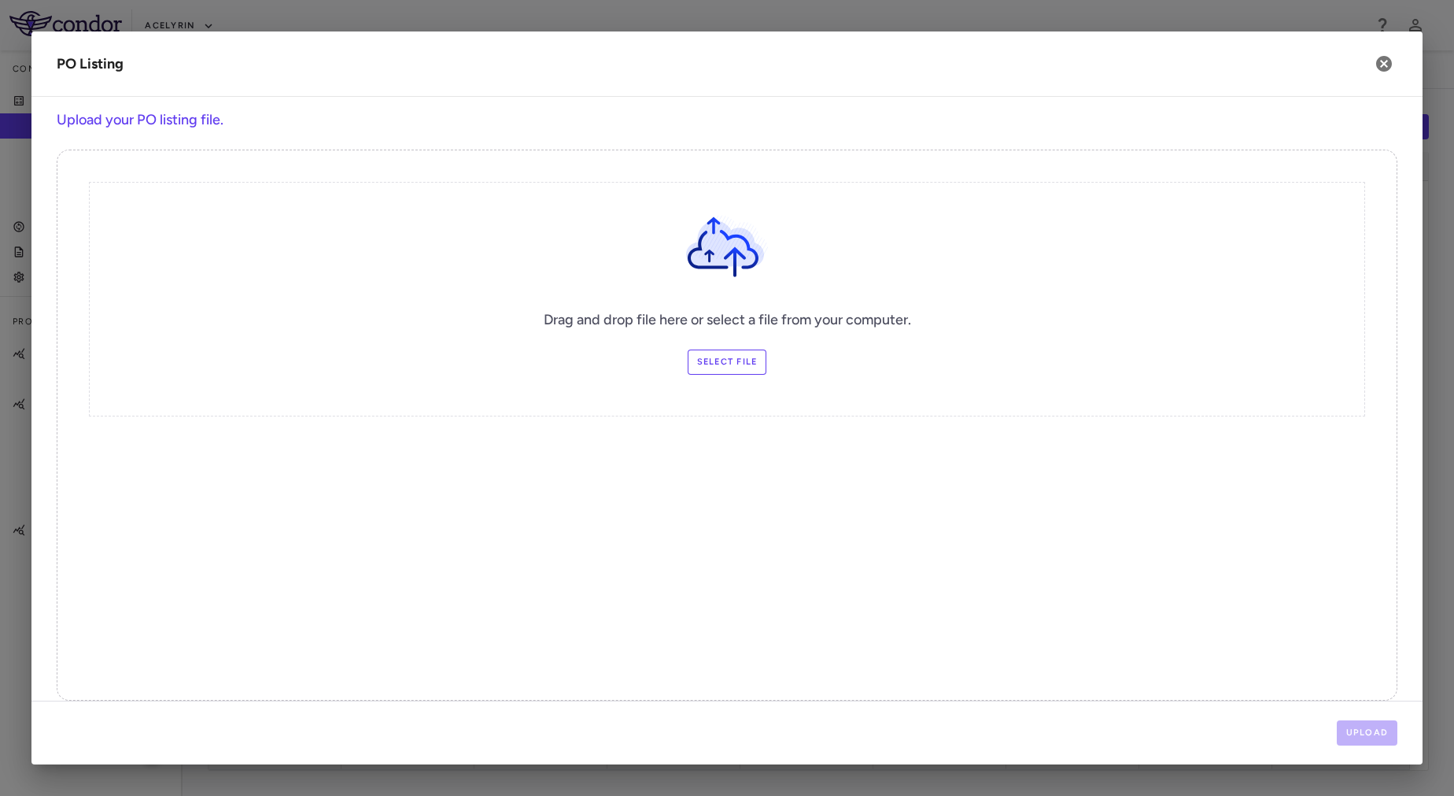
click at [696, 363] on label "Select file" at bounding box center [727, 361] width 79 height 25
click at [0, 0] on input "Select file" at bounding box center [0, 0] width 0 height 0
click at [1375, 723] on button "Upload" at bounding box center [1367, 732] width 61 height 25
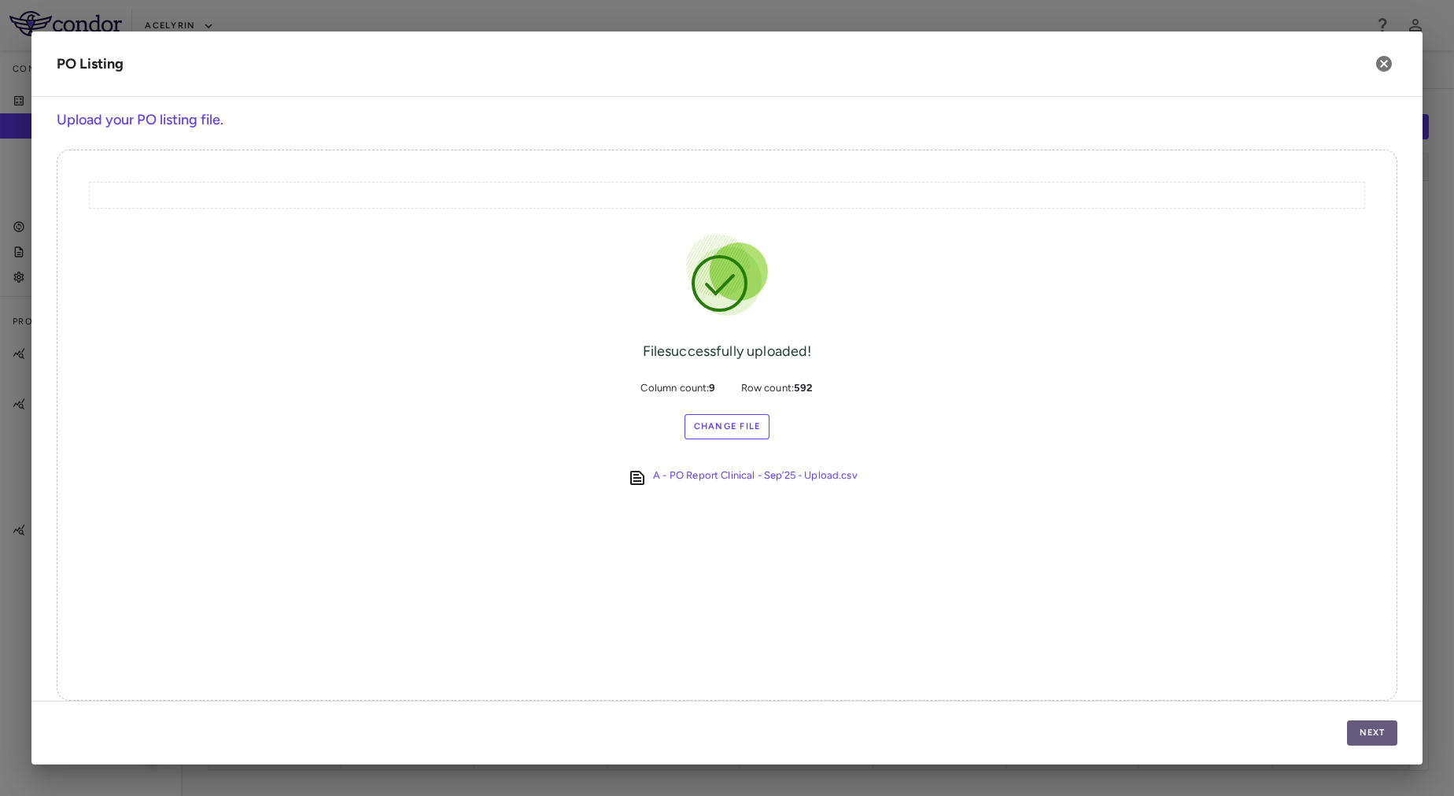
click at [1375, 723] on button "Next" at bounding box center [1372, 732] width 50 height 25
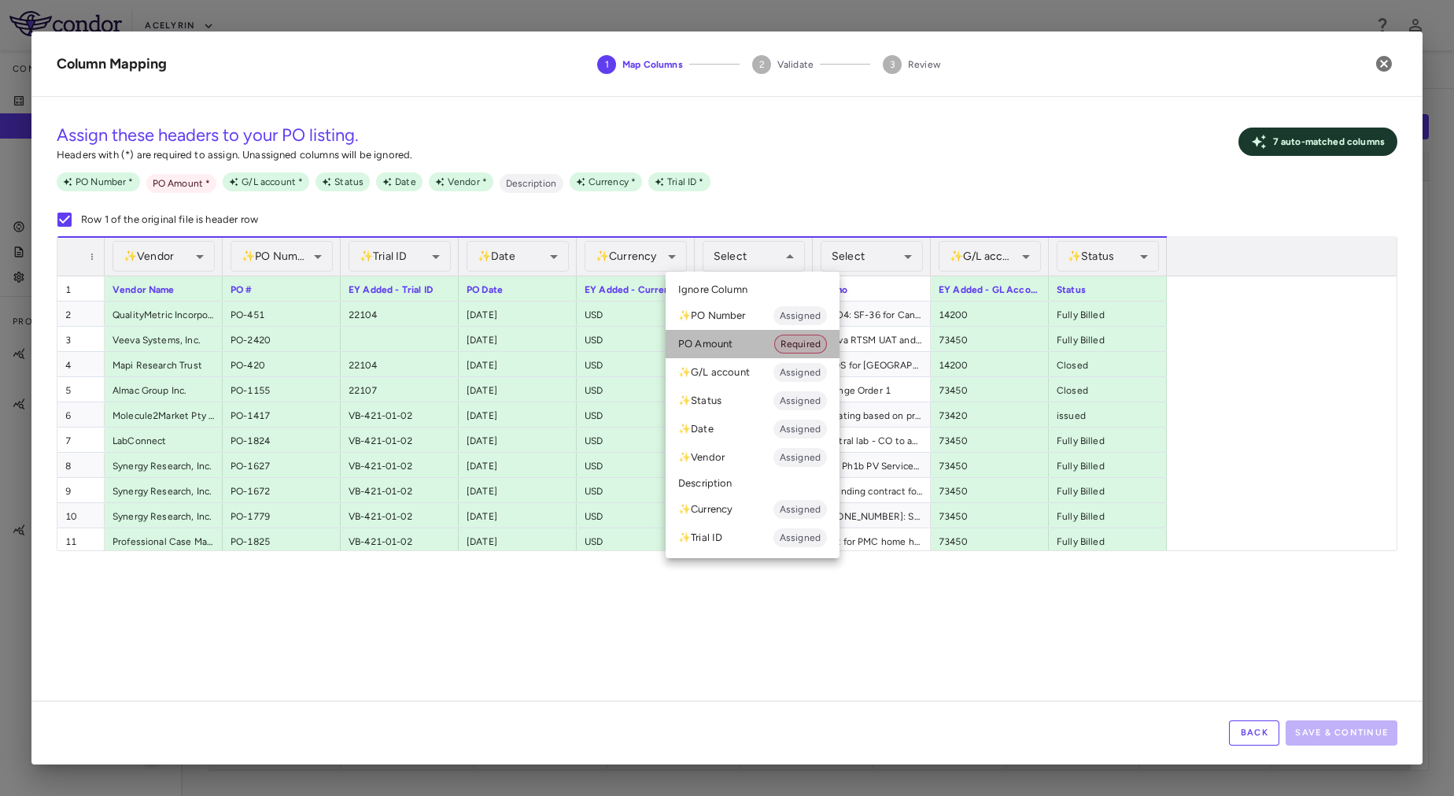
click at [756, 346] on li "PO Amount Required" at bounding box center [753, 344] width 174 height 28
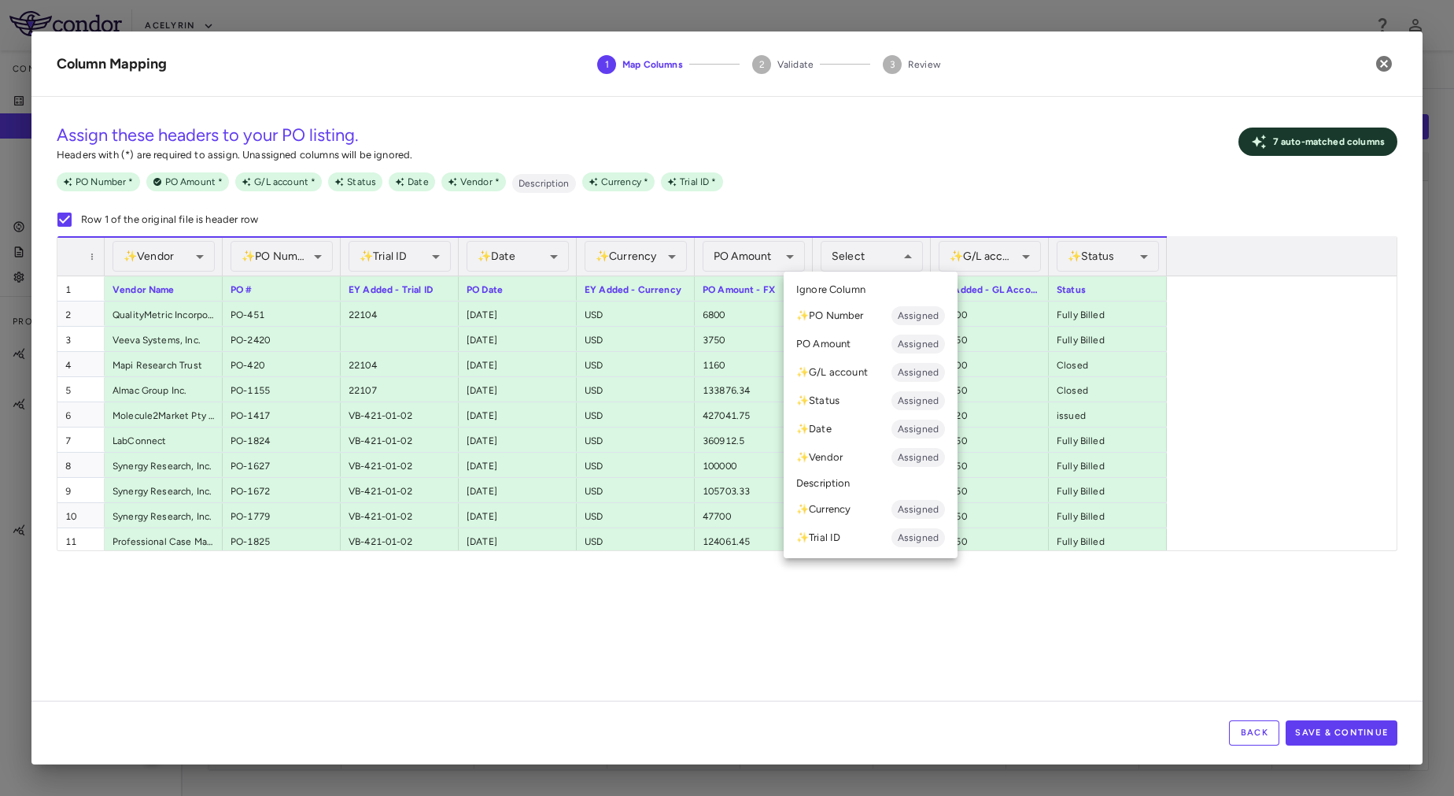
drag, startPoint x: 827, startPoint y: 463, endPoint x: 821, endPoint y: 479, distance: 17.0
click at [821, 479] on ul "Select Ignore Column ✨ PO Number Assigned PO Amount Assigned ✨ G/L account Assi…" at bounding box center [871, 415] width 174 height 286
click at [821, 479] on li "Description" at bounding box center [871, 483] width 174 height 24
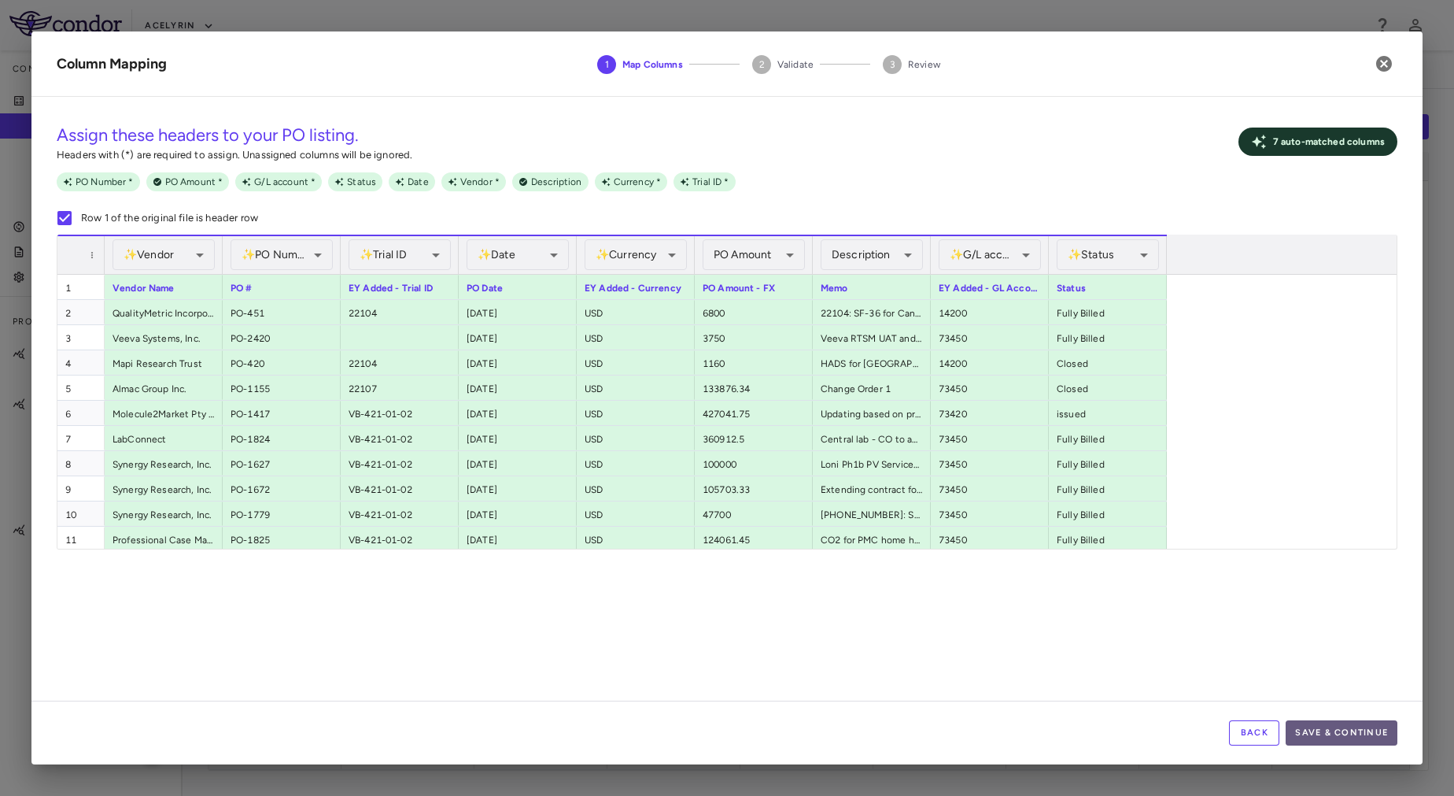
click at [1383, 733] on button "Save & Continue" at bounding box center [1342, 732] width 112 height 25
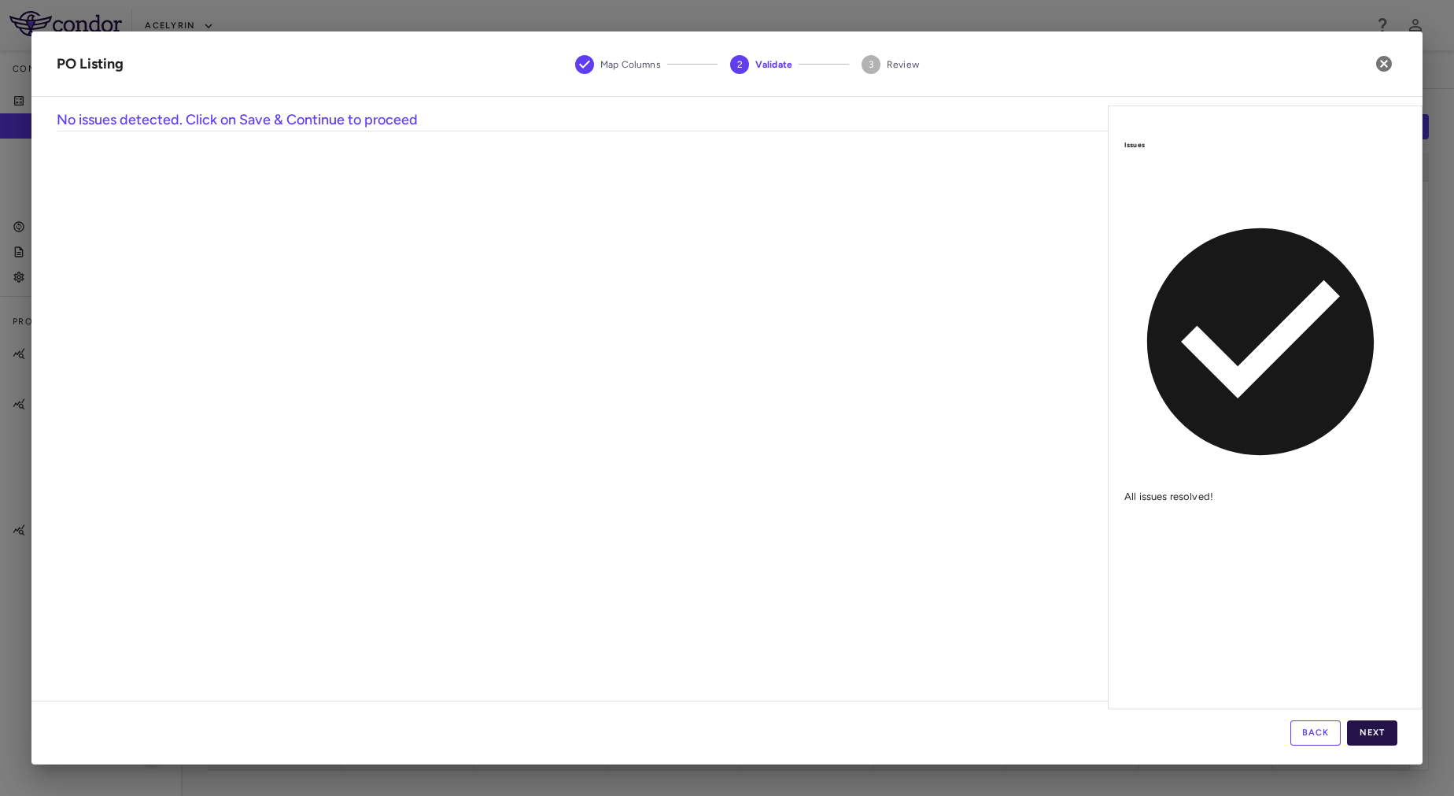
click at [1373, 723] on button "Next" at bounding box center [1372, 732] width 50 height 25
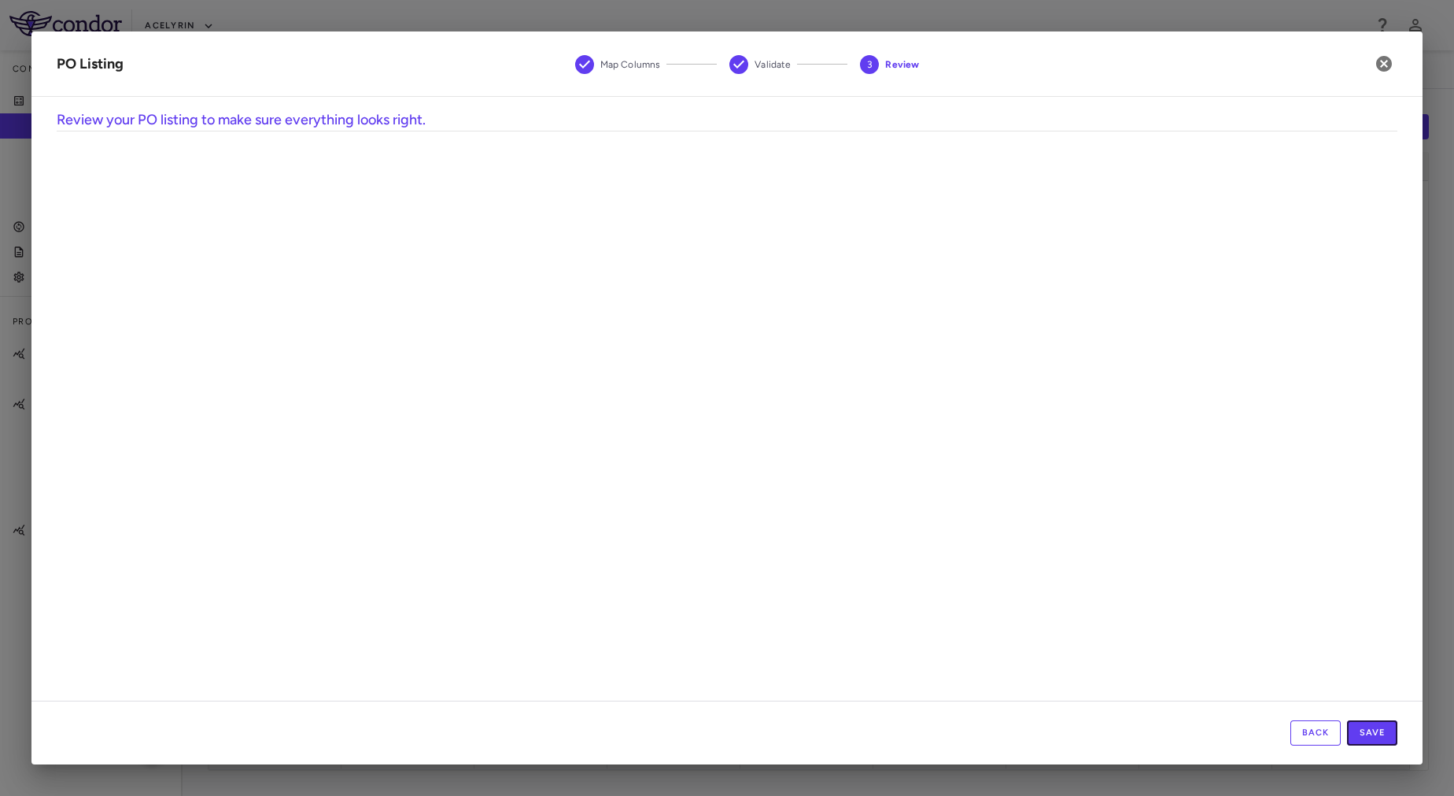
click at [1373, 723] on button "Save" at bounding box center [1372, 732] width 50 height 25
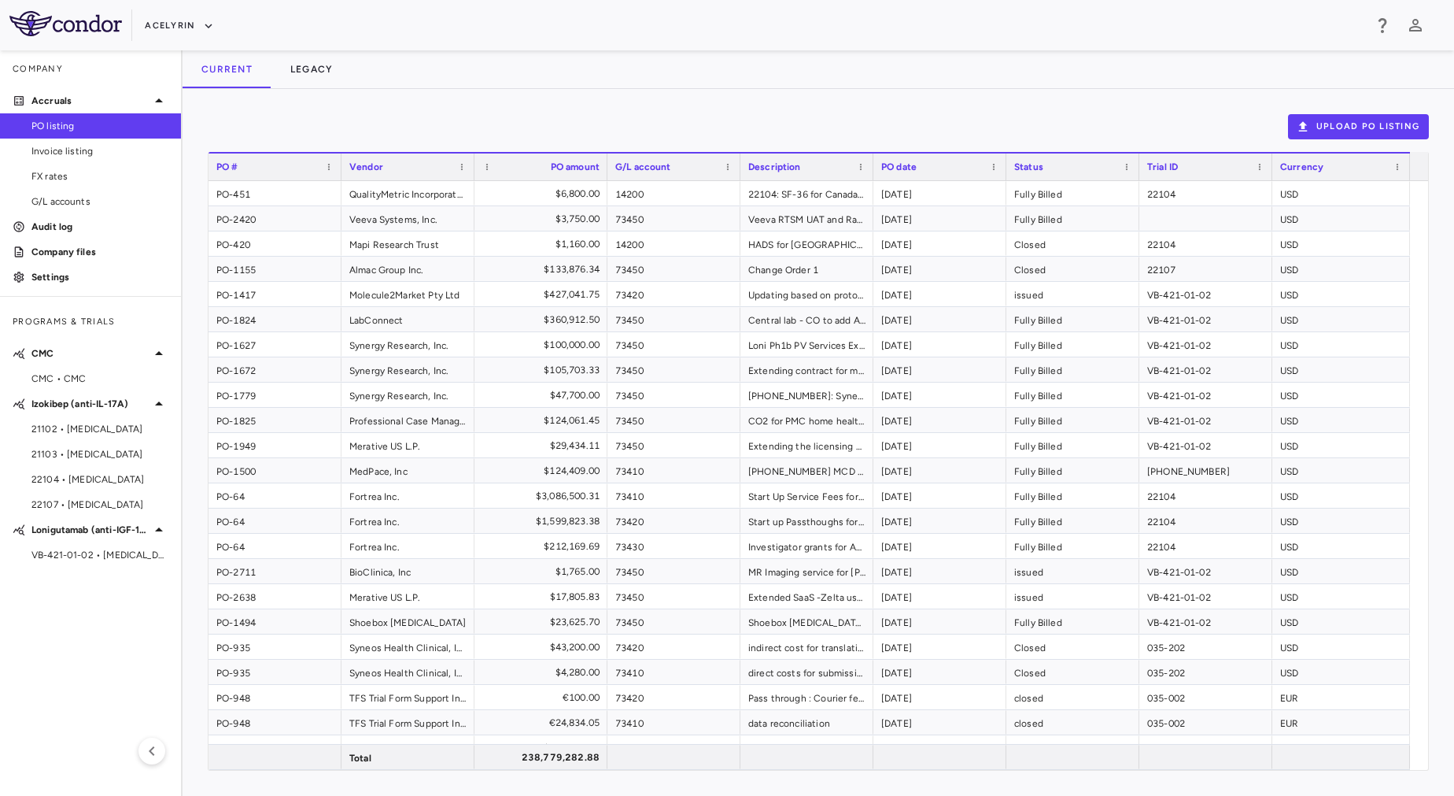
click at [624, 139] on div "Upload PO Listing" at bounding box center [819, 126] width 1222 height 25
